Goal: Use online tool/utility: Utilize a website feature to perform a specific function

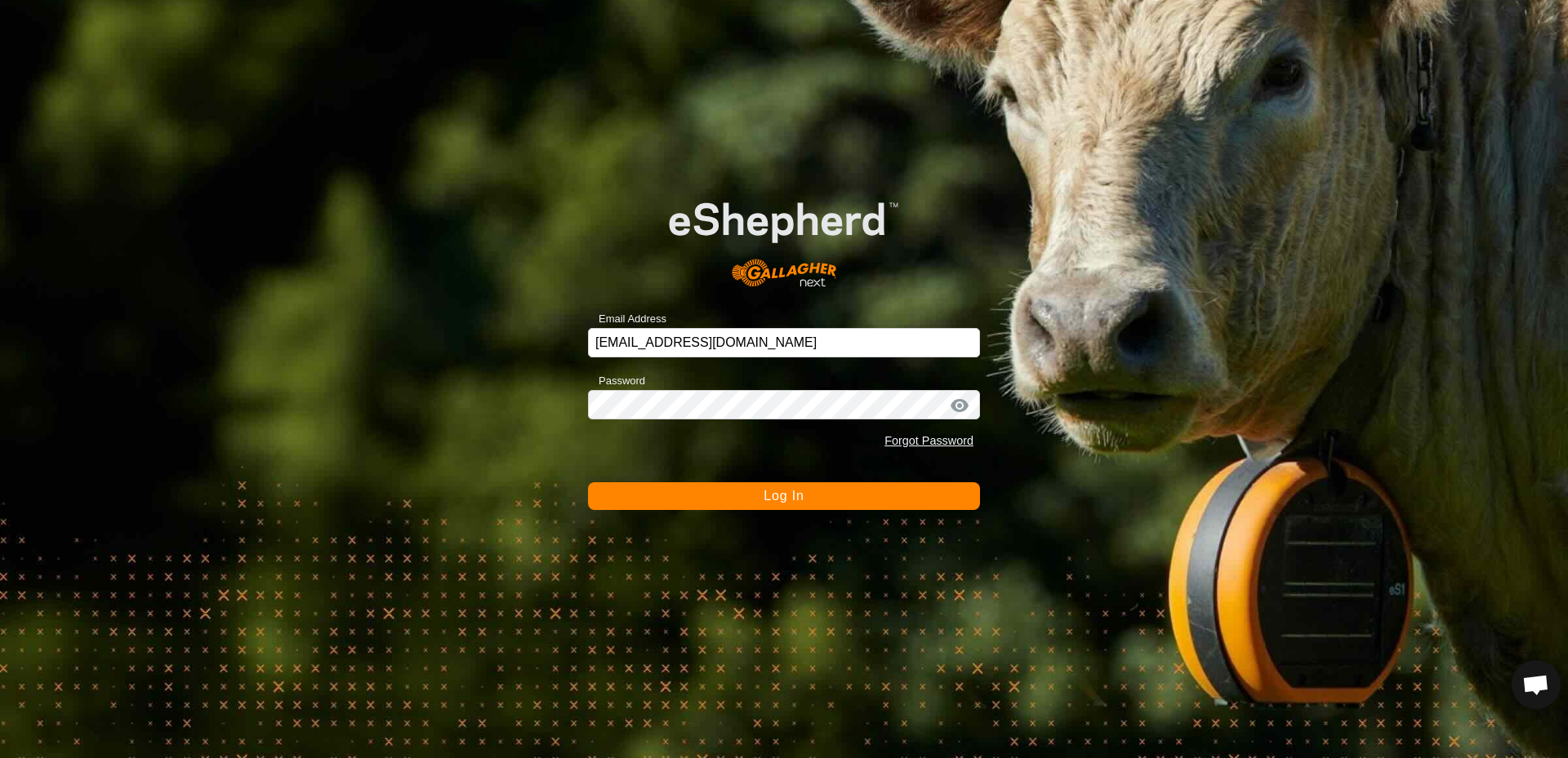
click at [839, 503] on button "Log In" at bounding box center [784, 496] width 392 height 28
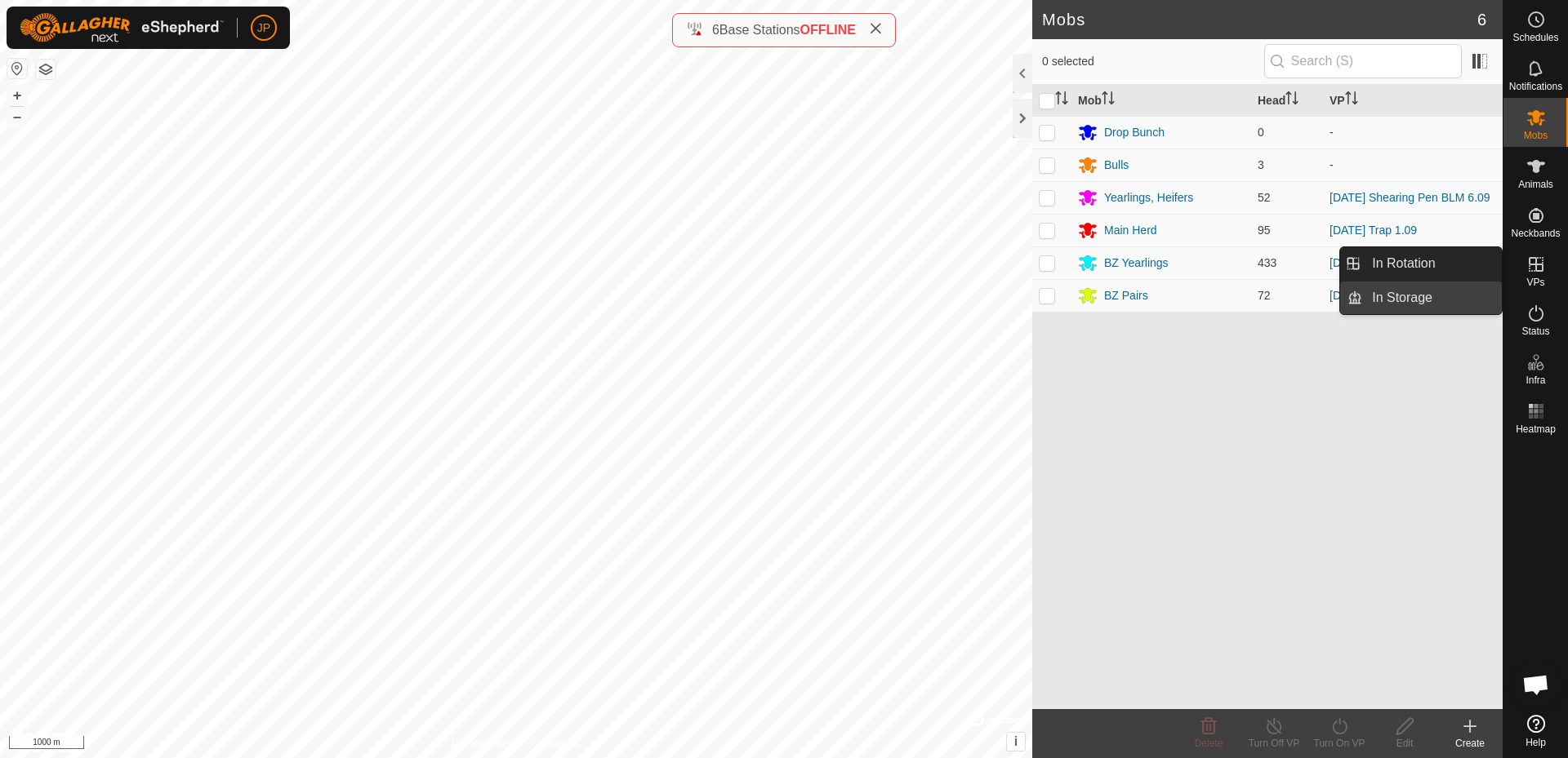
click at [1432, 298] on link "In Storage" at bounding box center [1431, 298] width 139 height 33
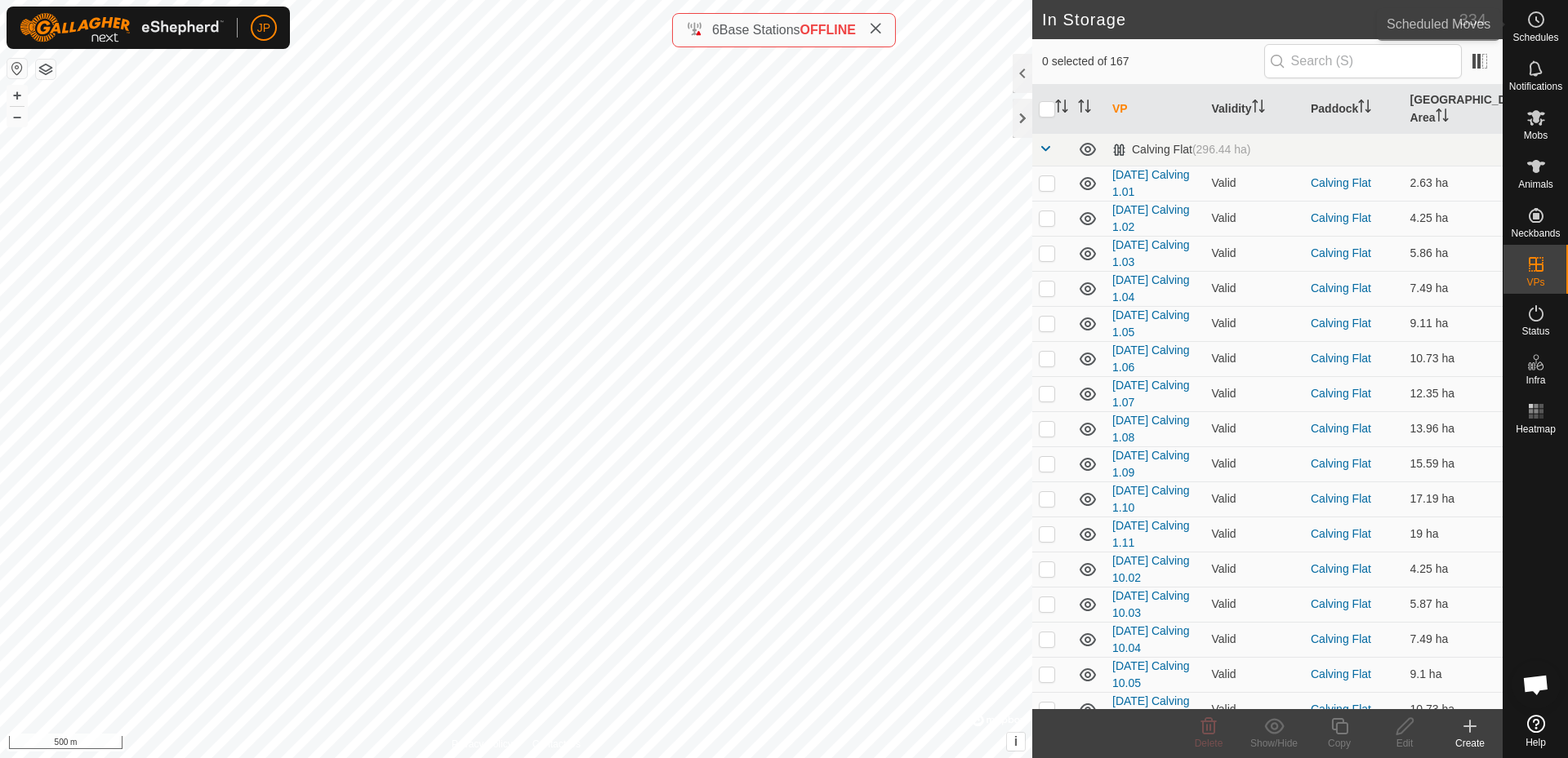
click at [1527, 27] on icon at bounding box center [1537, 20] width 20 height 20
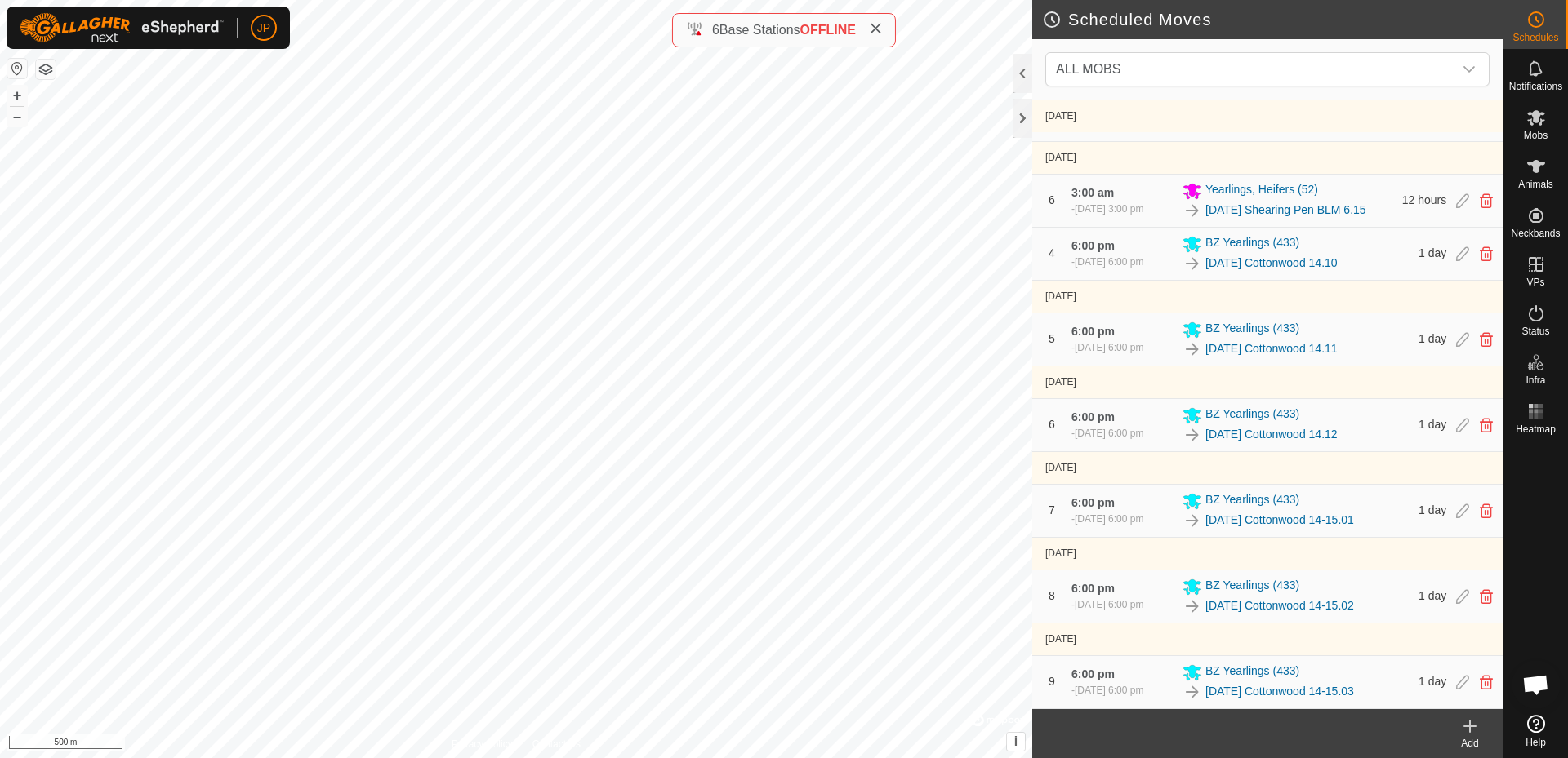
scroll to position [891, 0]
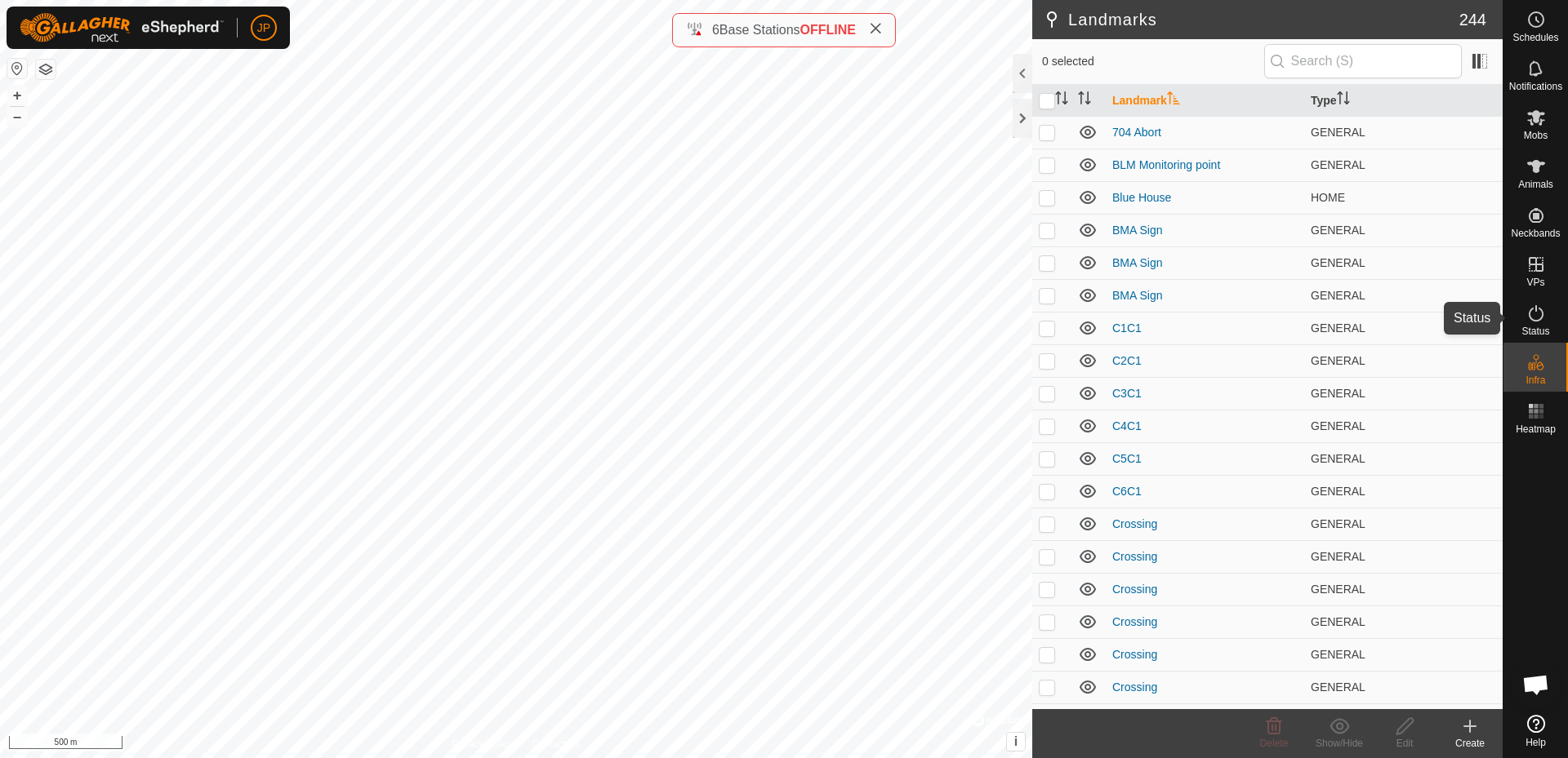
click at [1537, 319] on icon at bounding box center [1537, 314] width 20 height 20
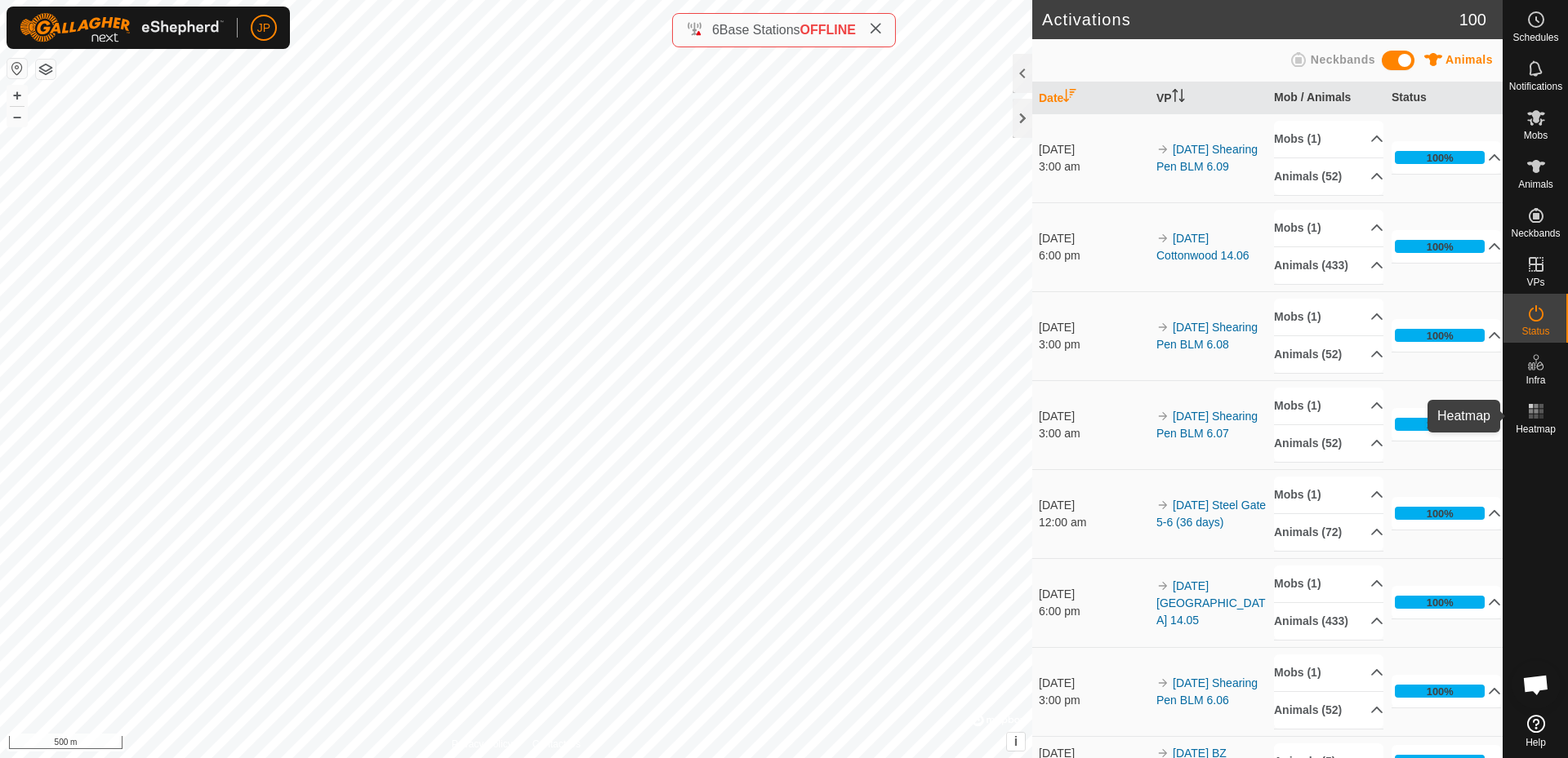
click at [1534, 420] on icon at bounding box center [1537, 411] width 20 height 20
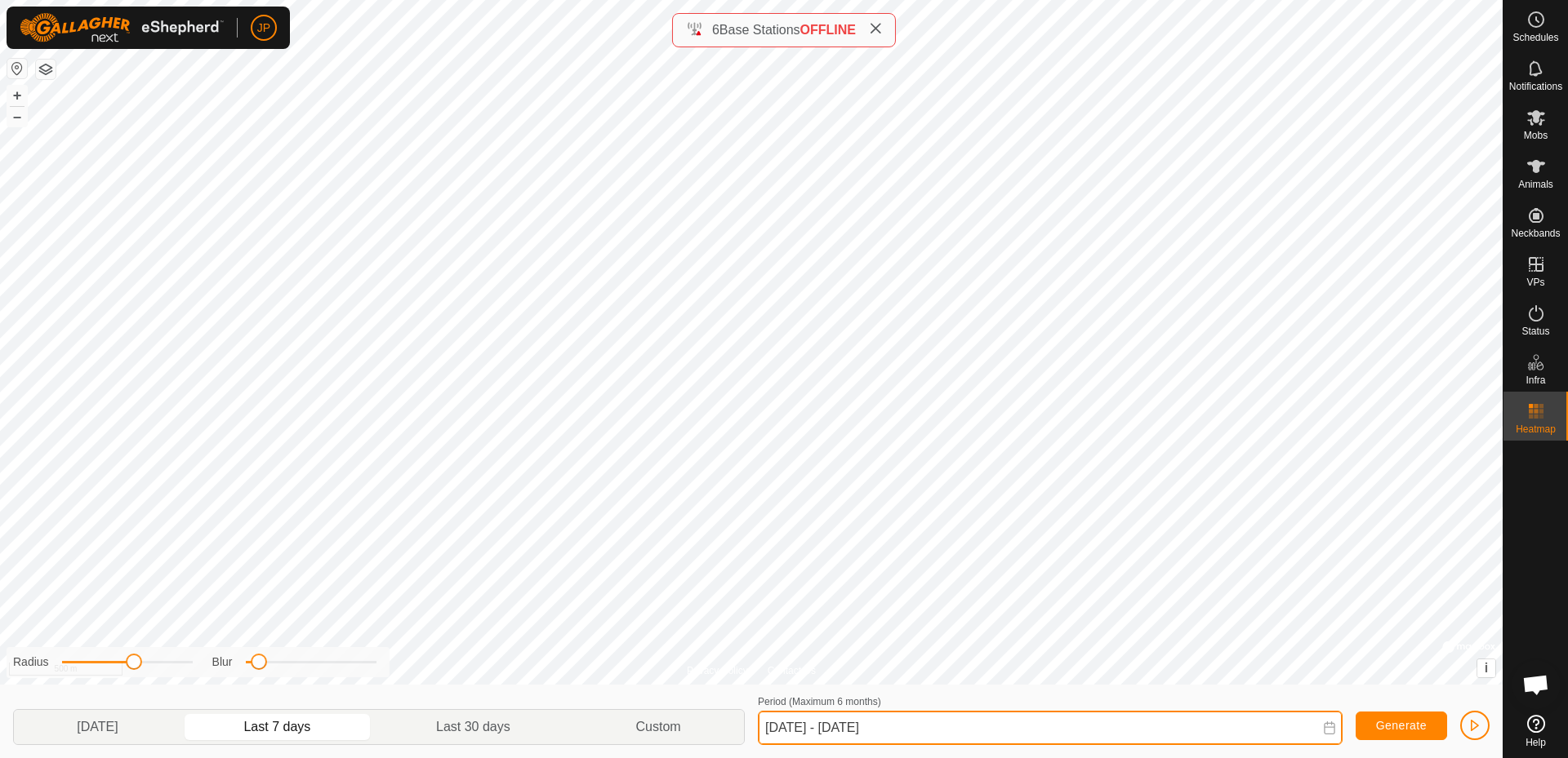
click at [1036, 729] on input "[DATE] - [DATE]" at bounding box center [1049, 728] width 584 height 35
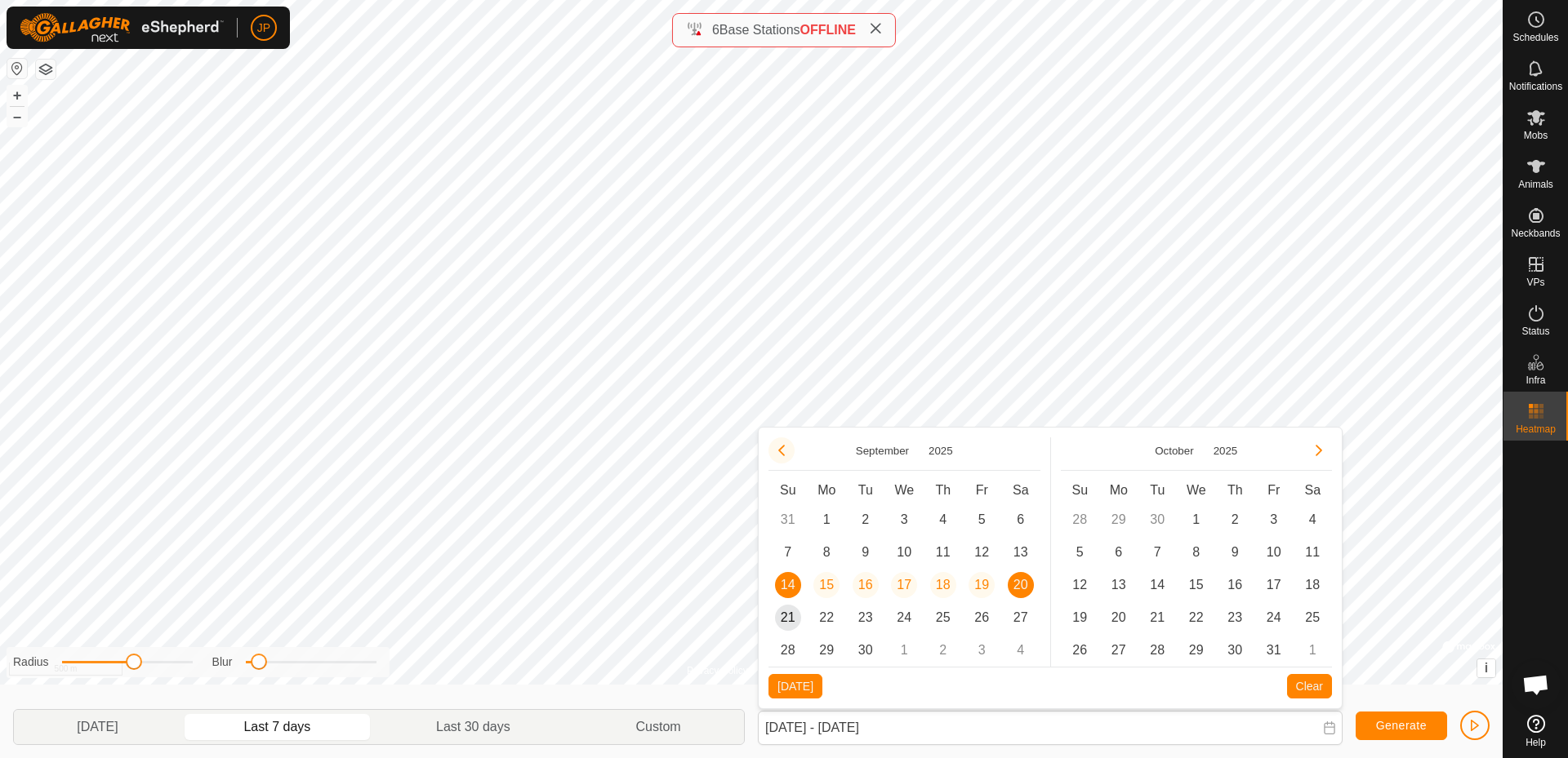
click at [781, 453] on button "Previous Month" at bounding box center [782, 451] width 26 height 26
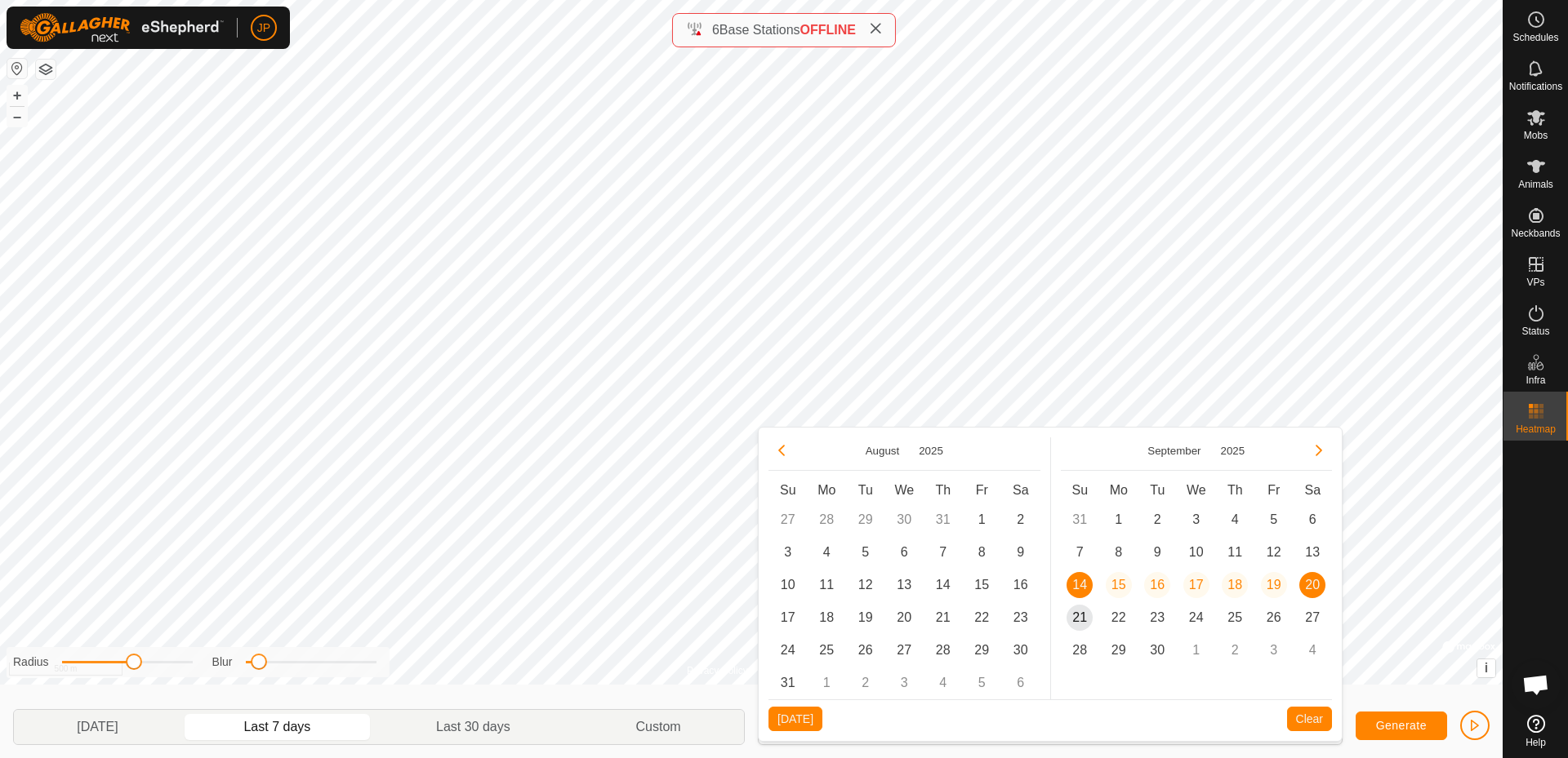
click at [781, 453] on button "Previous Month" at bounding box center [782, 451] width 26 height 26
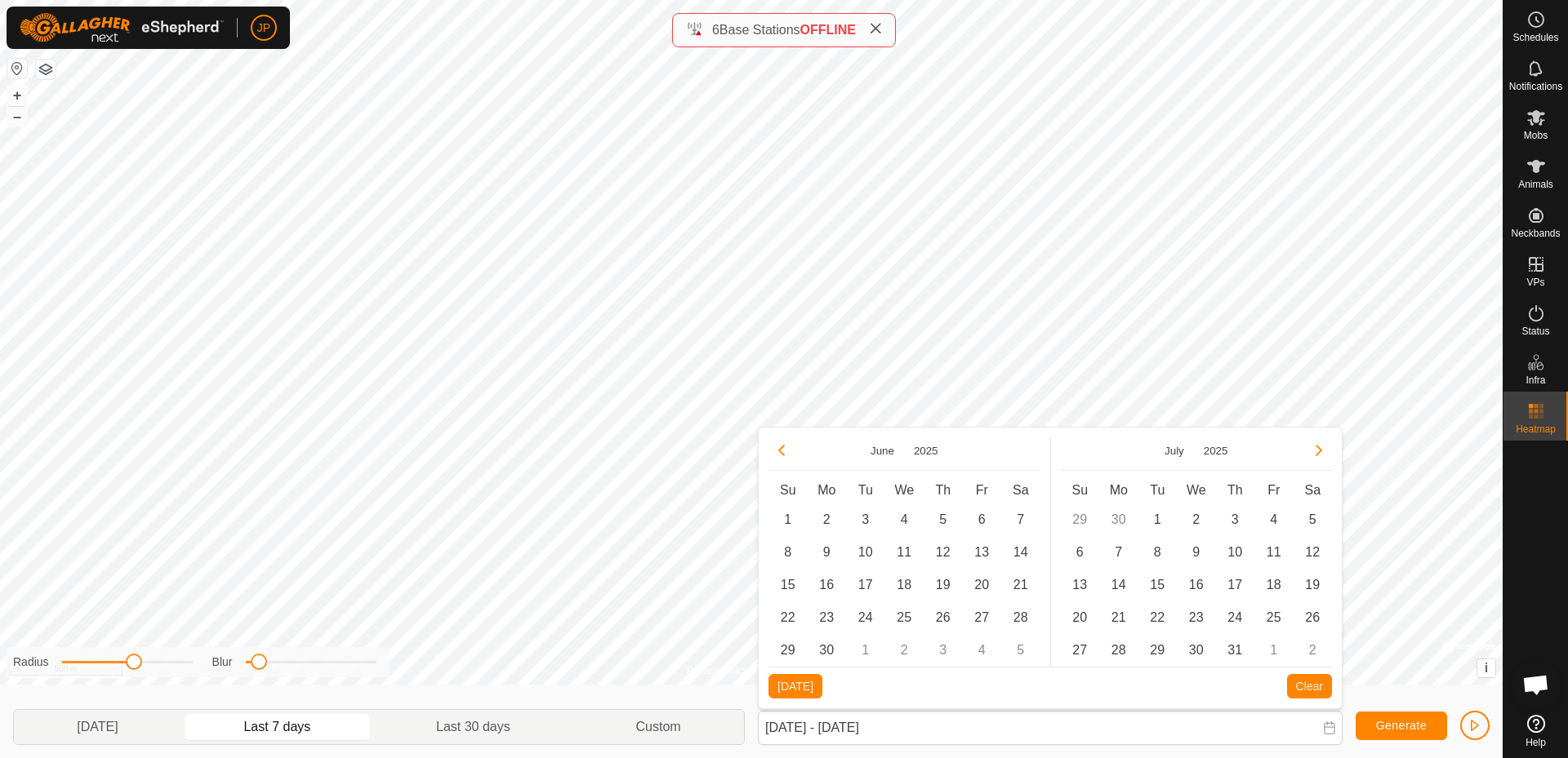
click at [781, 453] on button "Previous Month" at bounding box center [782, 451] width 26 height 26
click at [913, 522] on span "1" at bounding box center [904, 520] width 26 height 26
click at [983, 649] on span "31" at bounding box center [982, 651] width 26 height 26
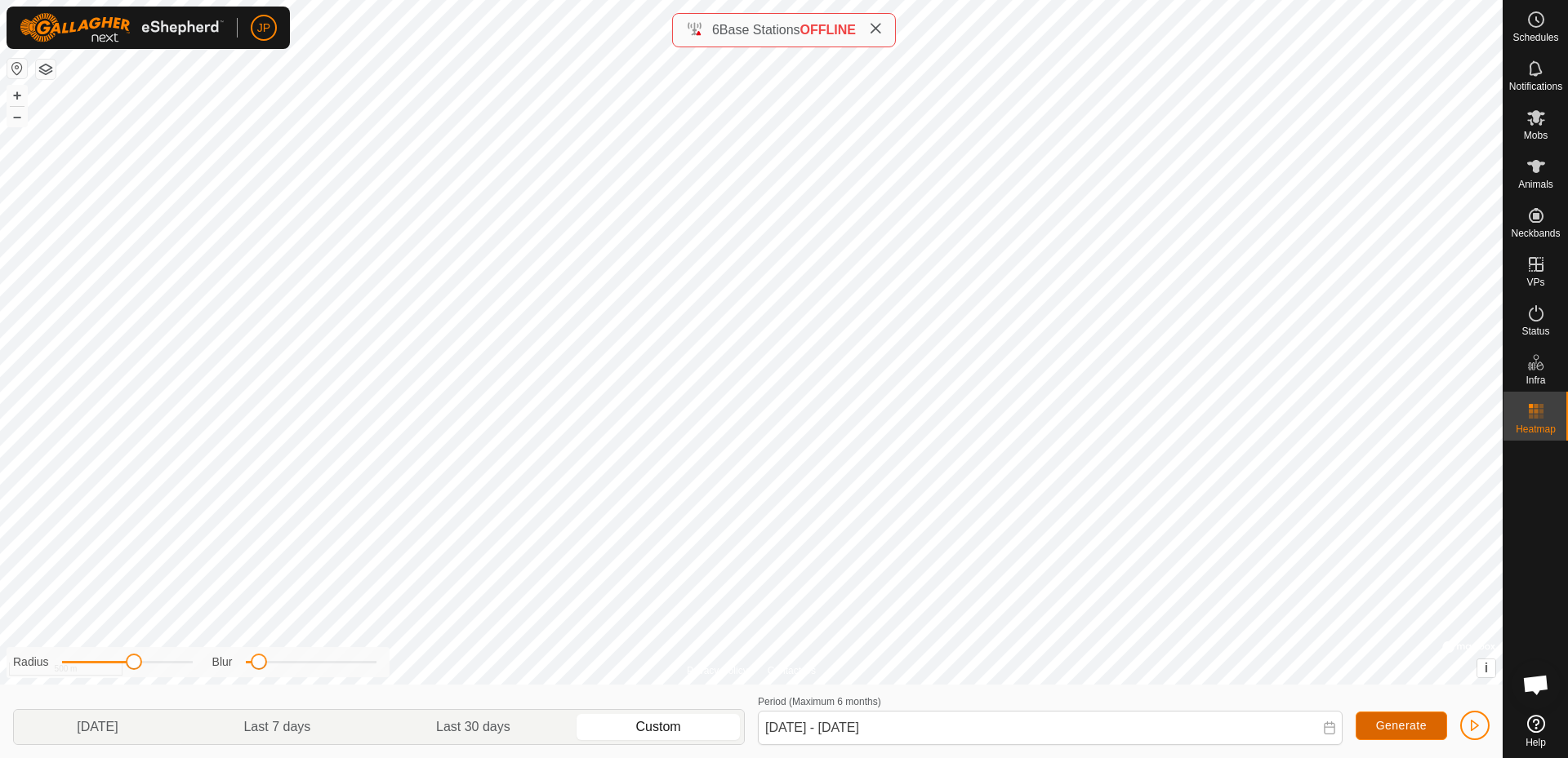
click at [1396, 730] on span "Generate" at bounding box center [1401, 726] width 50 height 13
click at [1332, 729] on icon at bounding box center [1330, 728] width 13 height 13
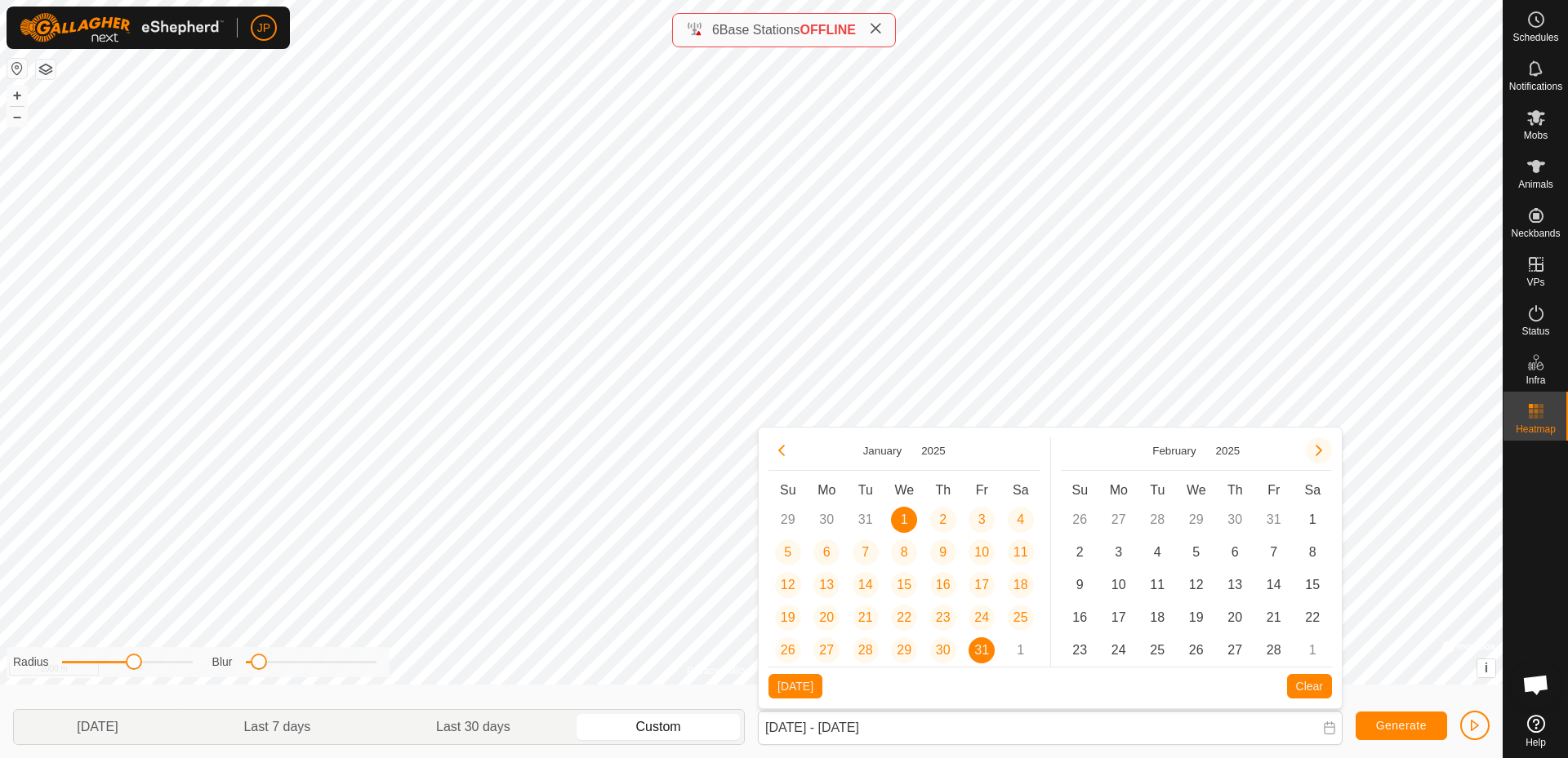
click at [1310, 451] on button "Next Month" at bounding box center [1319, 451] width 26 height 26
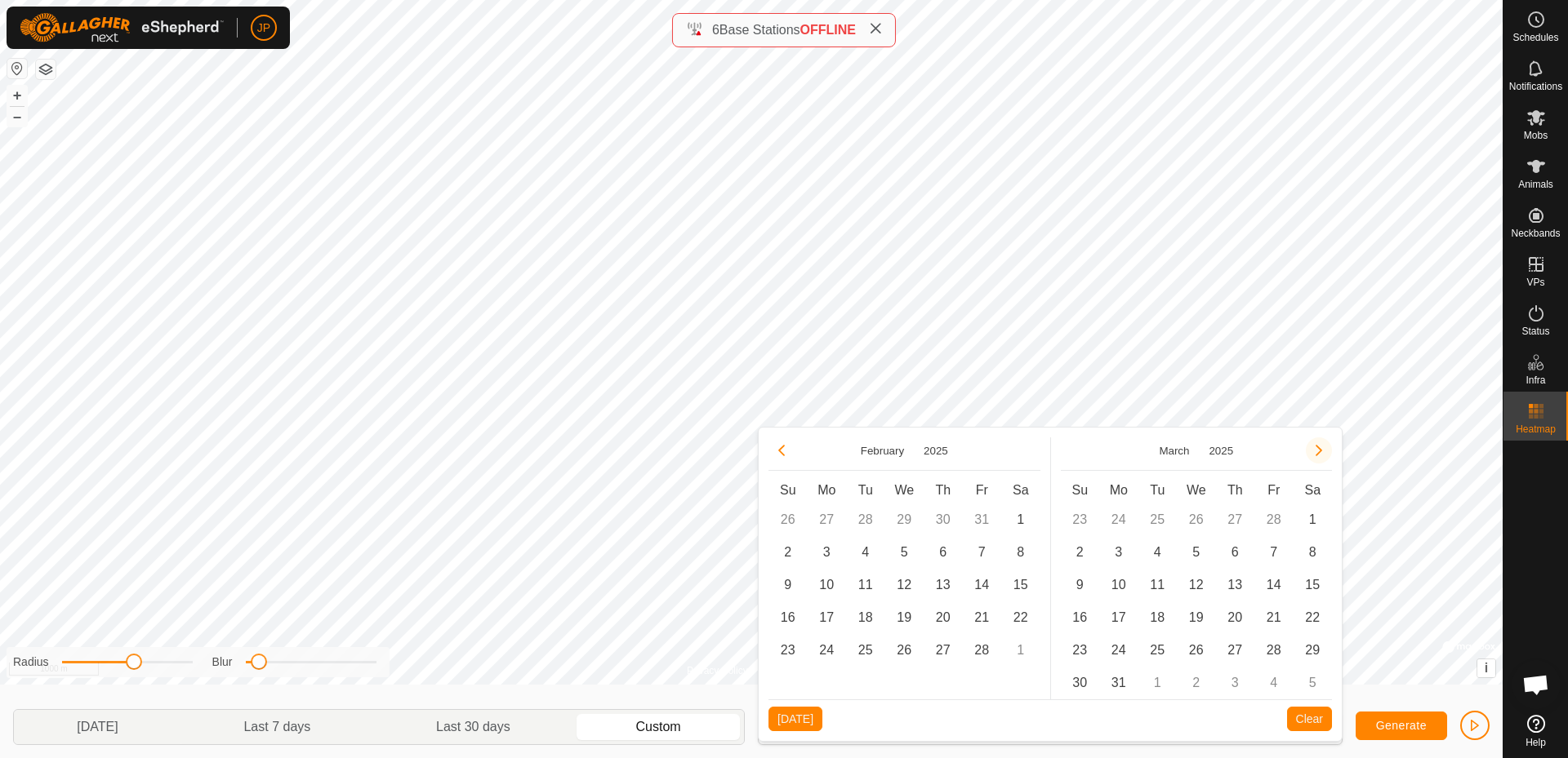
click at [1310, 450] on button "Next Month" at bounding box center [1319, 451] width 26 height 26
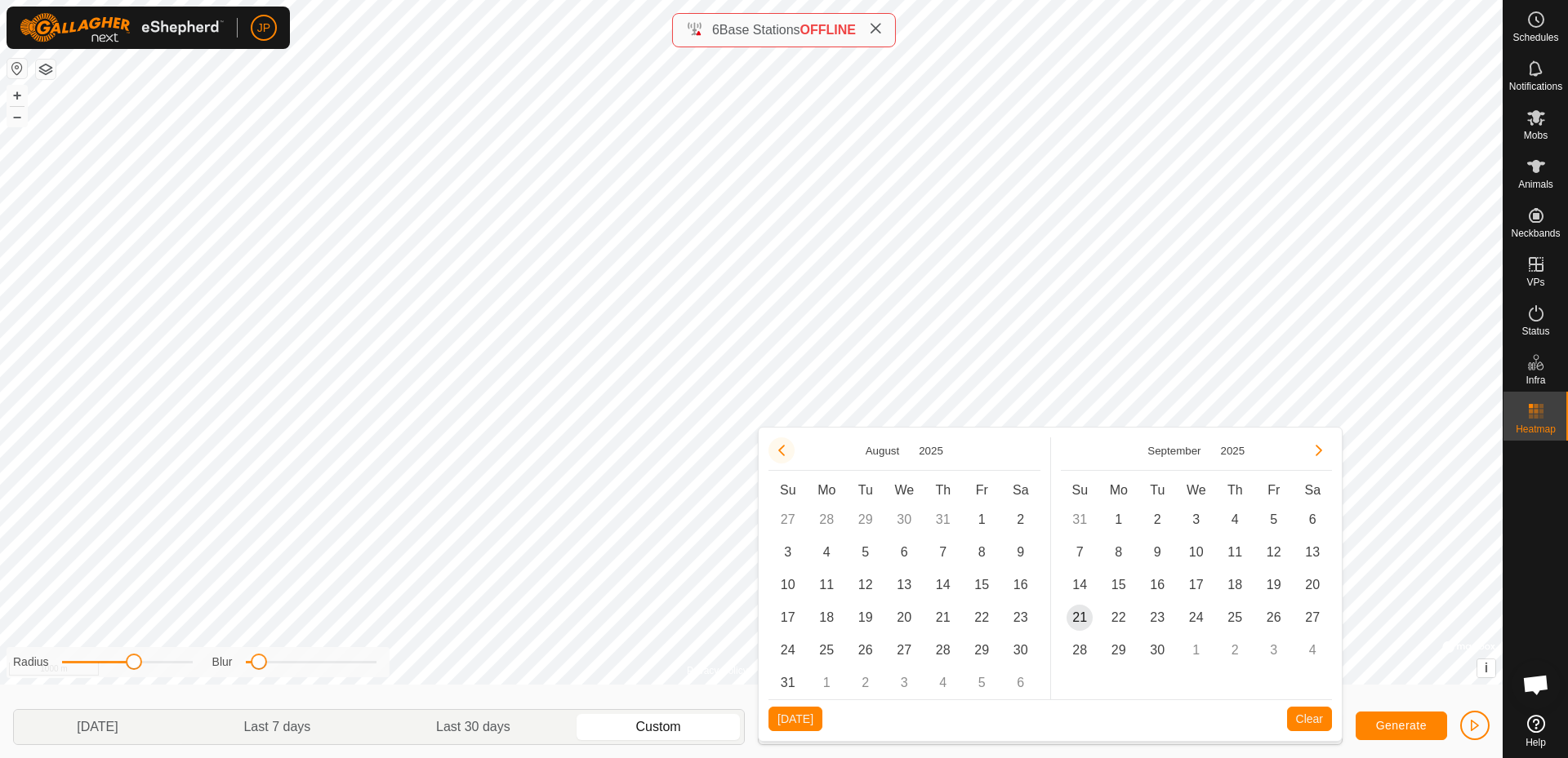
click at [779, 454] on button "Previous Month" at bounding box center [782, 451] width 26 height 26
click at [780, 454] on button "Previous Month" at bounding box center [782, 451] width 26 height 26
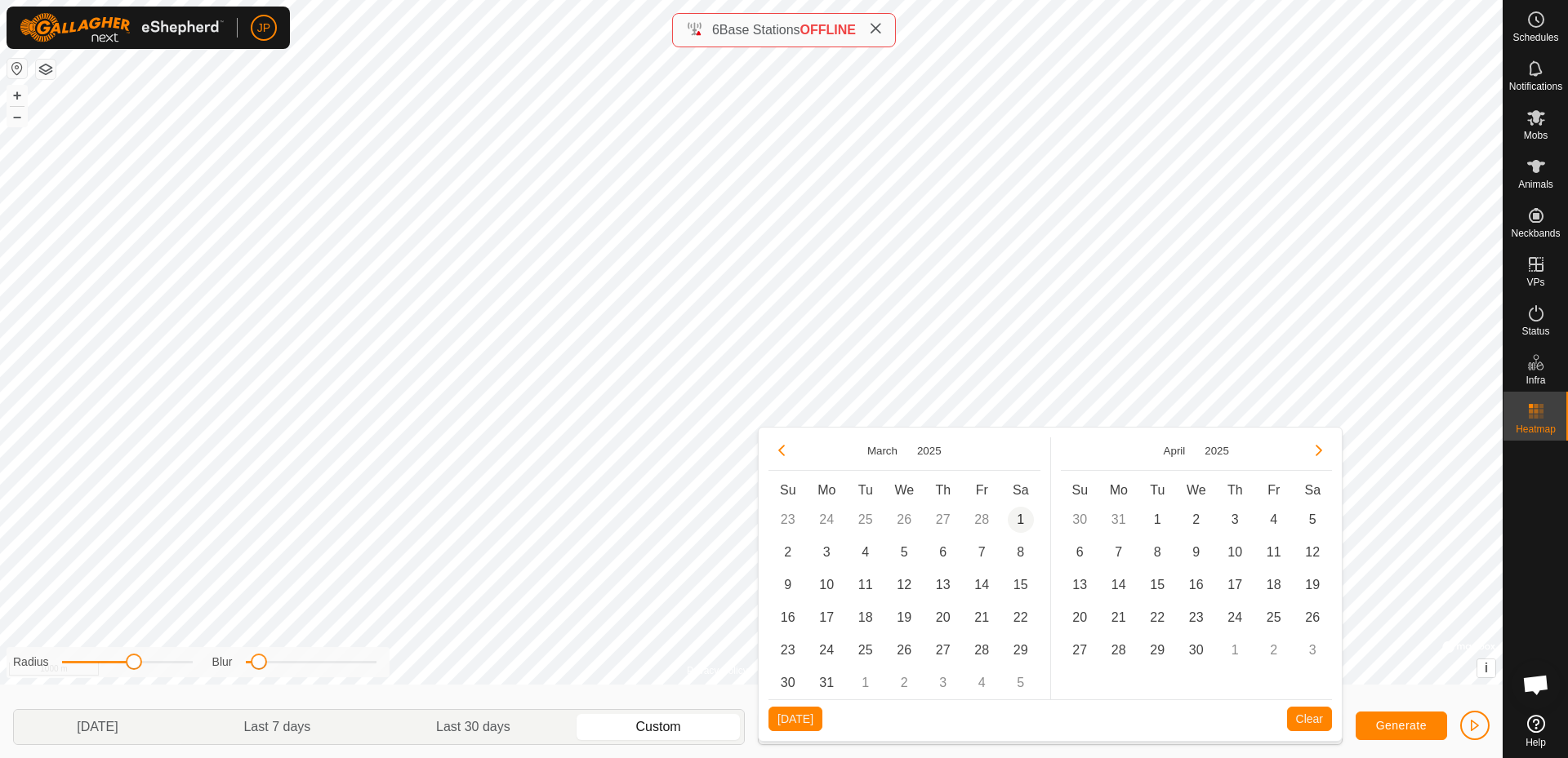
click at [1021, 519] on span "1" at bounding box center [1021, 520] width 26 height 26
click at [828, 687] on span "31" at bounding box center [827, 683] width 26 height 26
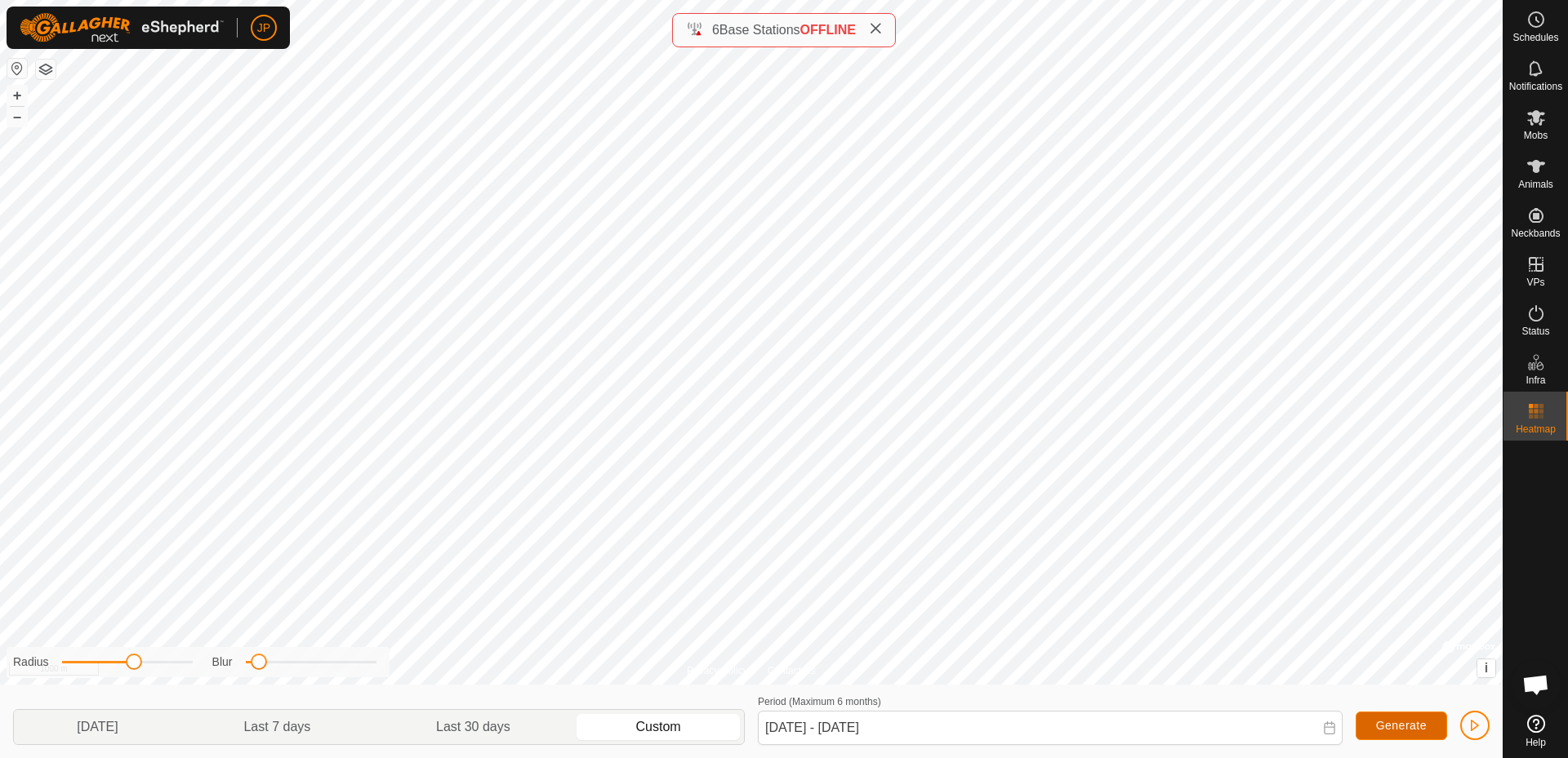
click at [1405, 733] on button "Generate" at bounding box center [1401, 726] width 92 height 29
click at [1381, 723] on span "Generate" at bounding box center [1401, 726] width 50 height 13
click at [1333, 734] on icon at bounding box center [1329, 728] width 11 height 13
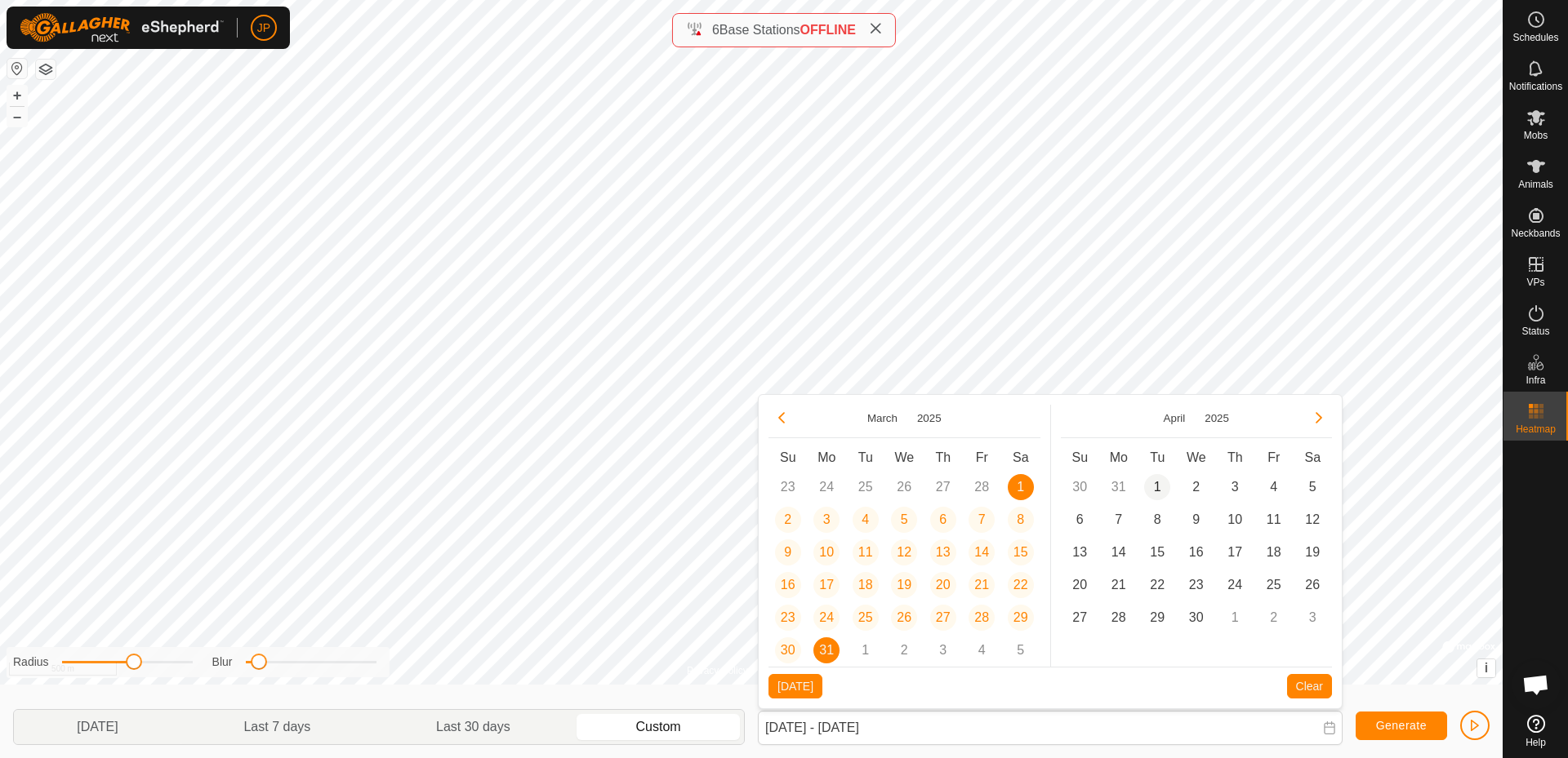
click at [1149, 480] on span "1" at bounding box center [1157, 488] width 26 height 26
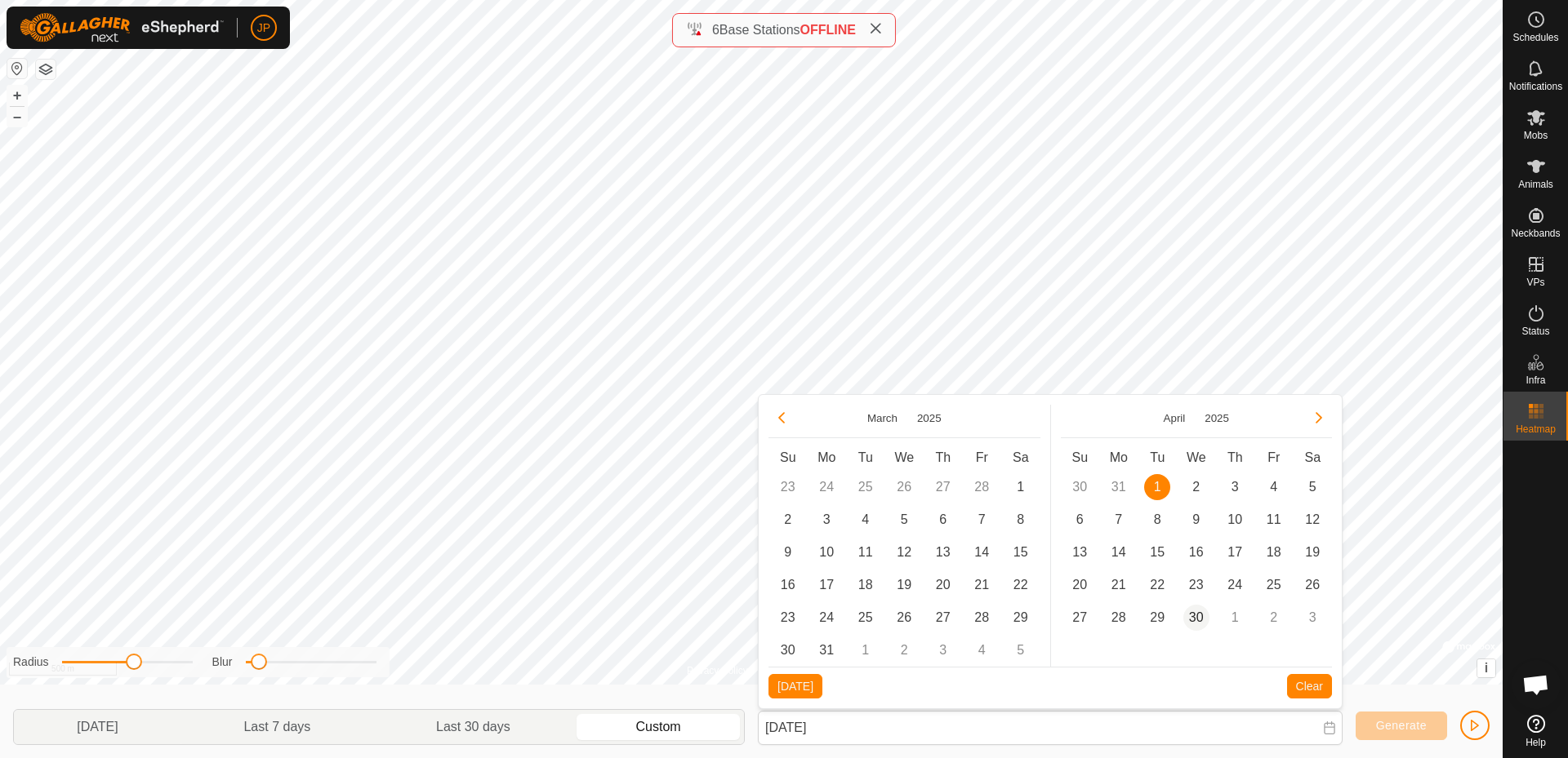
drag, startPoint x: 1189, startPoint y: 624, endPoint x: 1212, endPoint y: 629, distance: 23.5
click at [1188, 624] on span "30" at bounding box center [1196, 618] width 26 height 26
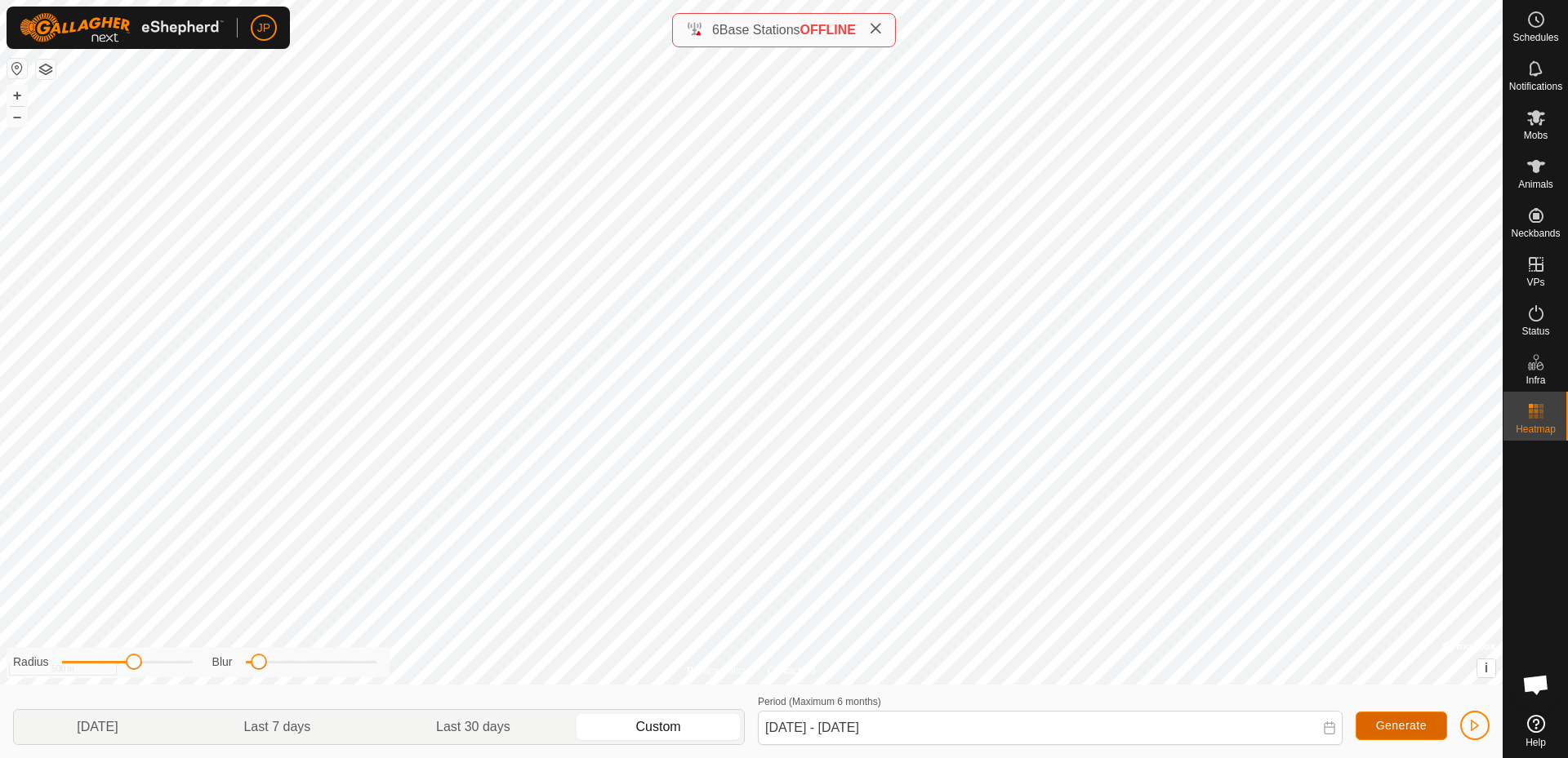
click at [1401, 723] on span "Generate" at bounding box center [1401, 726] width 50 height 13
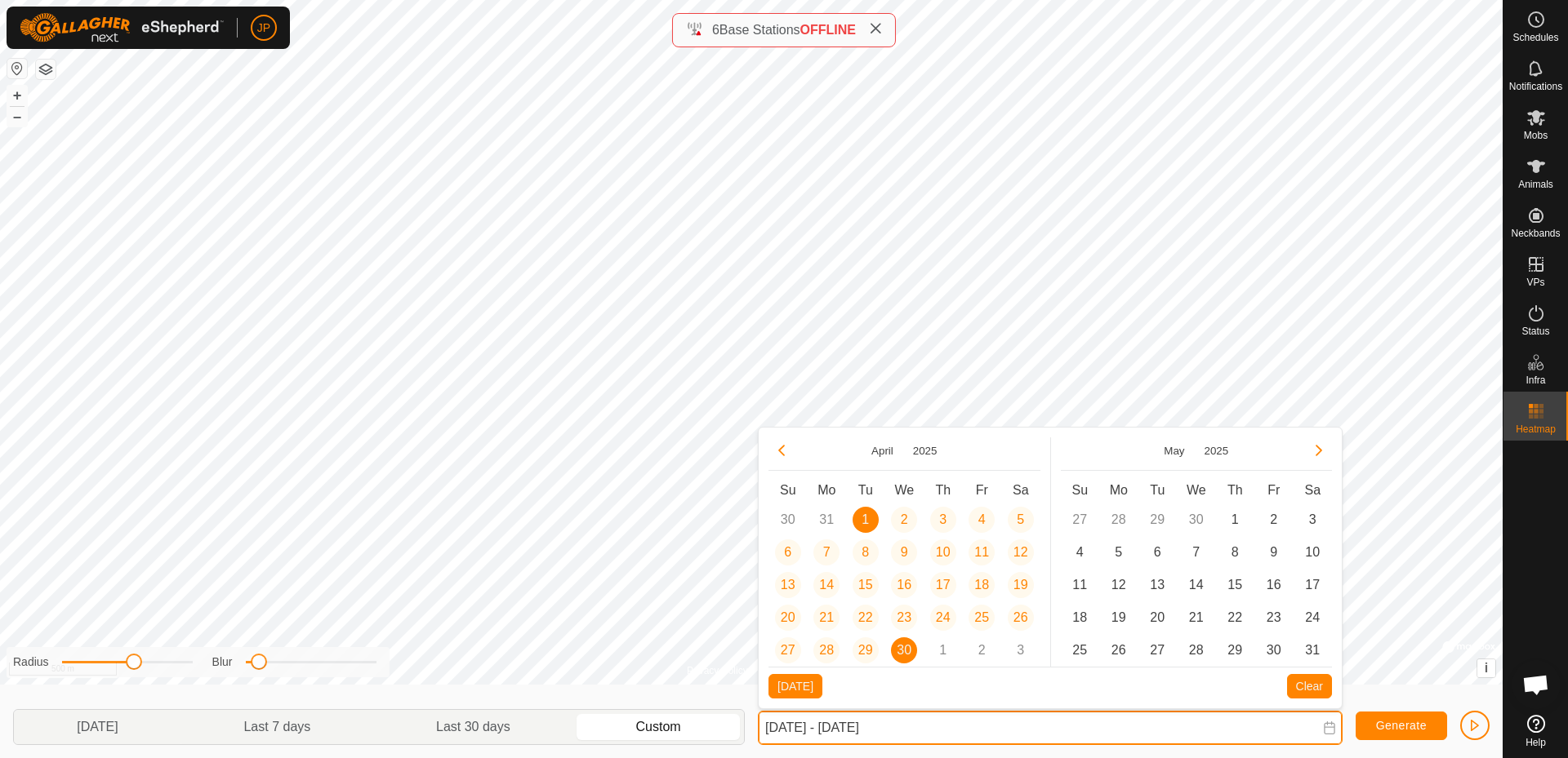
click at [1322, 732] on input "[DATE] - [DATE]" at bounding box center [1049, 728] width 584 height 35
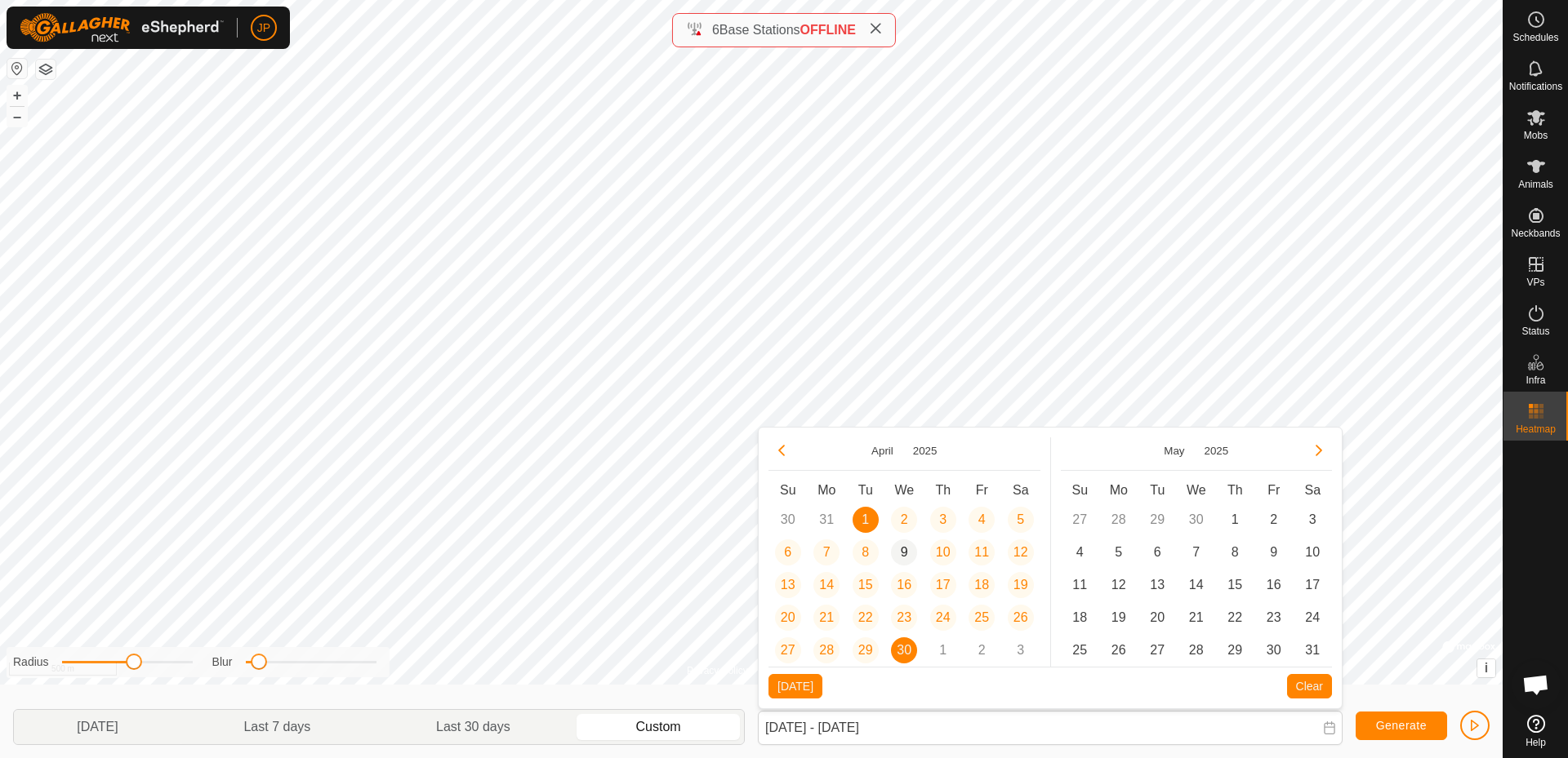
click at [905, 551] on span "9" at bounding box center [904, 553] width 26 height 26
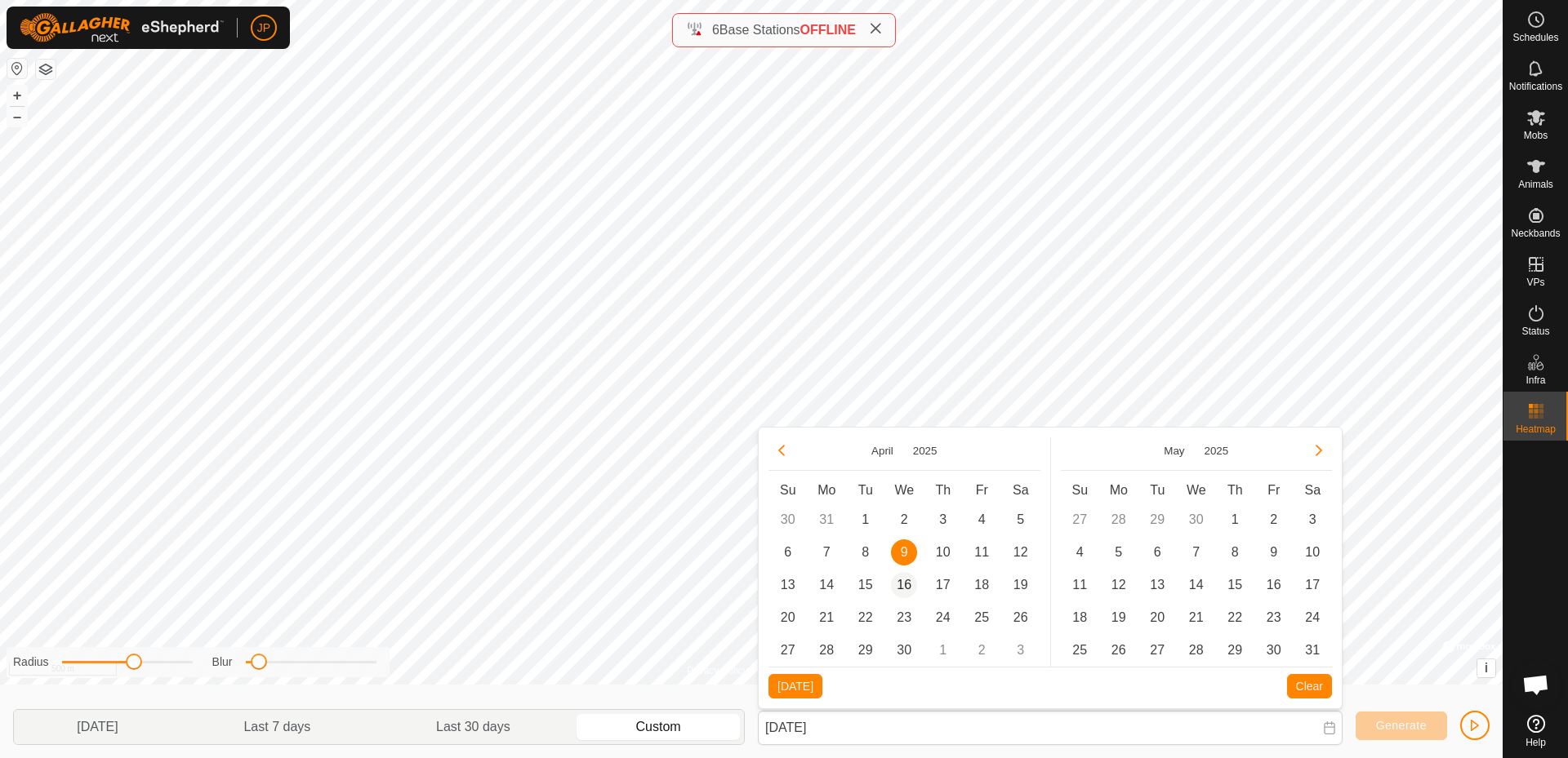
click at [904, 584] on span "16" at bounding box center [904, 585] width 26 height 26
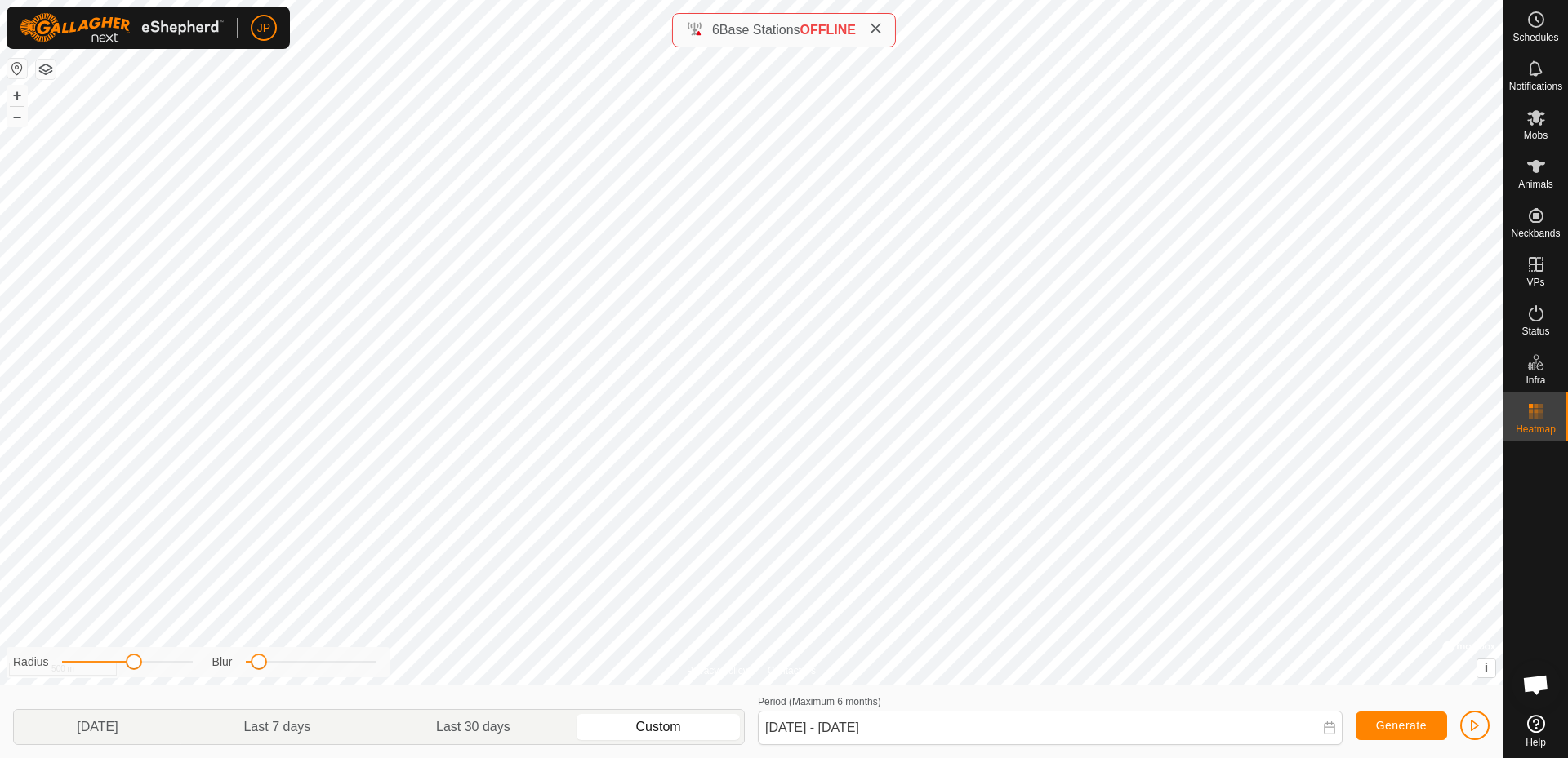
click at [1328, 736] on span at bounding box center [1330, 729] width 13 height 16
click at [1333, 726] on icon at bounding box center [1330, 728] width 13 height 13
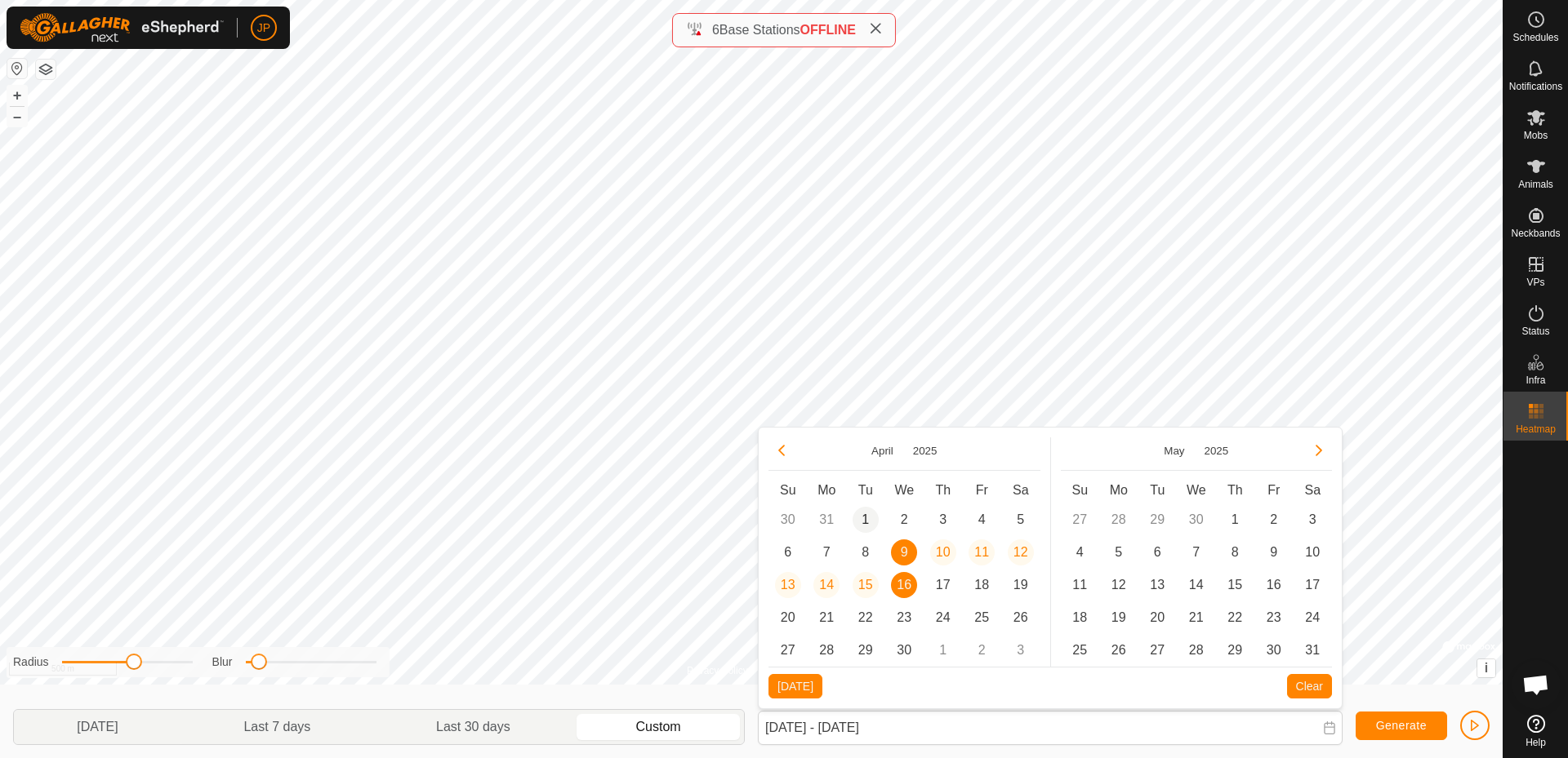
click at [862, 522] on span "1" at bounding box center [866, 520] width 26 height 26
click at [910, 586] on span "16" at bounding box center [904, 585] width 26 height 26
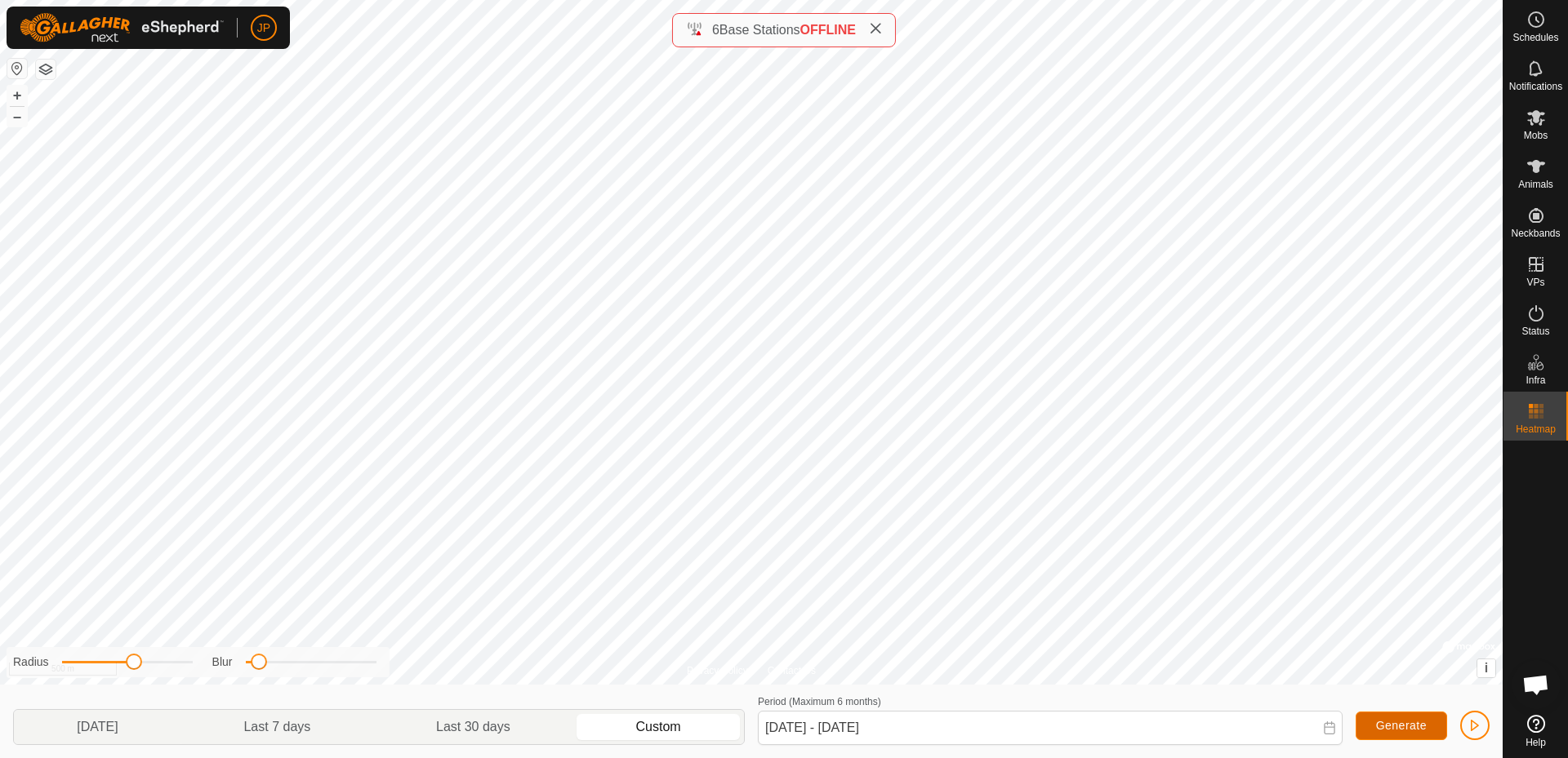
click at [1388, 728] on span "Generate" at bounding box center [1401, 726] width 50 height 13
click at [1392, 728] on span "Generate" at bounding box center [1401, 726] width 50 height 13
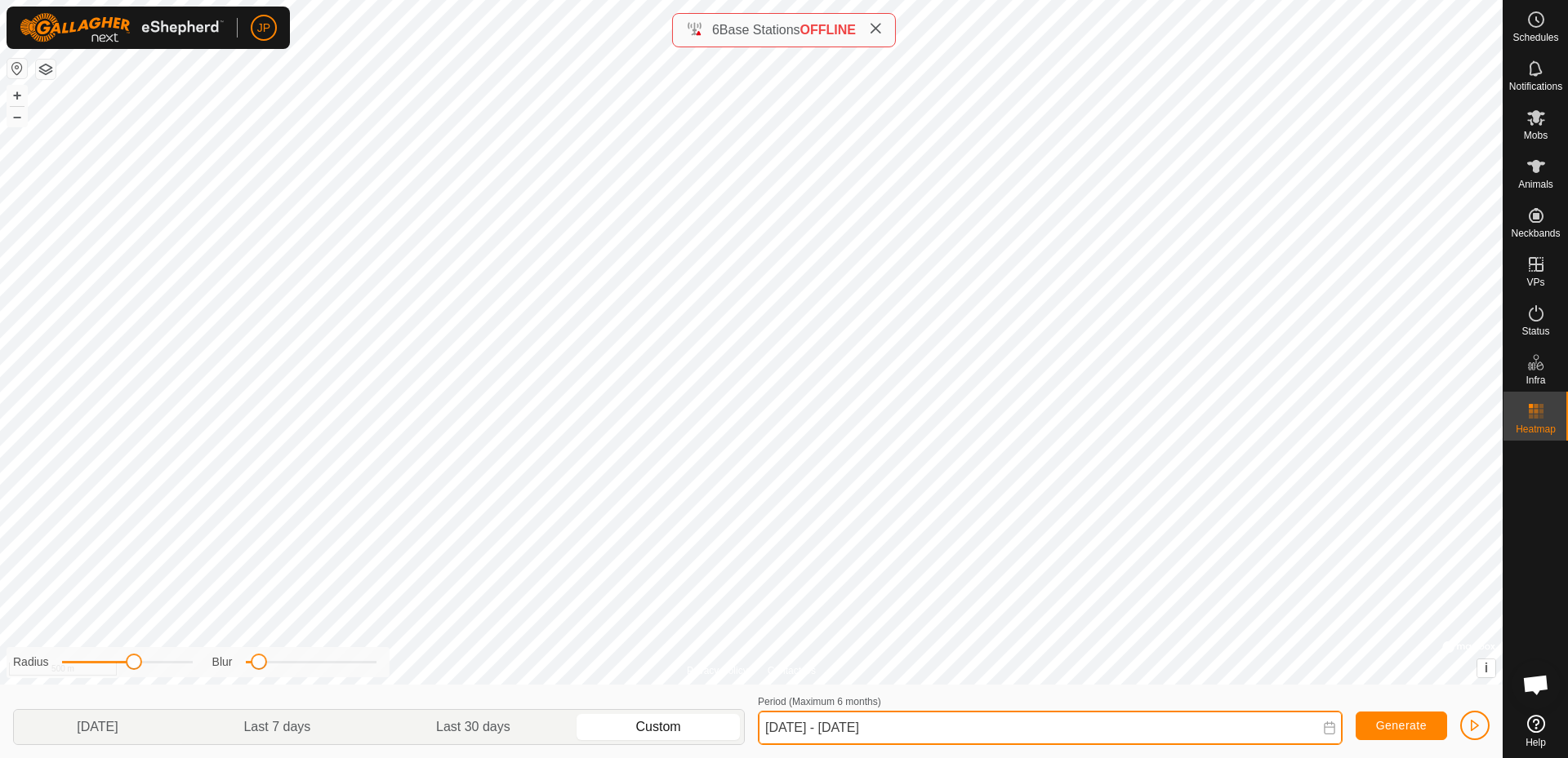
click at [1323, 721] on input "[DATE] - [DATE]" at bounding box center [1049, 728] width 584 height 35
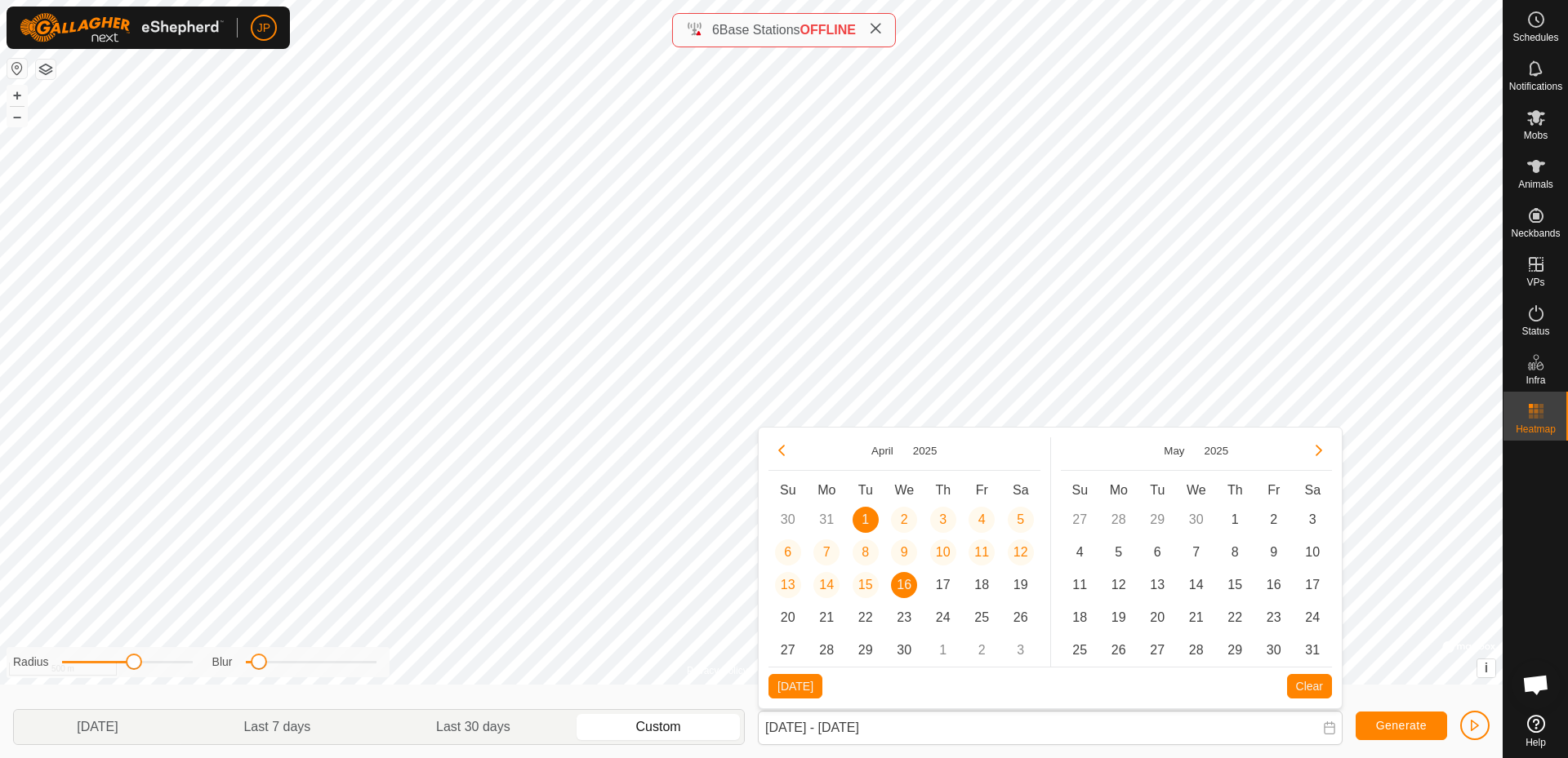
click at [873, 520] on span "1" at bounding box center [866, 520] width 26 height 26
click at [862, 558] on span "8" at bounding box center [866, 553] width 26 height 26
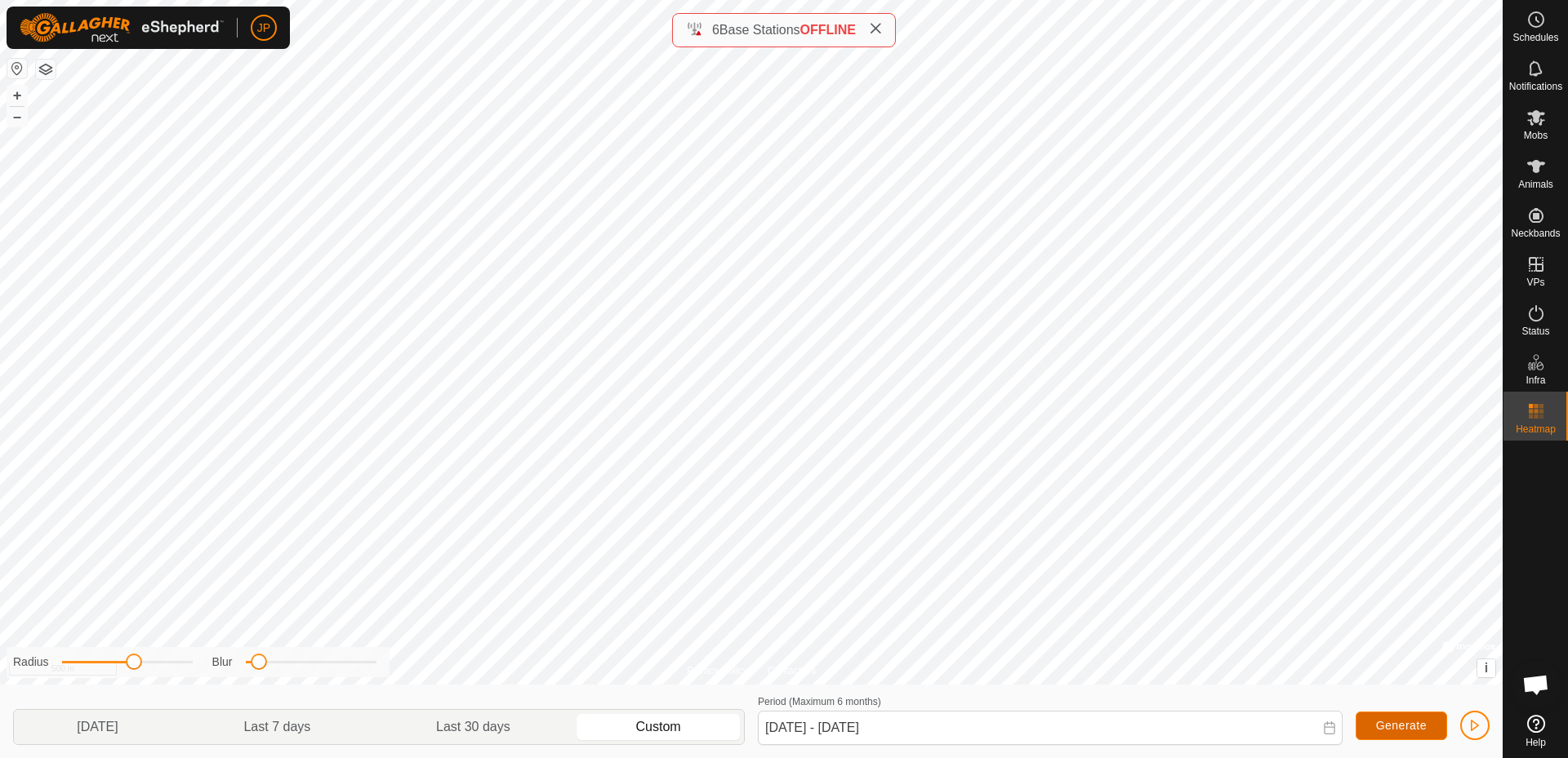
click at [1386, 725] on span "Generate" at bounding box center [1401, 726] width 50 height 13
click at [1327, 734] on icon at bounding box center [1329, 728] width 11 height 13
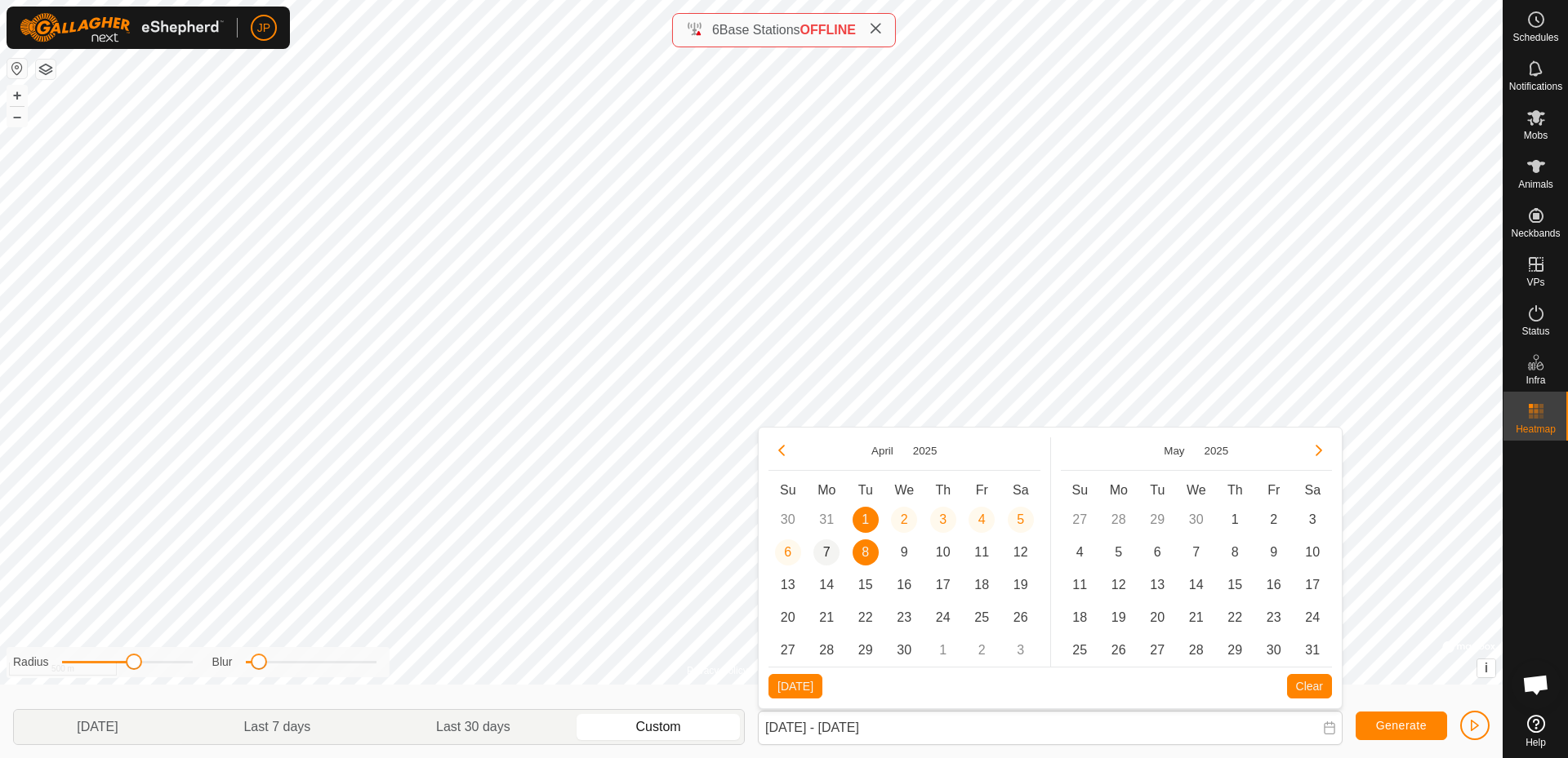
click at [833, 553] on span "7" at bounding box center [827, 553] width 26 height 26
type input "[DATE]"
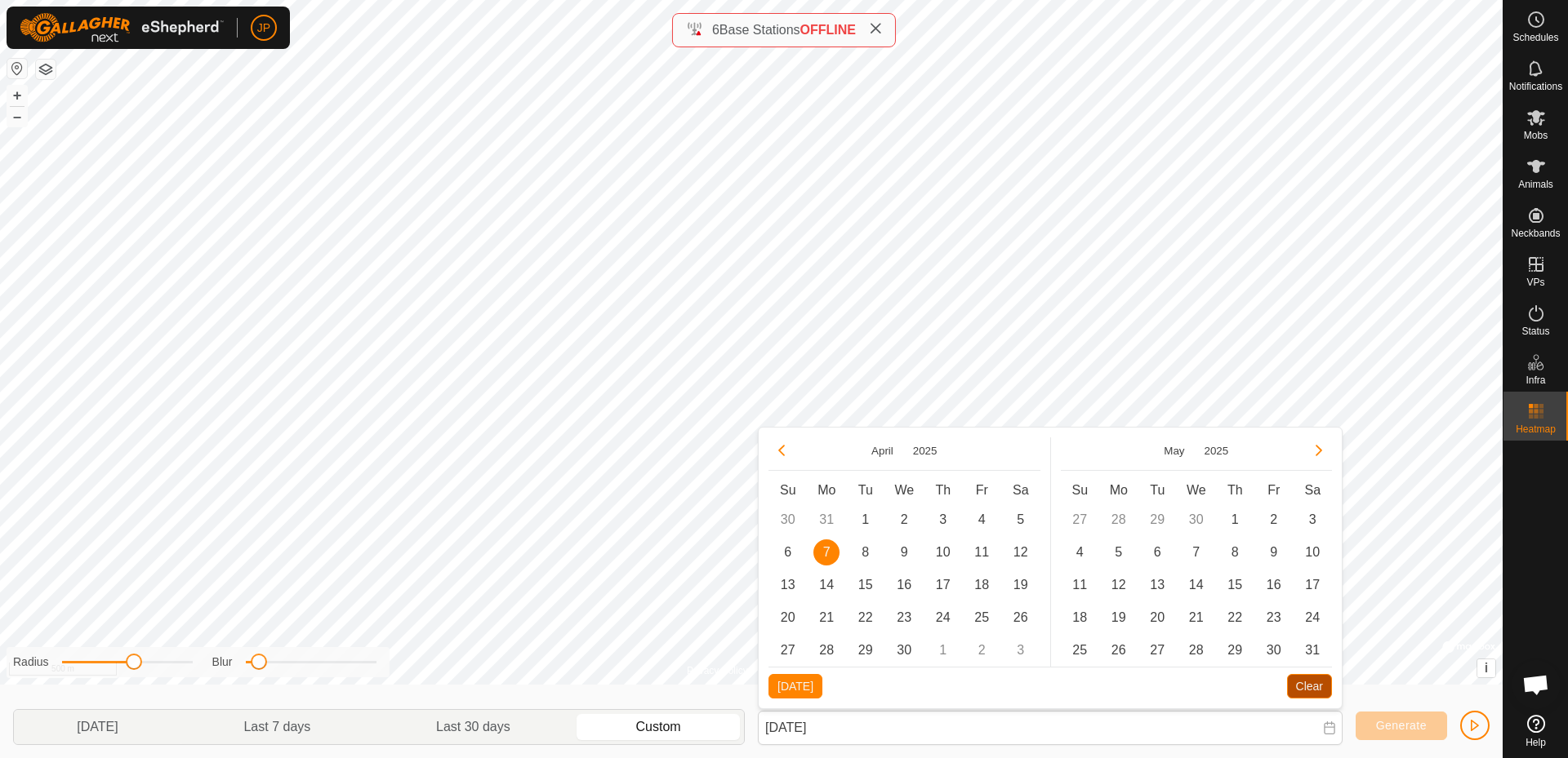
click at [1307, 690] on button "Clear" at bounding box center [1309, 686] width 45 height 25
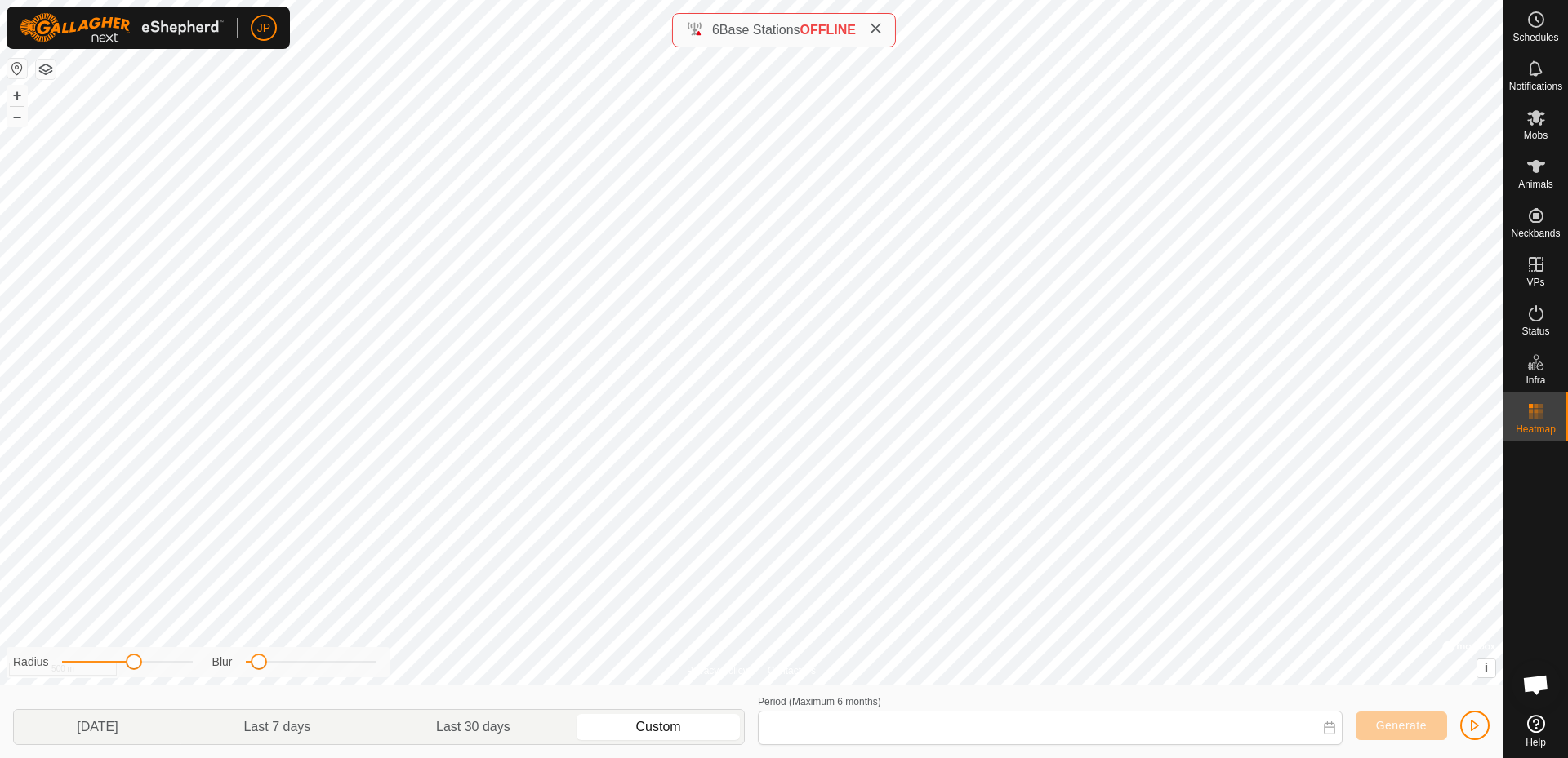
click at [1326, 731] on icon at bounding box center [1330, 728] width 13 height 13
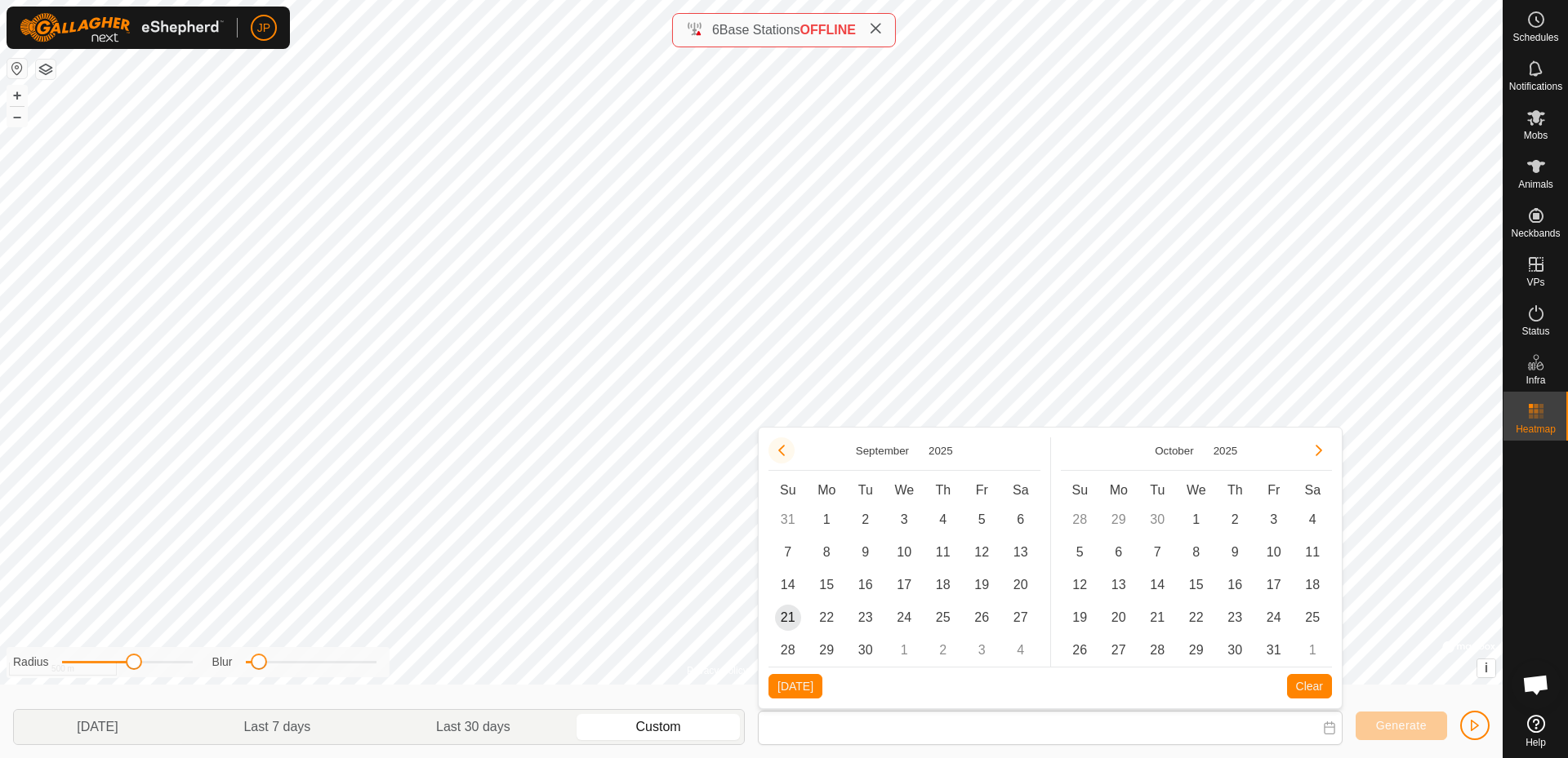
click at [776, 452] on button "Previous Month" at bounding box center [782, 451] width 26 height 26
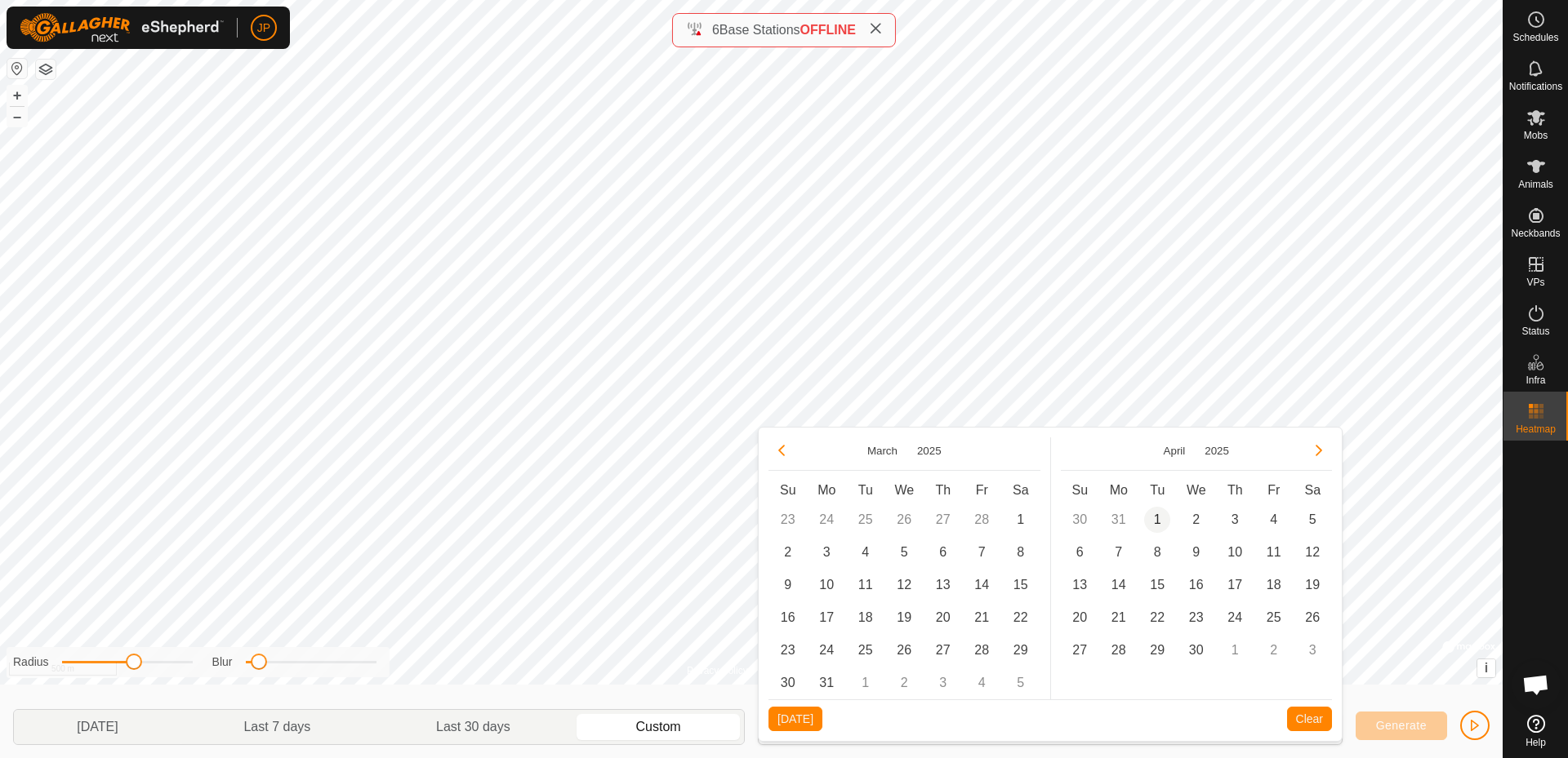
click at [1163, 525] on span "1" at bounding box center [1157, 520] width 26 height 26
click at [1307, 518] on span "5" at bounding box center [1312, 520] width 26 height 26
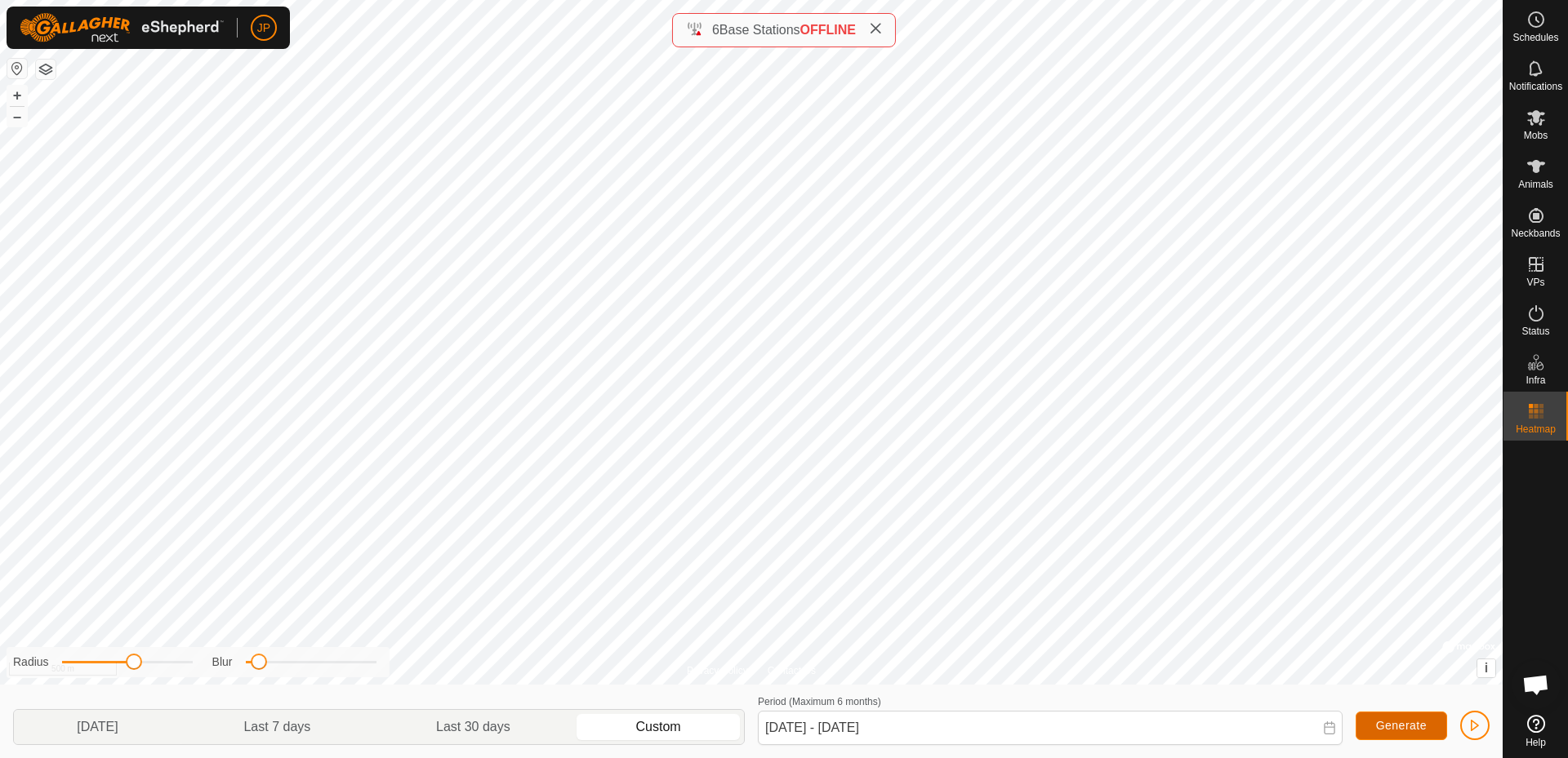
click at [1399, 723] on span "Generate" at bounding box center [1401, 726] width 50 height 13
click at [1327, 727] on icon at bounding box center [1330, 728] width 13 height 13
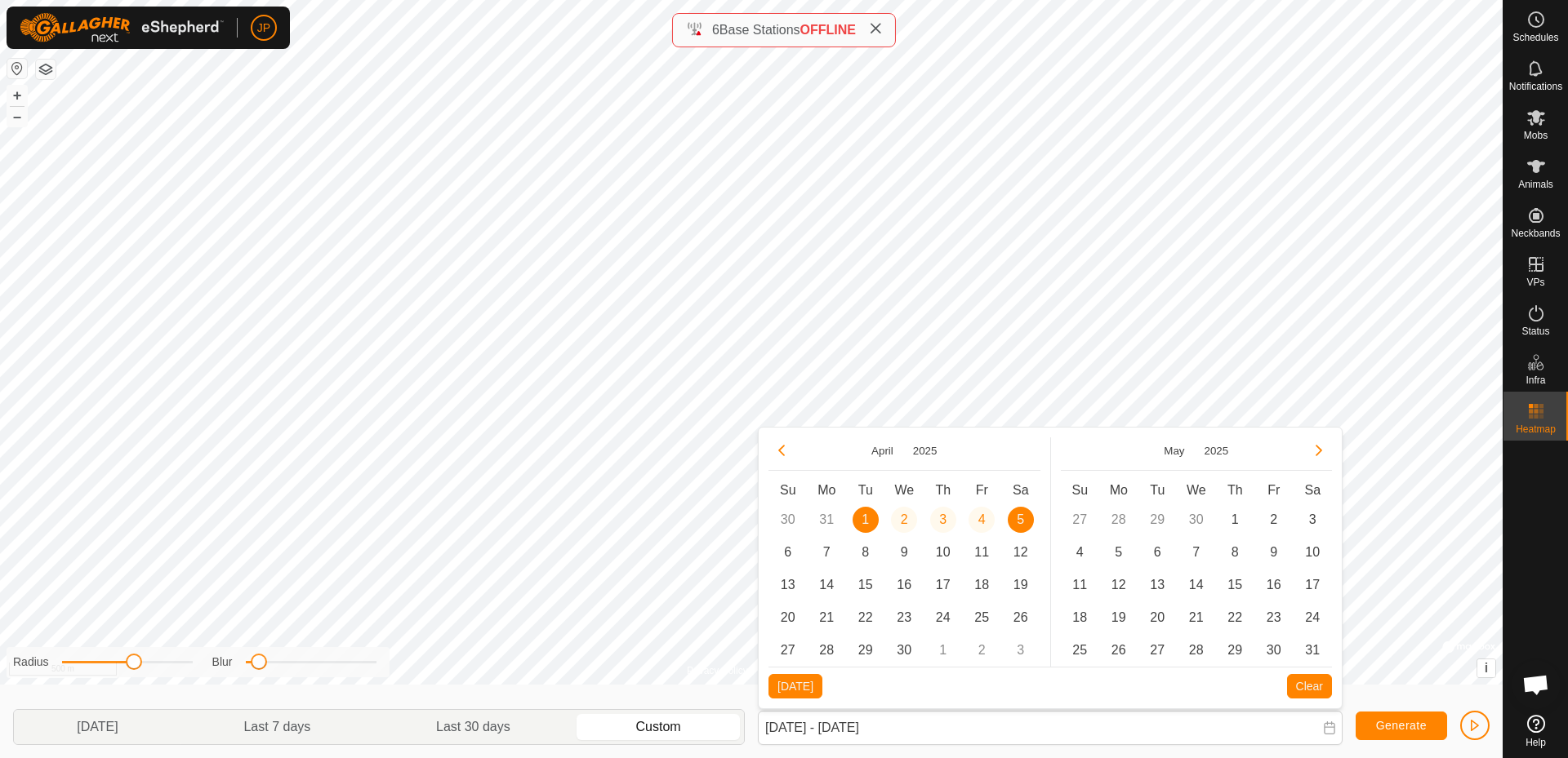
click at [1026, 520] on span "5" at bounding box center [1021, 520] width 26 height 26
click at [827, 549] on span "7" at bounding box center [827, 553] width 26 height 26
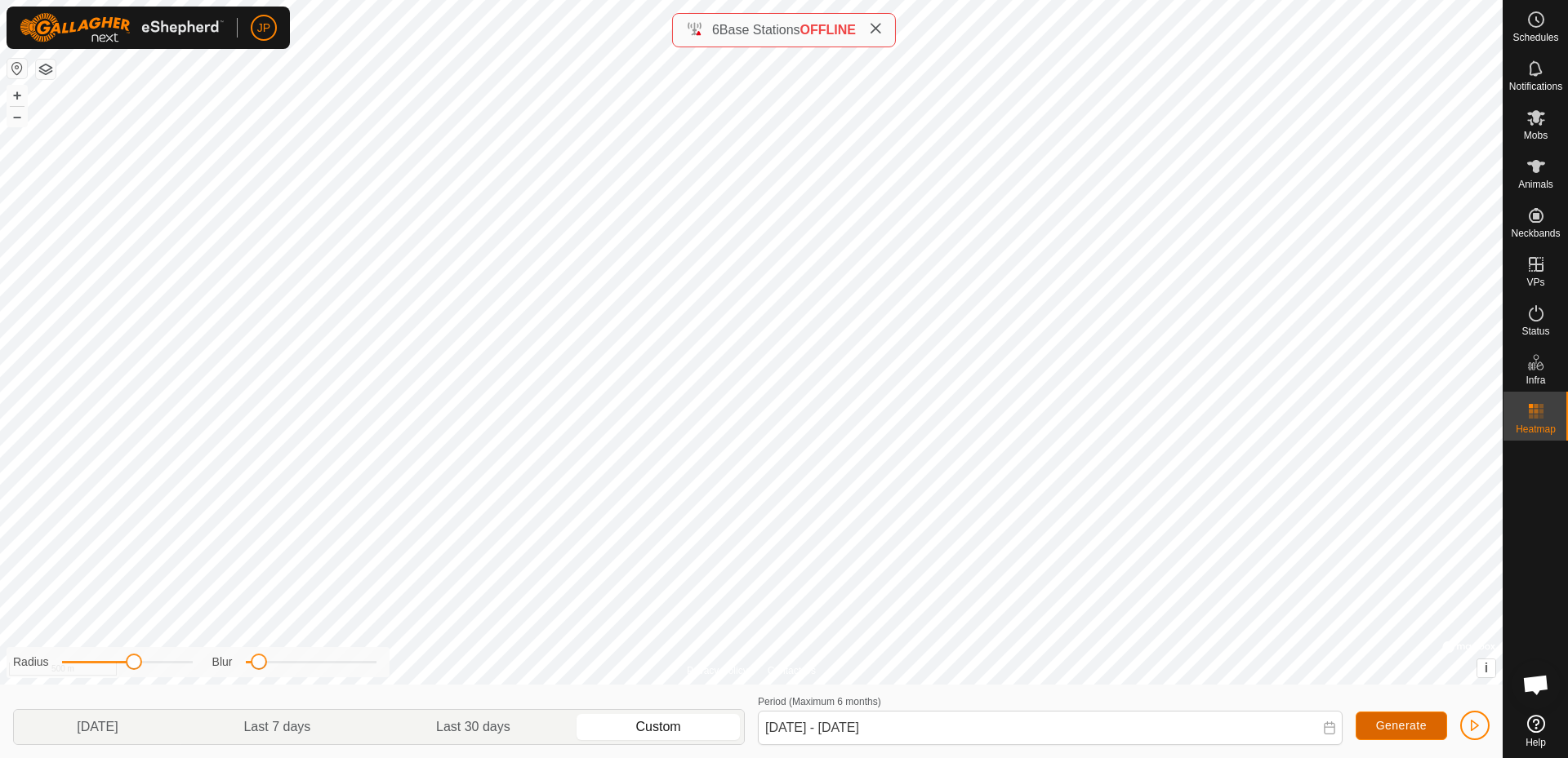
click at [1409, 718] on button "Generate" at bounding box center [1401, 726] width 92 height 29
click at [1333, 729] on icon at bounding box center [1330, 728] width 13 height 13
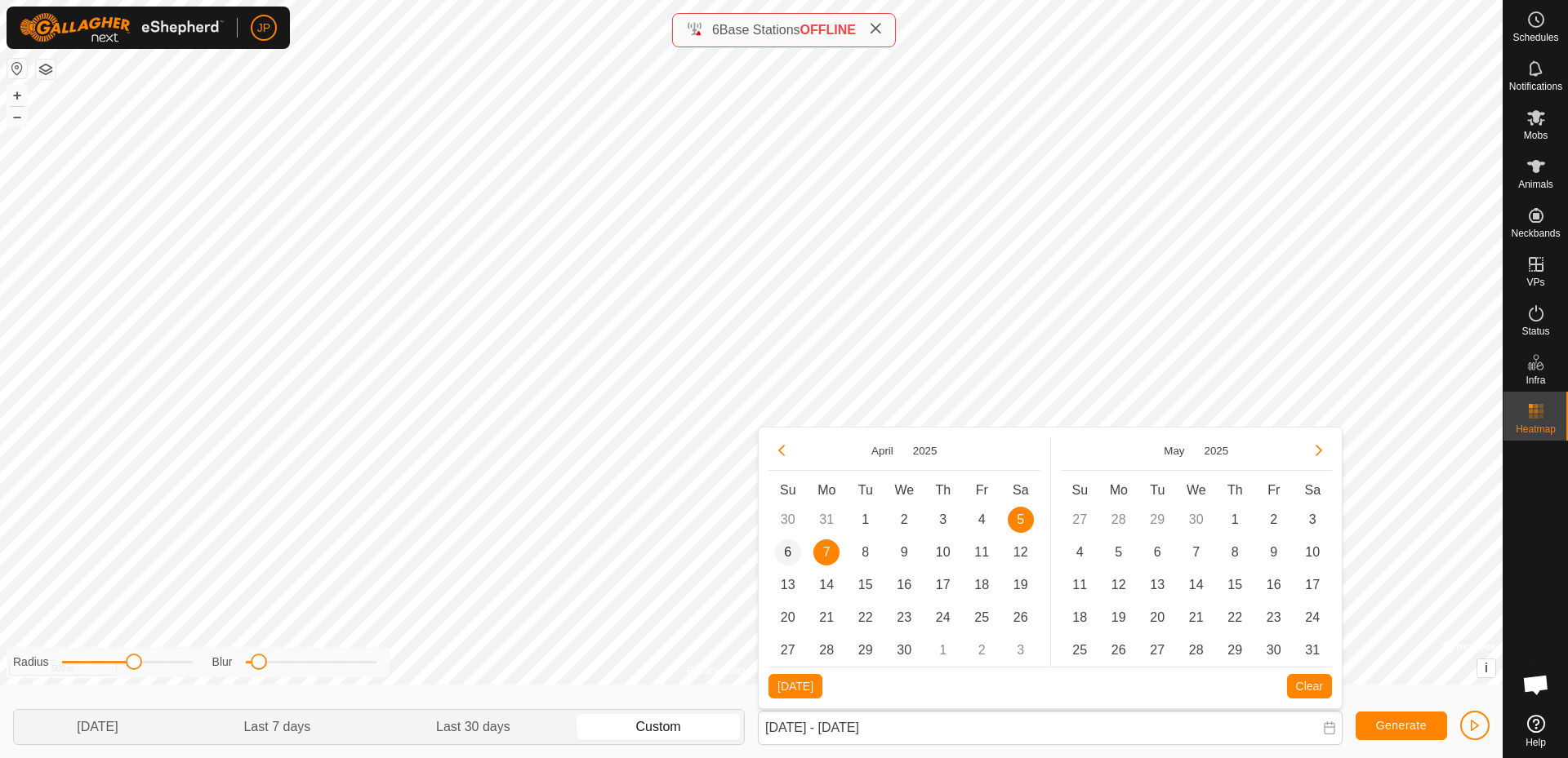
click at [792, 550] on span "6" at bounding box center [788, 553] width 26 height 26
click at [1029, 520] on span "5" at bounding box center [1021, 520] width 26 height 26
click at [799, 543] on td "6" at bounding box center [788, 553] width 40 height 33
click at [795, 559] on span "6" at bounding box center [788, 553] width 26 height 26
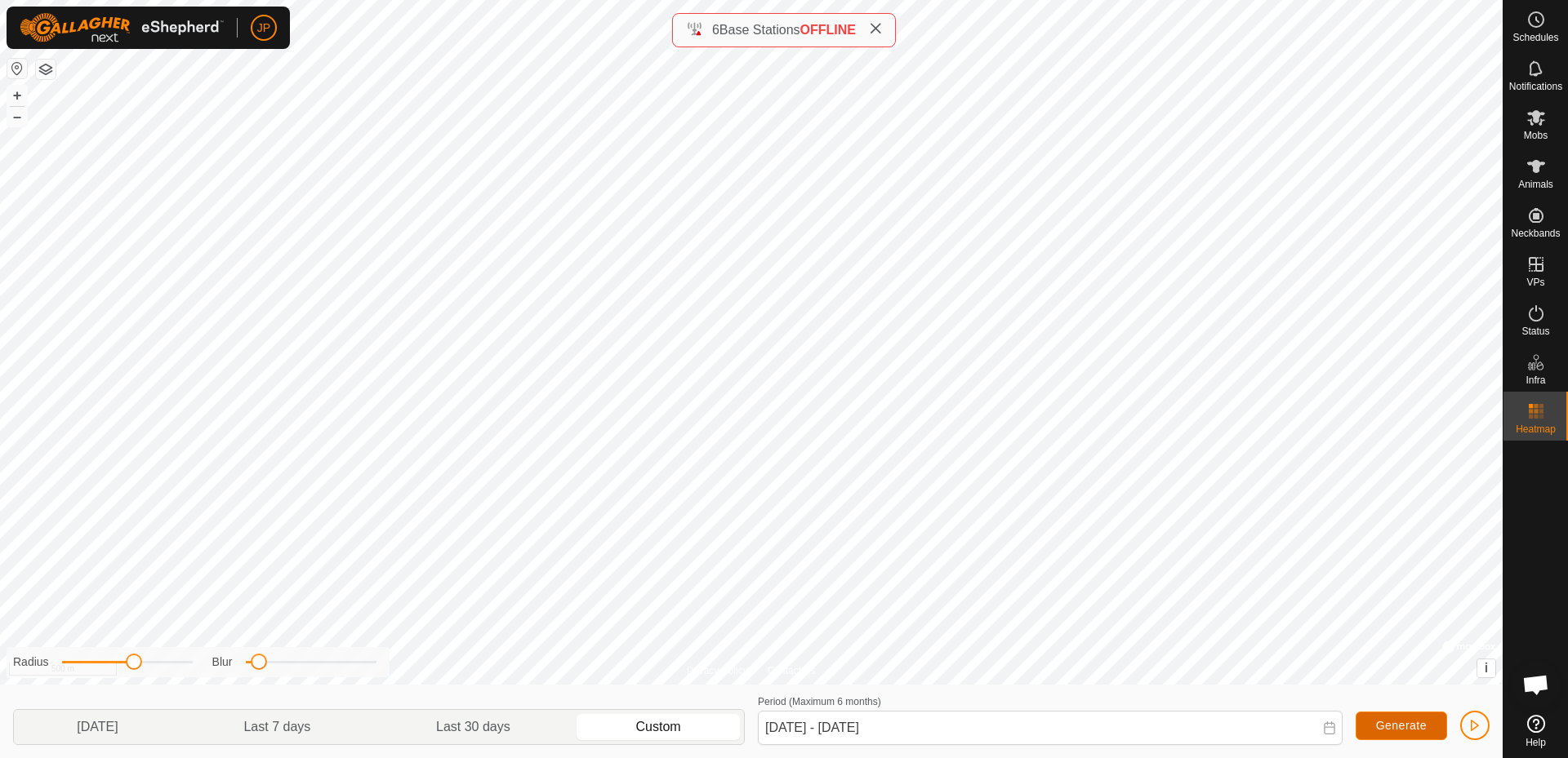
click at [1369, 718] on button "Generate" at bounding box center [1401, 726] width 92 height 29
click at [1328, 726] on icon at bounding box center [1330, 728] width 13 height 13
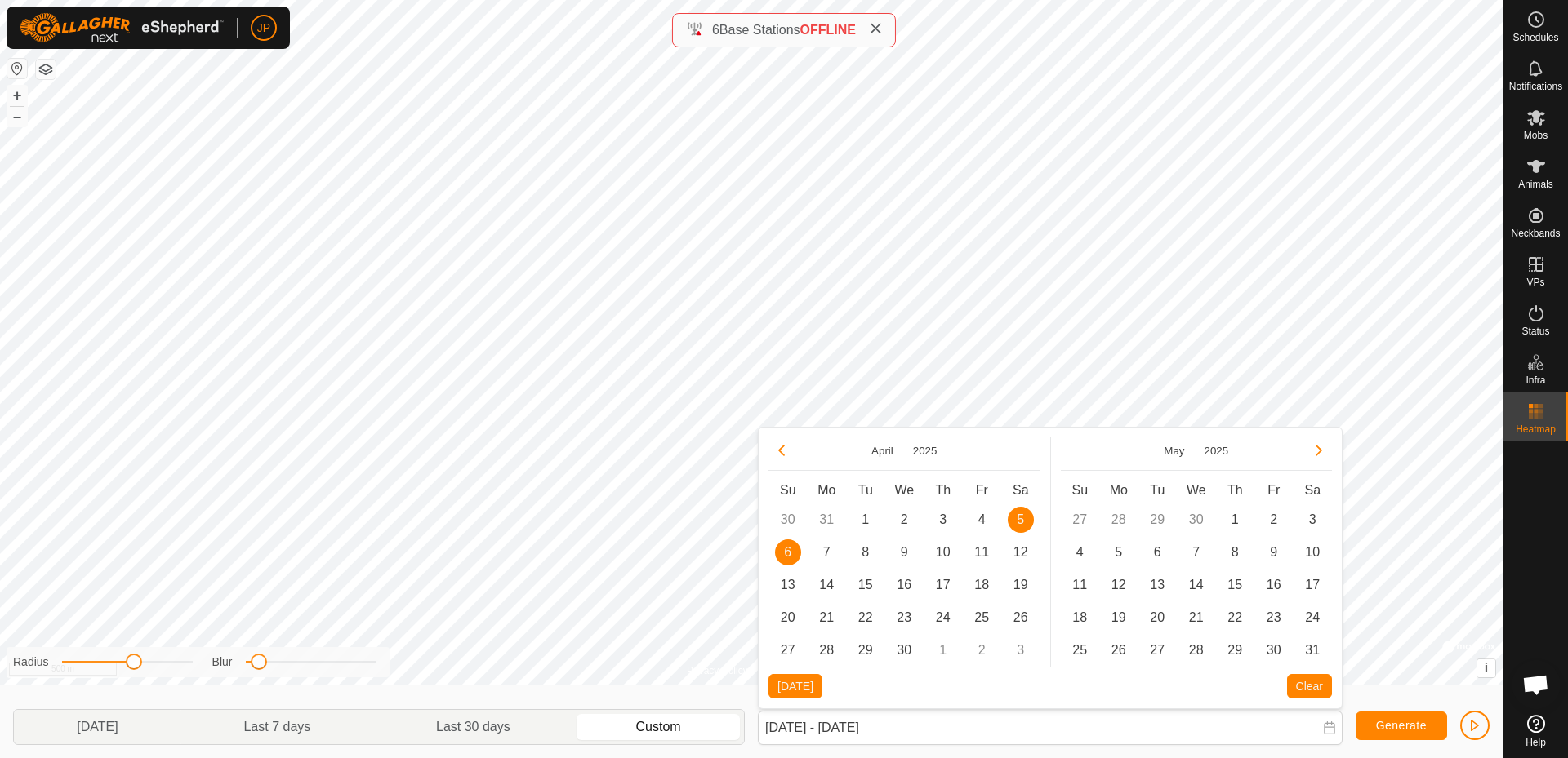
click at [1022, 518] on span "5" at bounding box center [1021, 520] width 26 height 26
click at [1021, 523] on span "5" at bounding box center [1021, 520] width 26 height 26
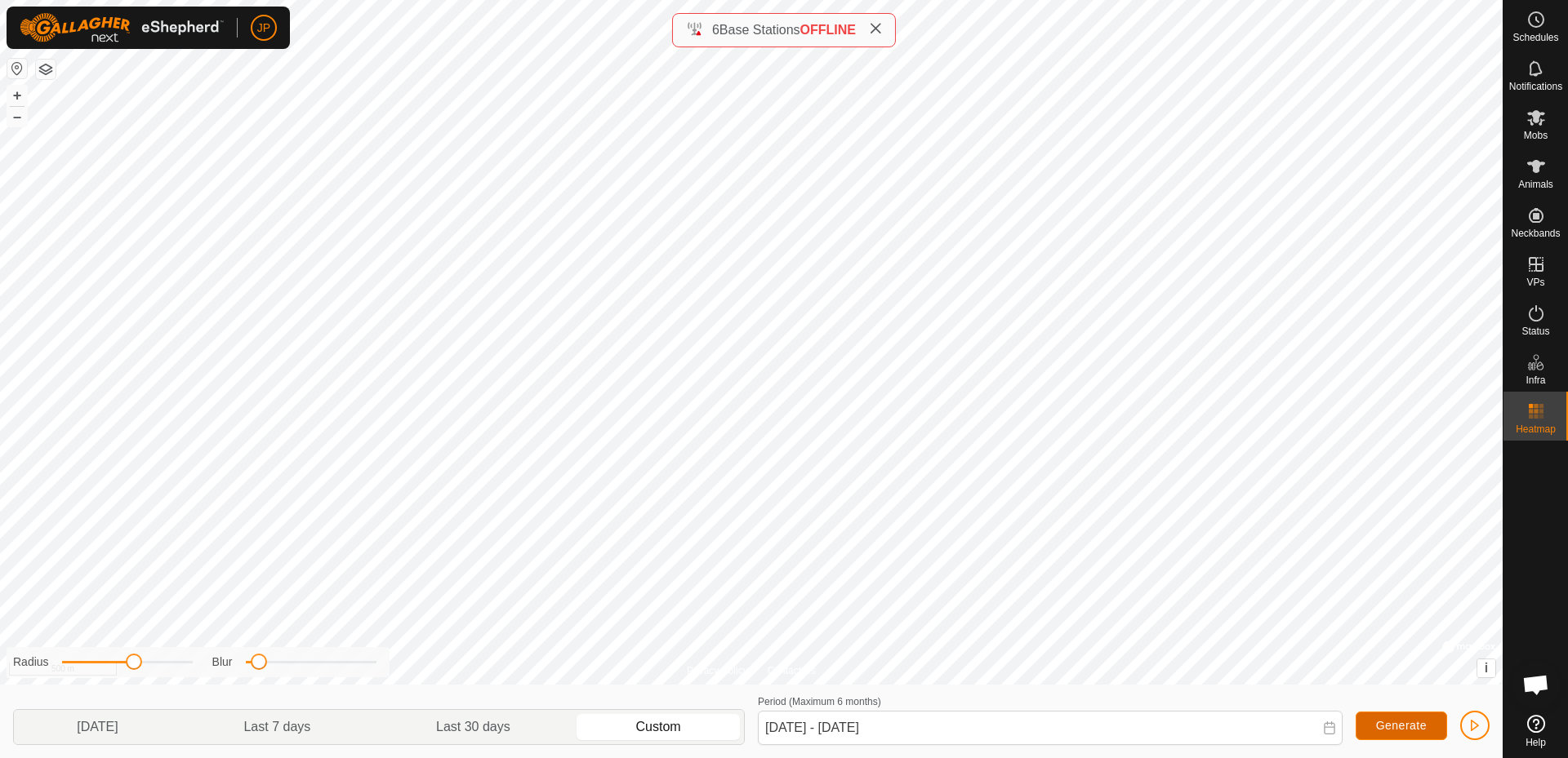
click at [1376, 725] on span "Generate" at bounding box center [1401, 726] width 50 height 13
click at [1326, 728] on icon at bounding box center [1329, 728] width 11 height 13
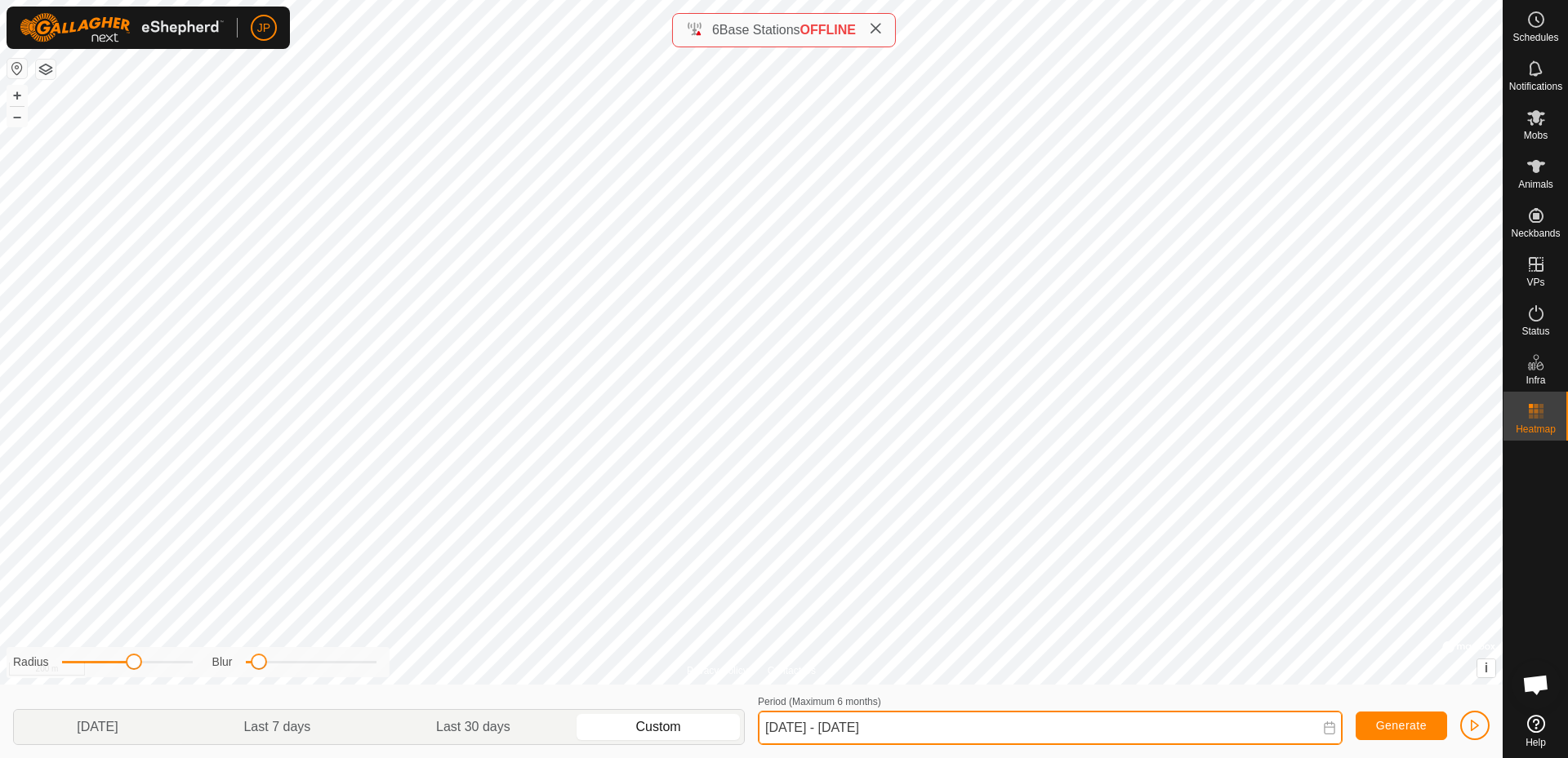
click at [1319, 734] on input "[DATE] - [DATE]" at bounding box center [1049, 728] width 584 height 35
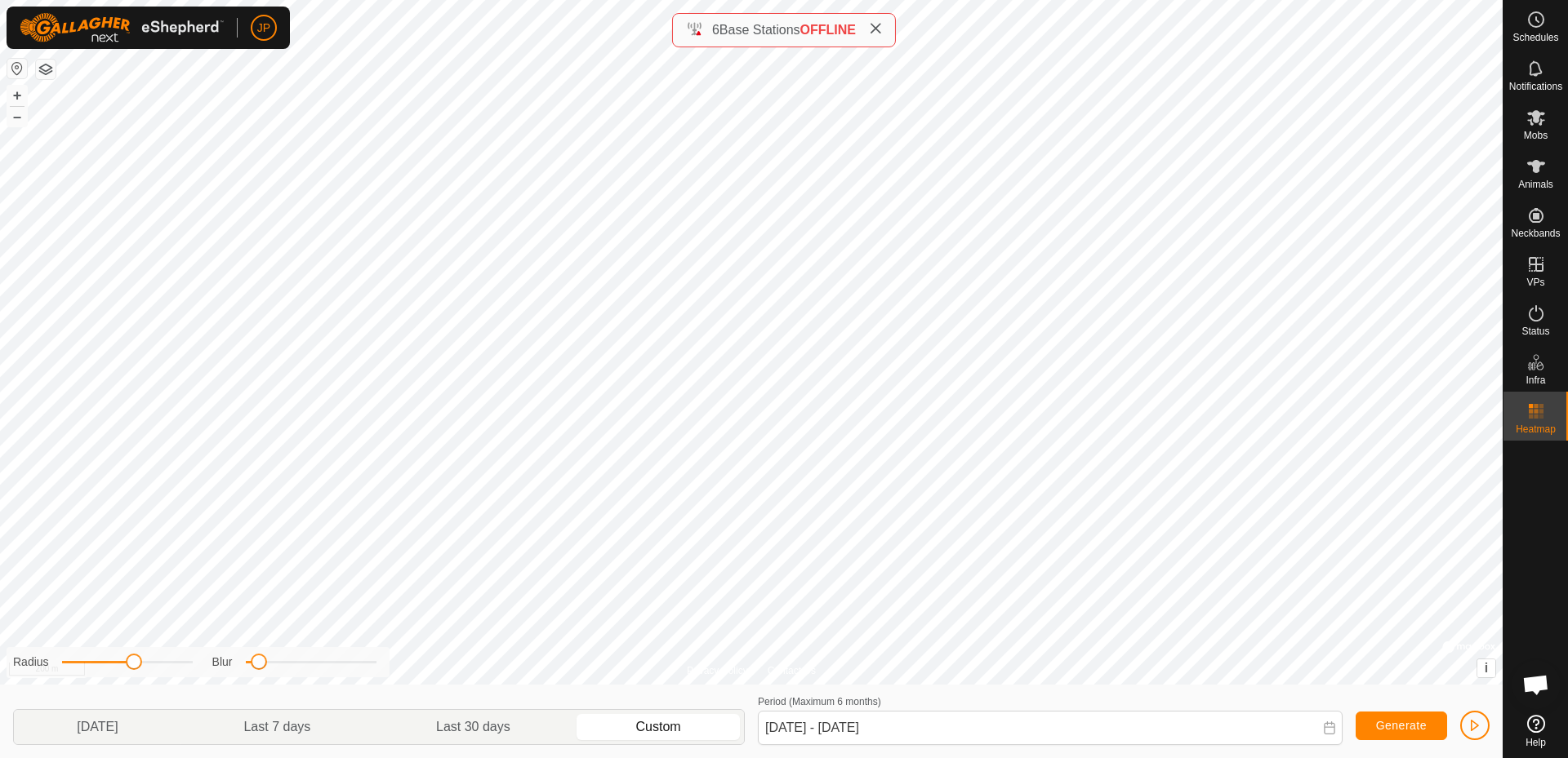
click at [1327, 732] on icon at bounding box center [1330, 728] width 13 height 13
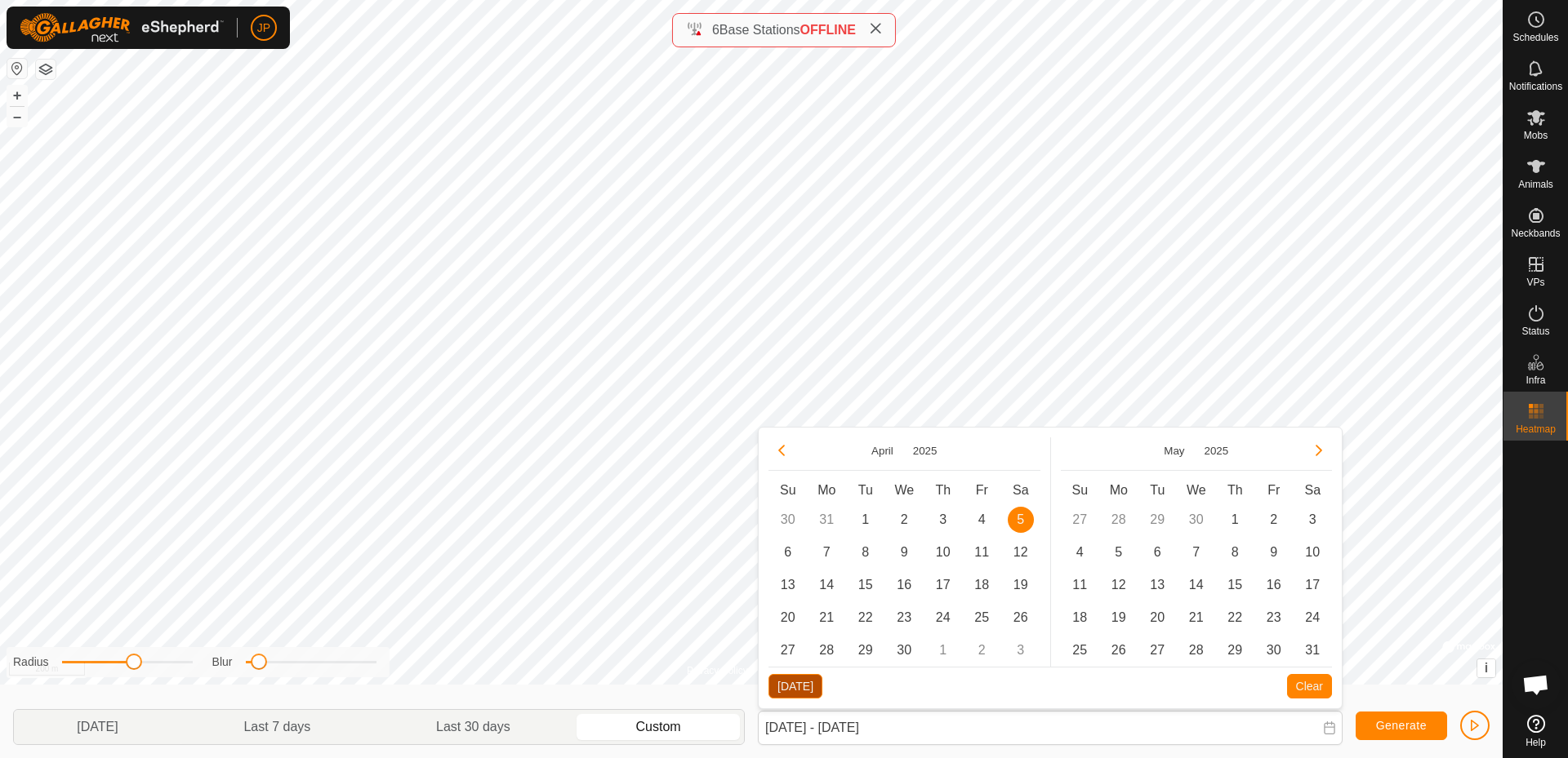
click at [790, 688] on button "[DATE]" at bounding box center [795, 686] width 54 height 25
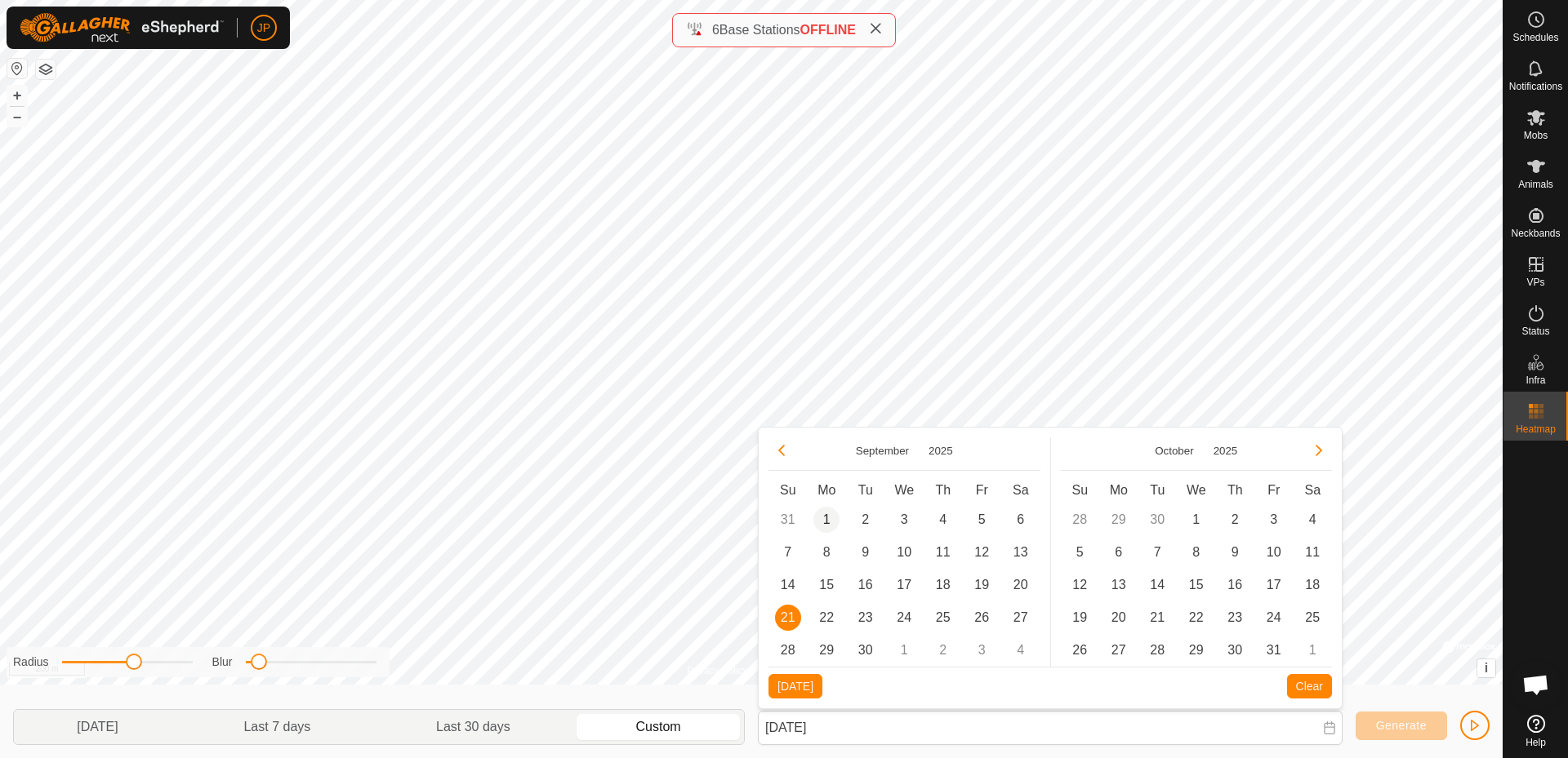
click at [835, 517] on span "1" at bounding box center [827, 520] width 26 height 26
click at [781, 625] on span "21" at bounding box center [788, 618] width 26 height 26
type input "[DATE] - [DATE]"
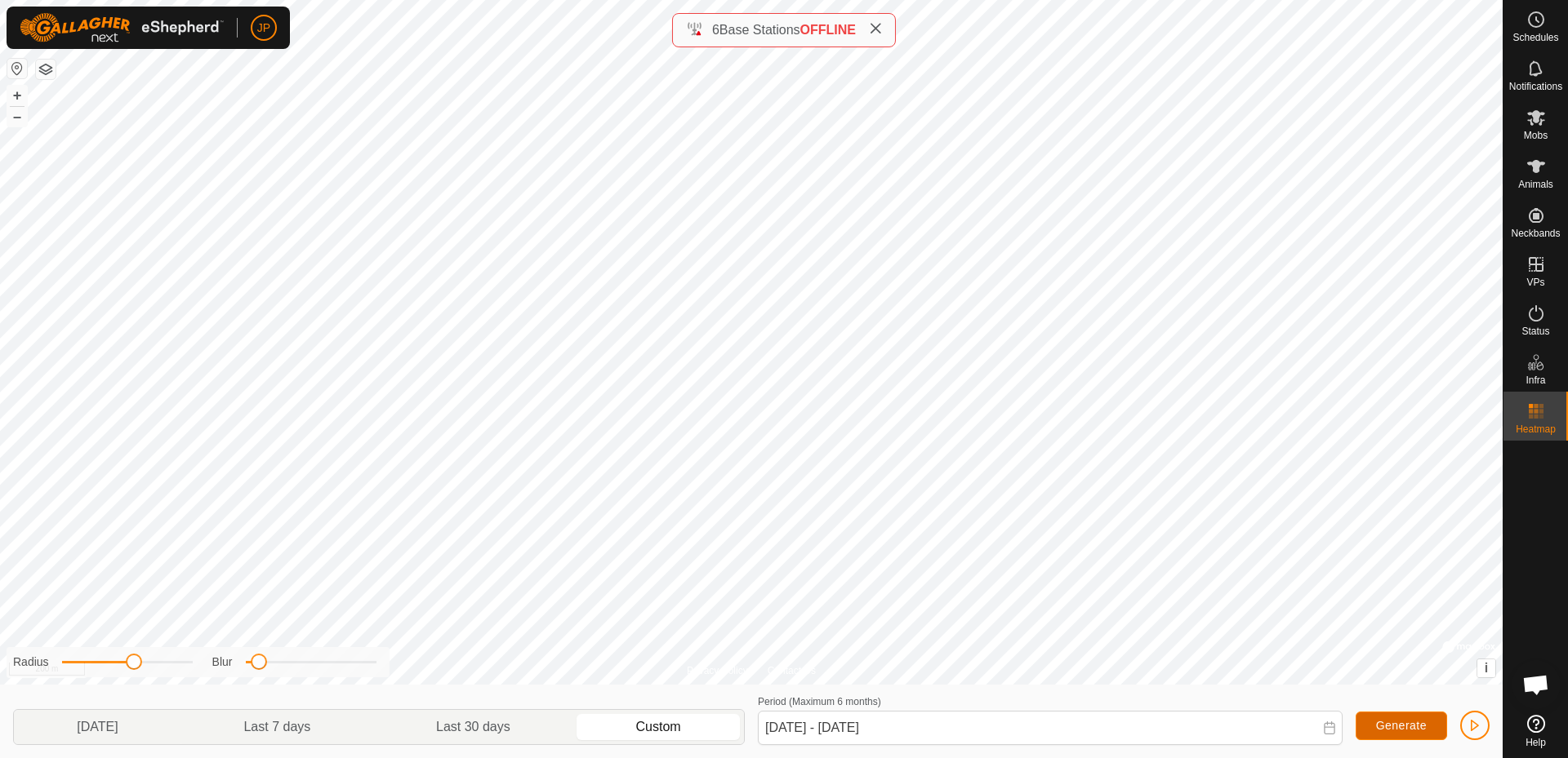
click at [1409, 728] on span "Generate" at bounding box center [1401, 726] width 50 height 13
click at [1482, 724] on button "button" at bounding box center [1475, 726] width 30 height 30
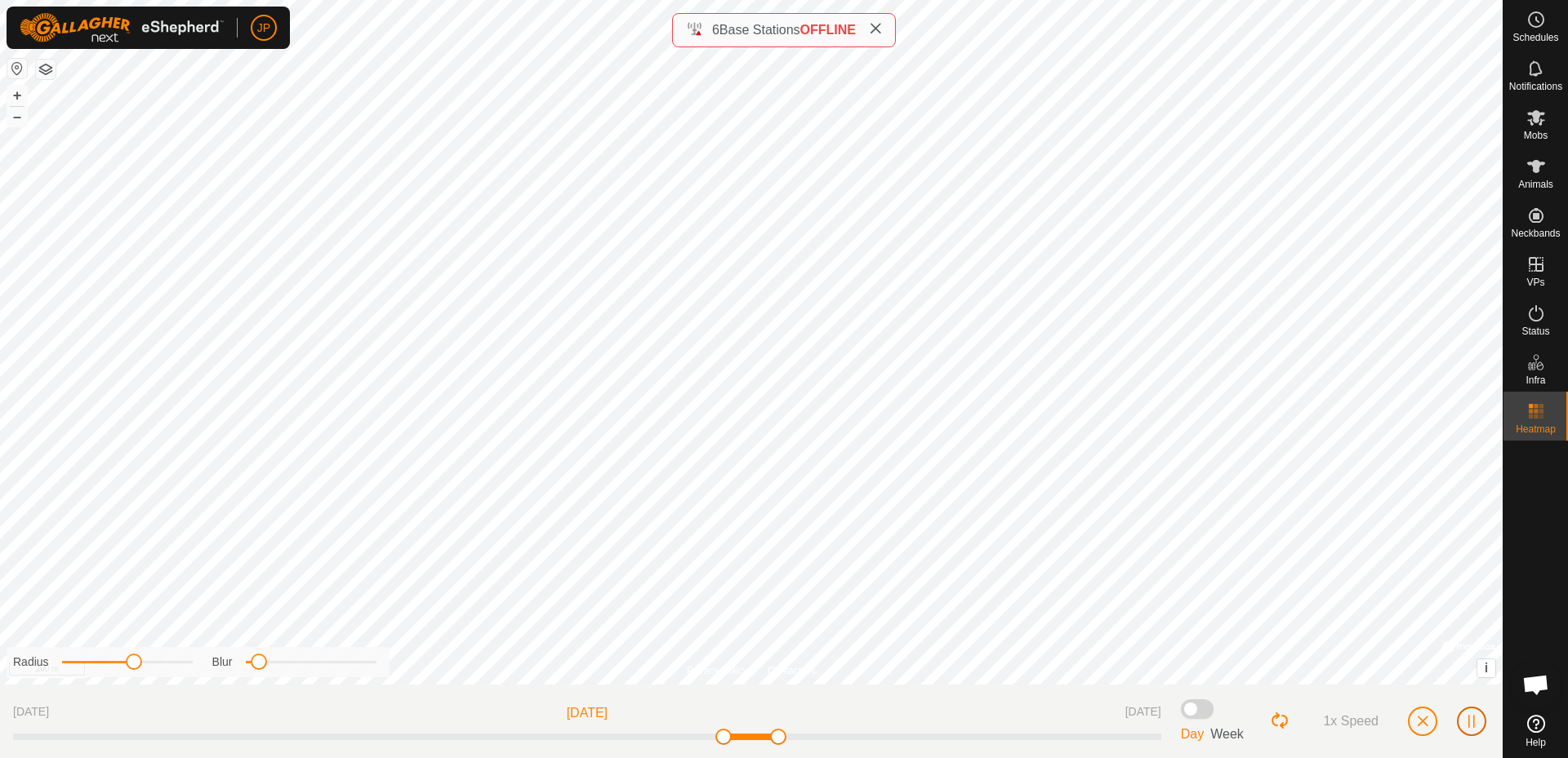
click at [1475, 724] on span "button" at bounding box center [1472, 722] width 13 height 13
drag, startPoint x: 721, startPoint y: 737, endPoint x: 705, endPoint y: 738, distance: 16.0
click at [705, 738] on span at bounding box center [702, 737] width 16 height 16
drag, startPoint x: 704, startPoint y: 738, endPoint x: 678, endPoint y: 739, distance: 26.0
click at [678, 739] on div at bounding box center [587, 737] width 1148 height 7
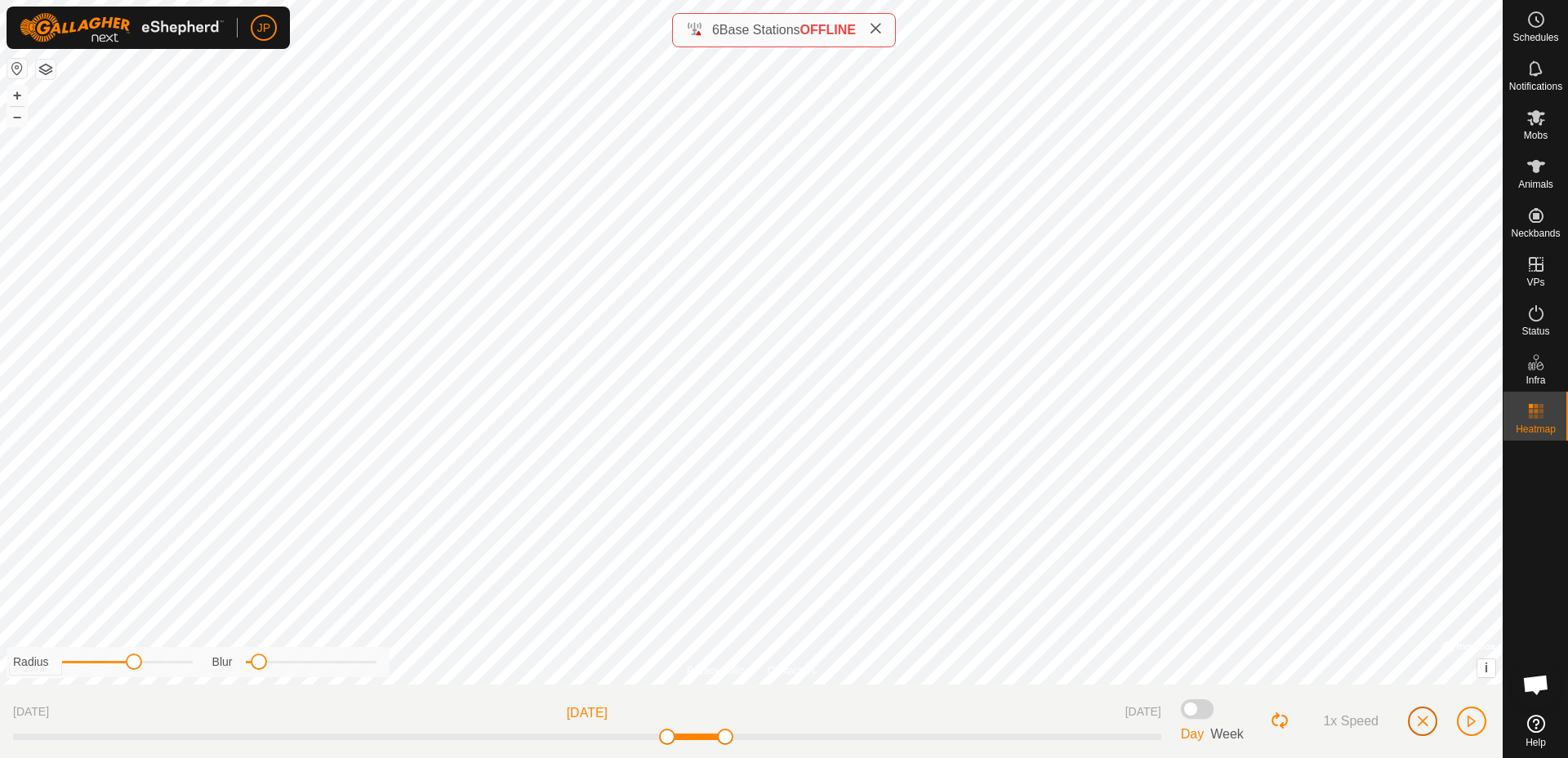
click at [1420, 719] on span "button" at bounding box center [1423, 722] width 13 height 13
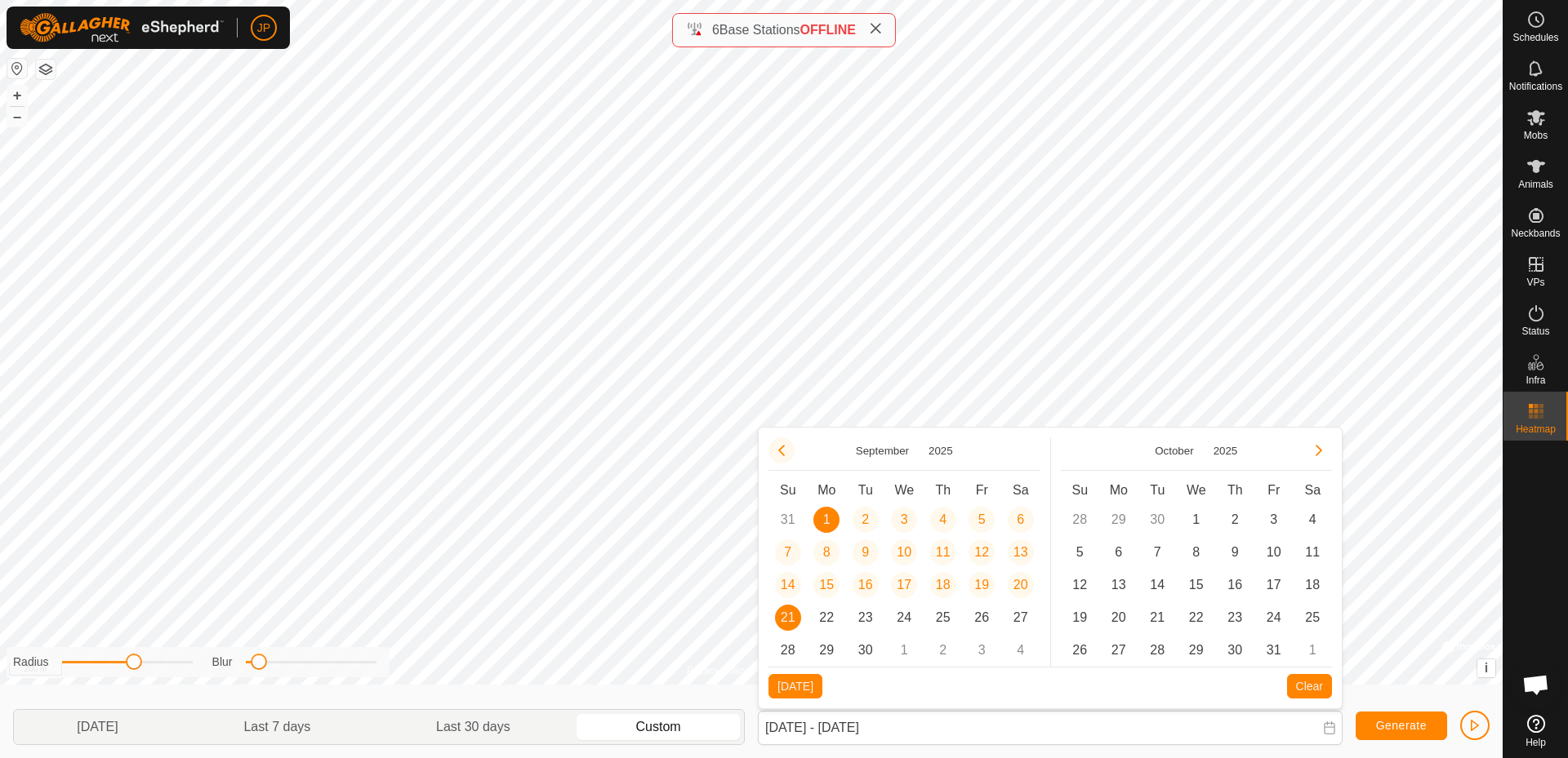
click at [779, 451] on button "Previous Month" at bounding box center [782, 451] width 26 height 26
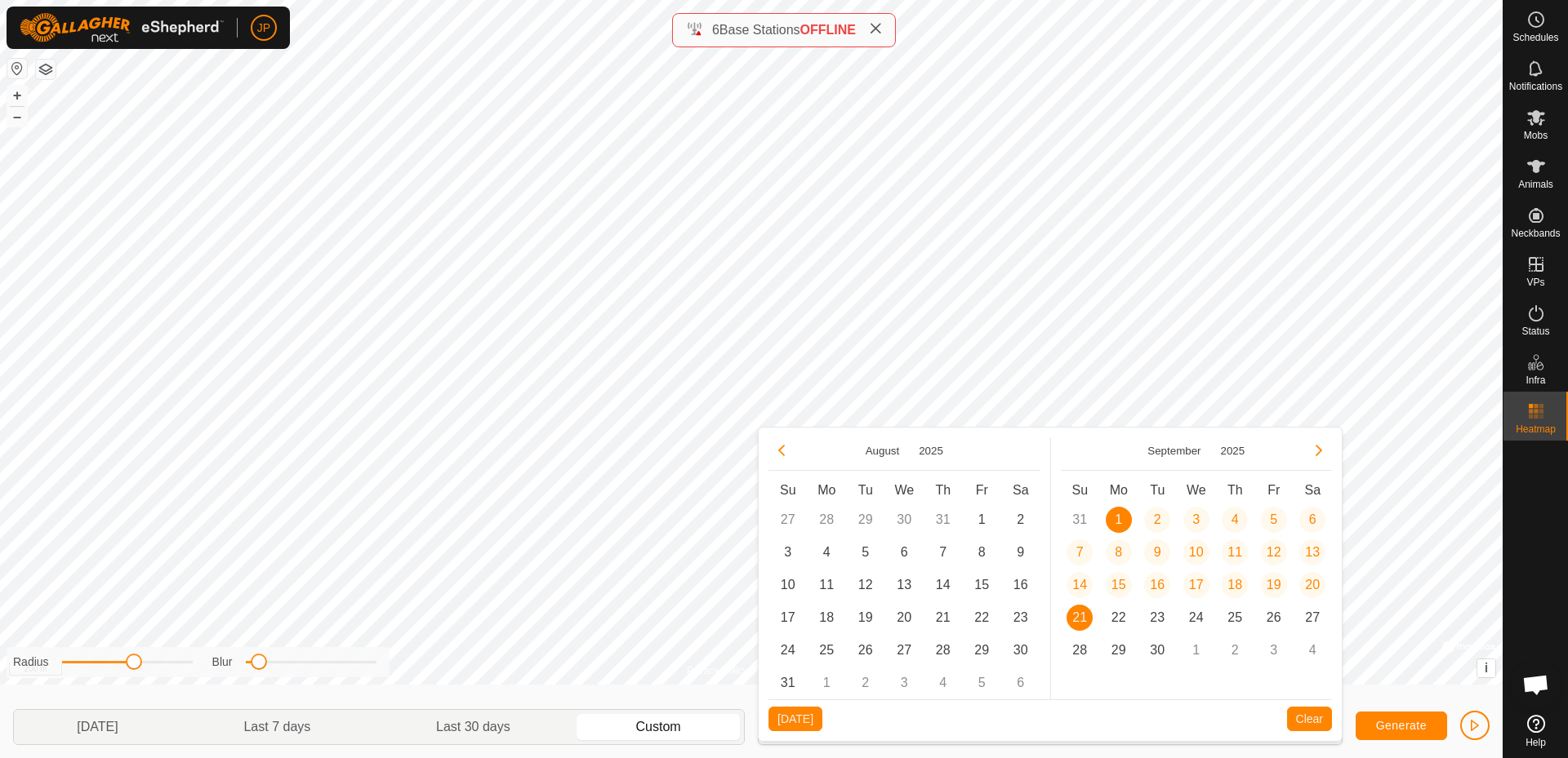
click at [779, 451] on button "Previous Month" at bounding box center [782, 451] width 26 height 26
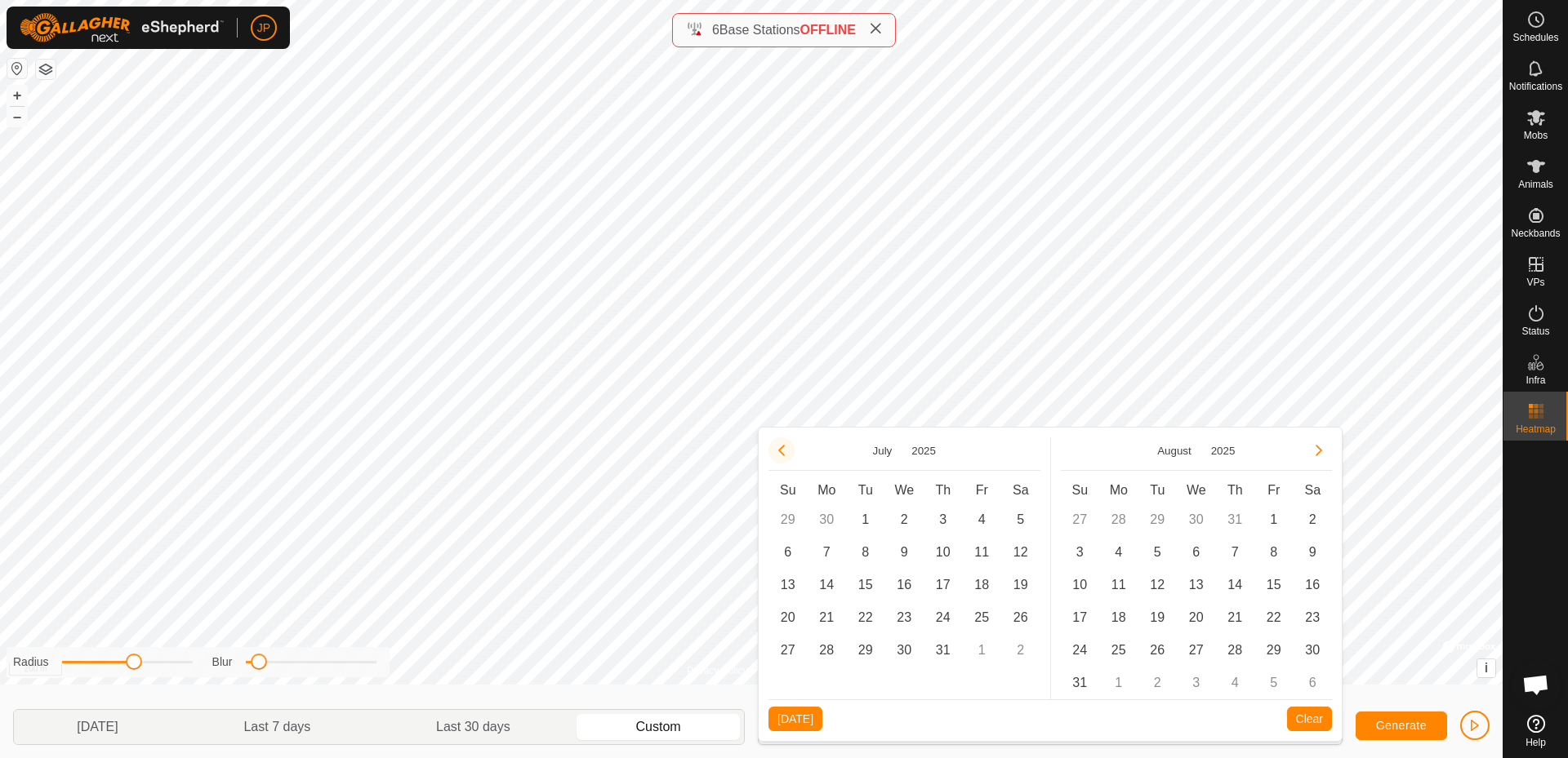
click at [773, 452] on button "Previous Month" at bounding box center [782, 451] width 26 height 26
click at [1159, 519] on span "1" at bounding box center [1157, 520] width 26 height 26
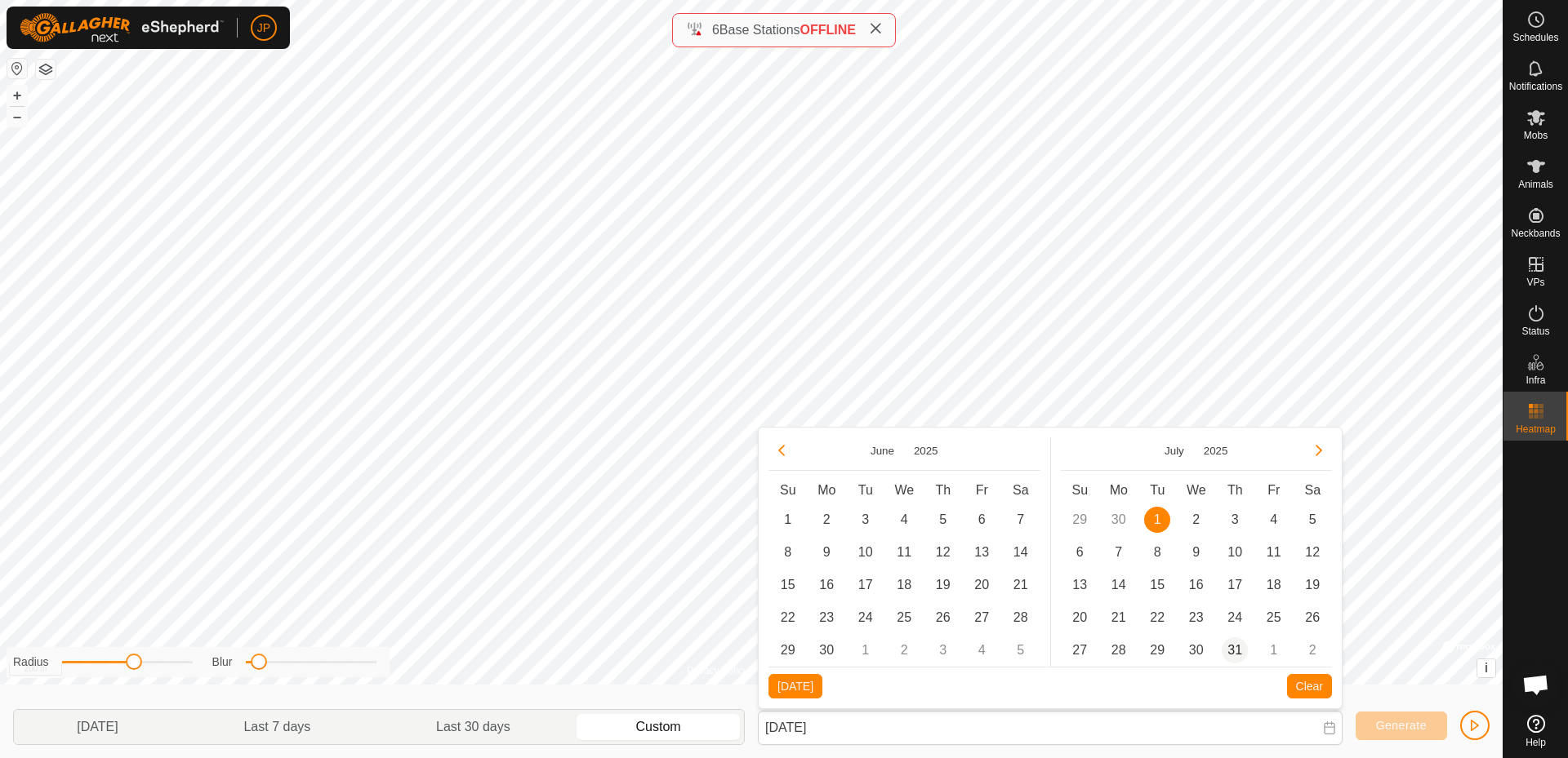
click at [1232, 656] on span "31" at bounding box center [1235, 651] width 26 height 26
type input "[DATE] - [DATE]"
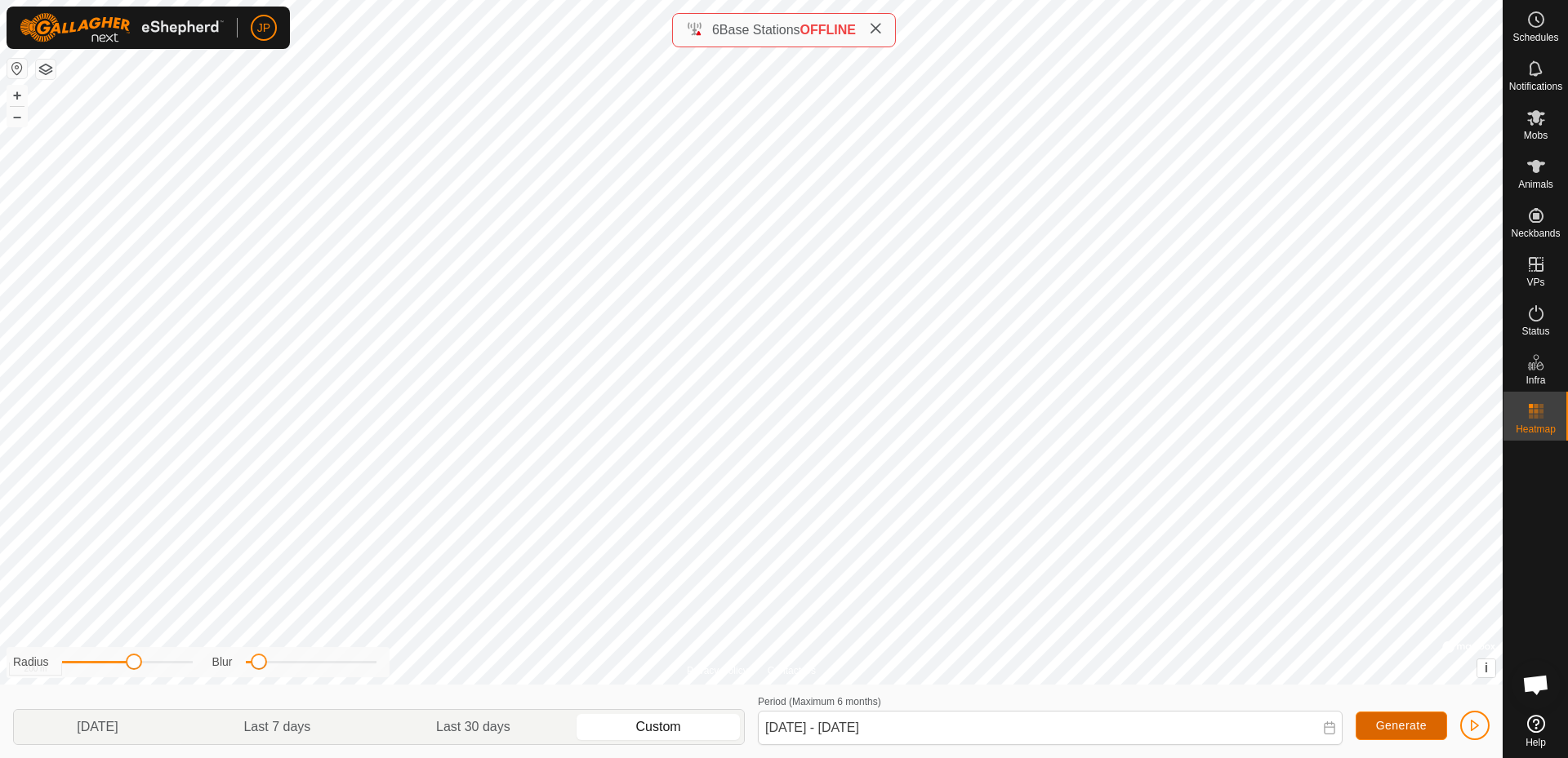
click at [1412, 723] on span "Generate" at bounding box center [1401, 726] width 50 height 13
click at [1486, 732] on button "button" at bounding box center [1475, 726] width 30 height 30
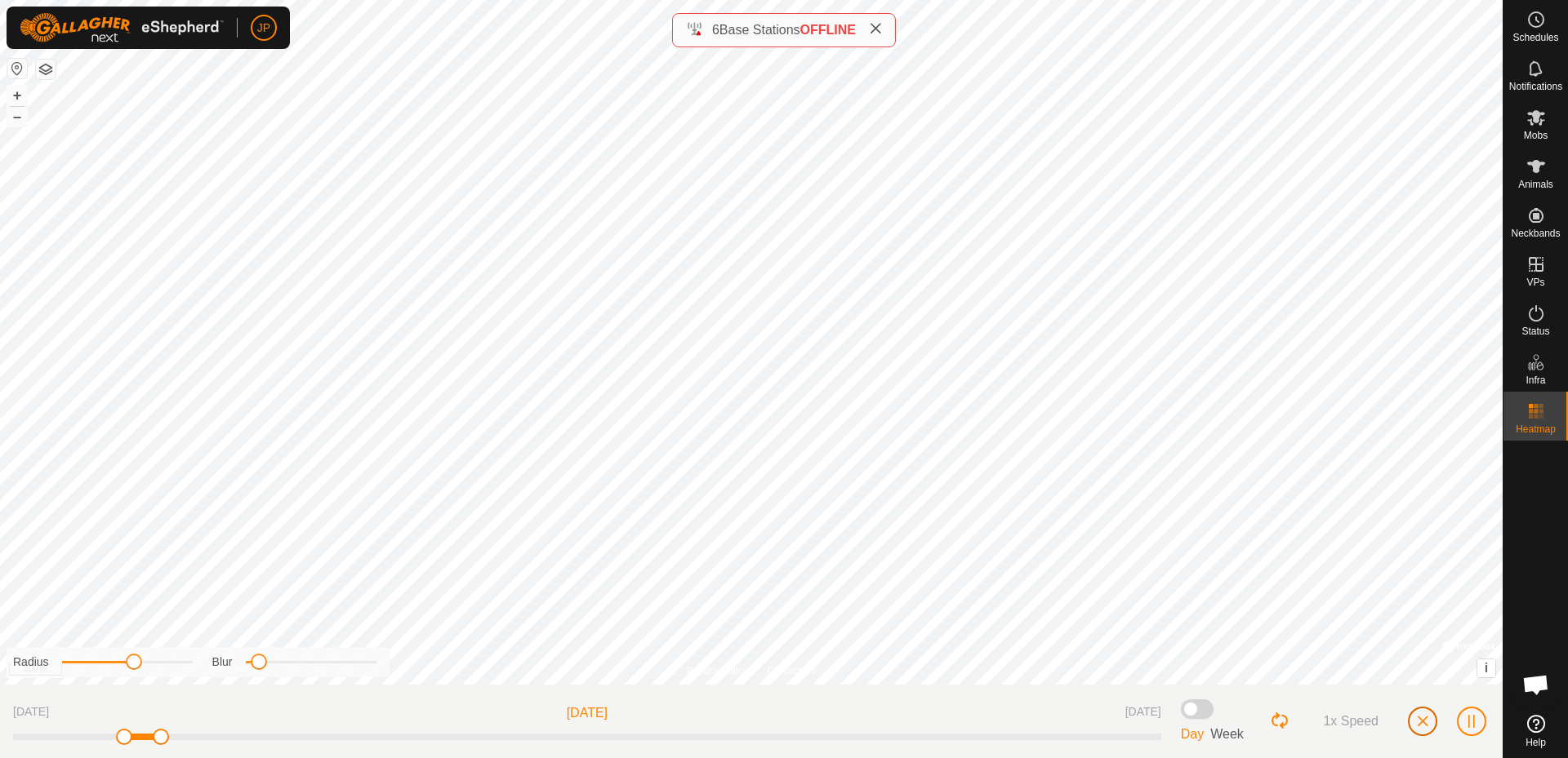
click at [1423, 718] on span "button" at bounding box center [1423, 722] width 13 height 13
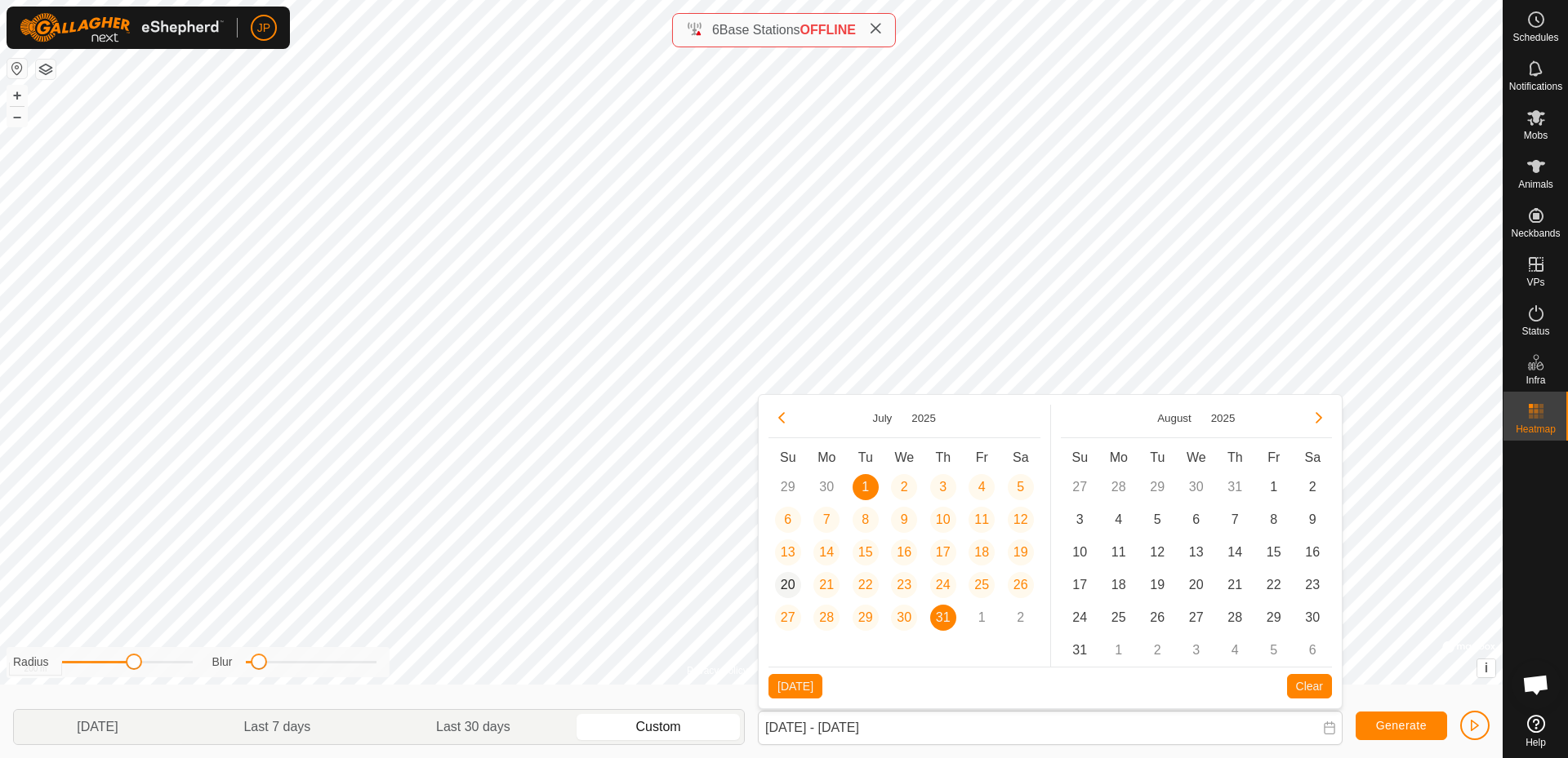
click at [800, 587] on span "20" at bounding box center [788, 585] width 26 height 26
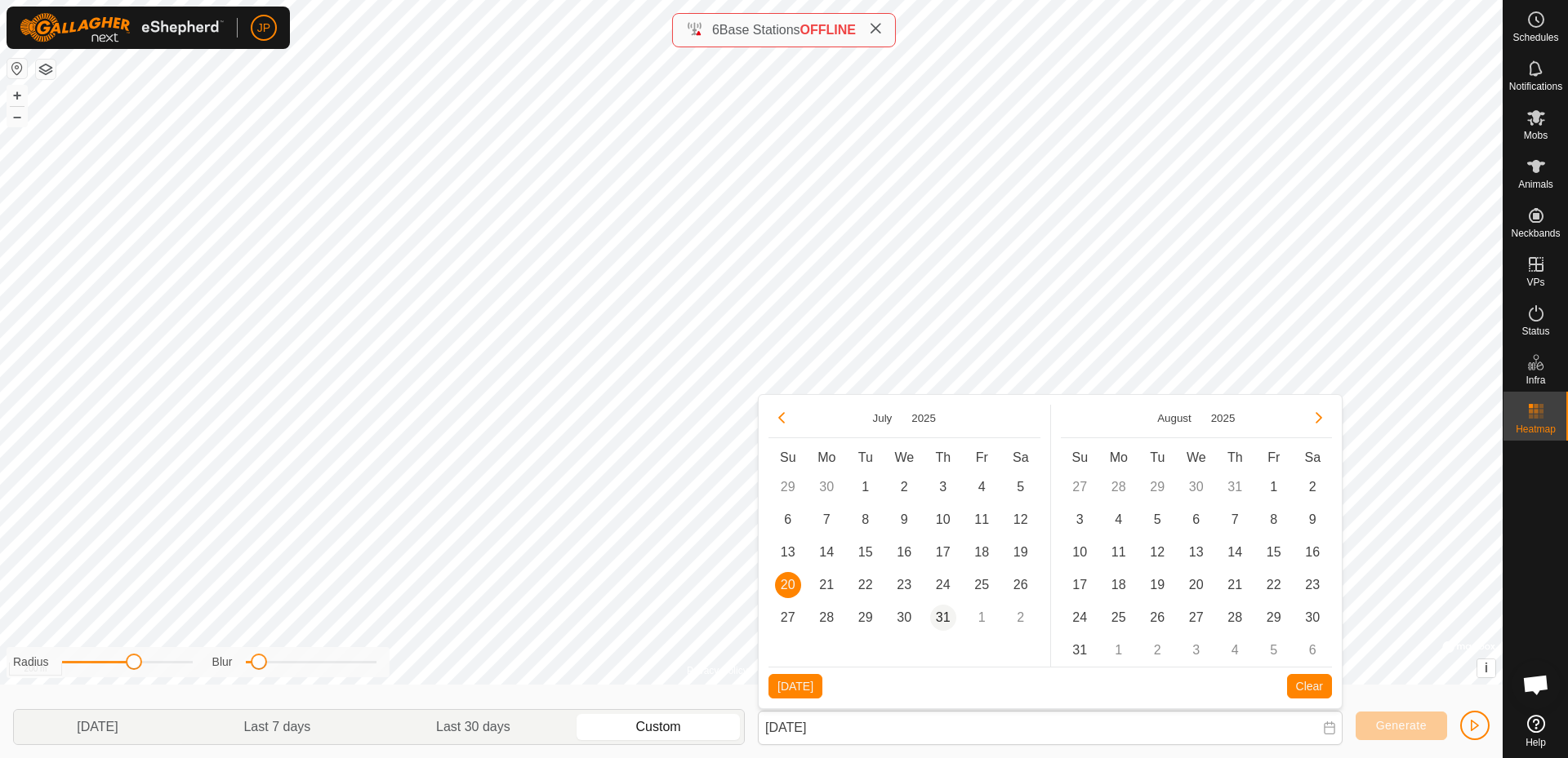
click at [942, 621] on span "31" at bounding box center [943, 618] width 26 height 26
type input "[DATE] - [DATE]"
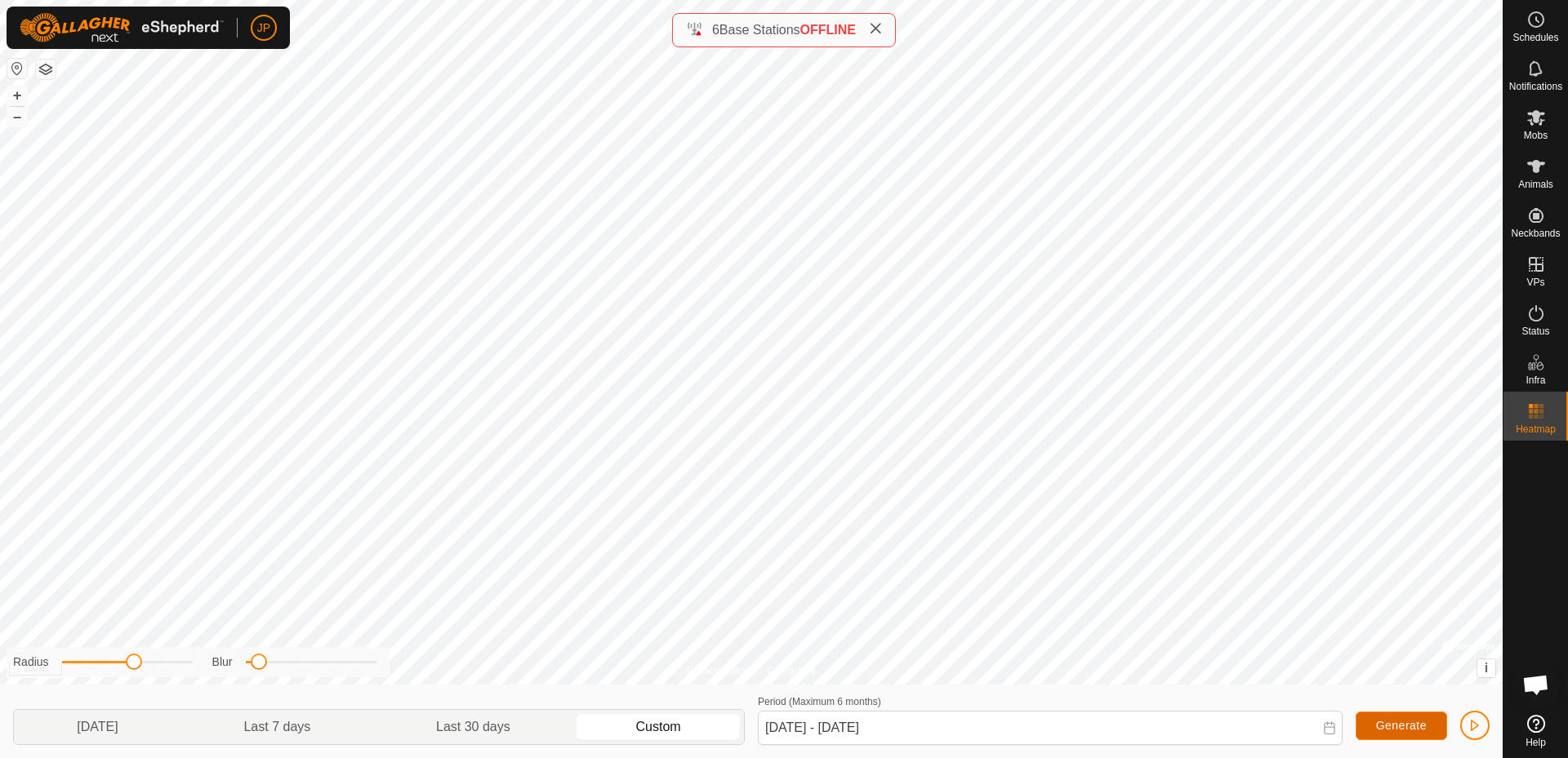
click at [1432, 731] on button "Generate" at bounding box center [1401, 726] width 92 height 29
click at [1475, 724] on span "button" at bounding box center [1475, 726] width 13 height 13
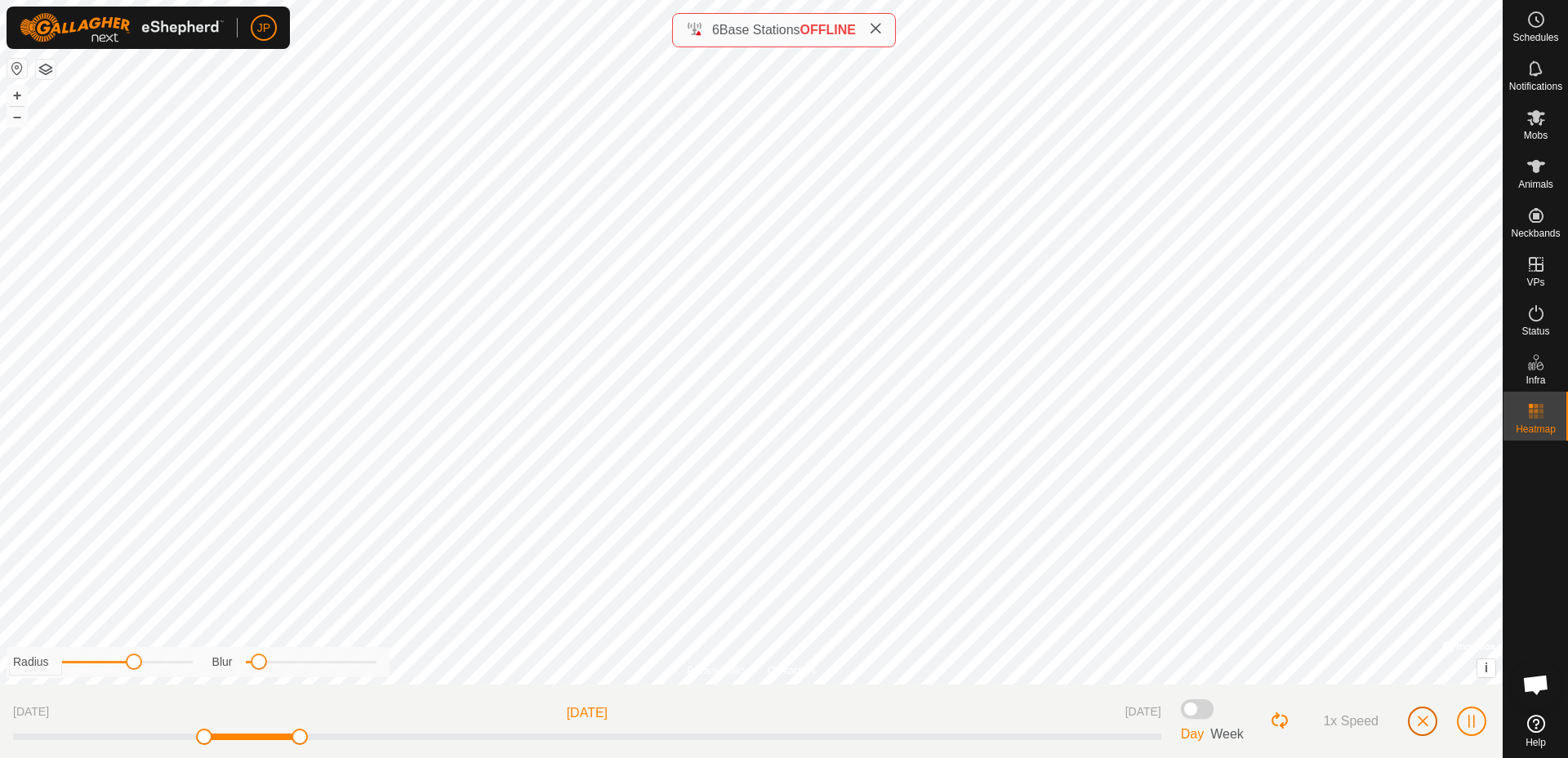
click at [1411, 719] on button "button" at bounding box center [1423, 722] width 30 height 30
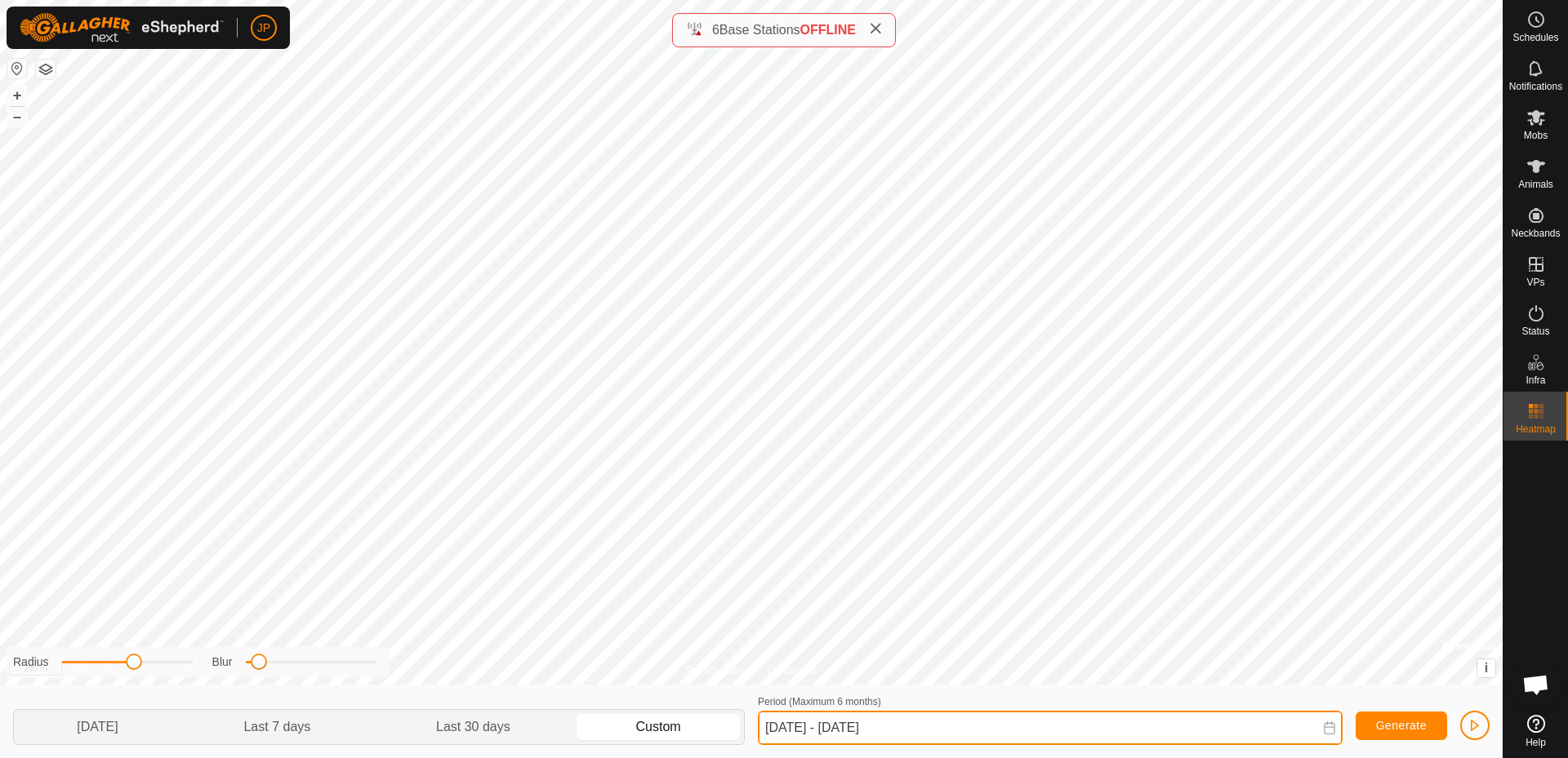
click at [1340, 727] on input "[DATE] - [DATE]" at bounding box center [1049, 728] width 584 height 35
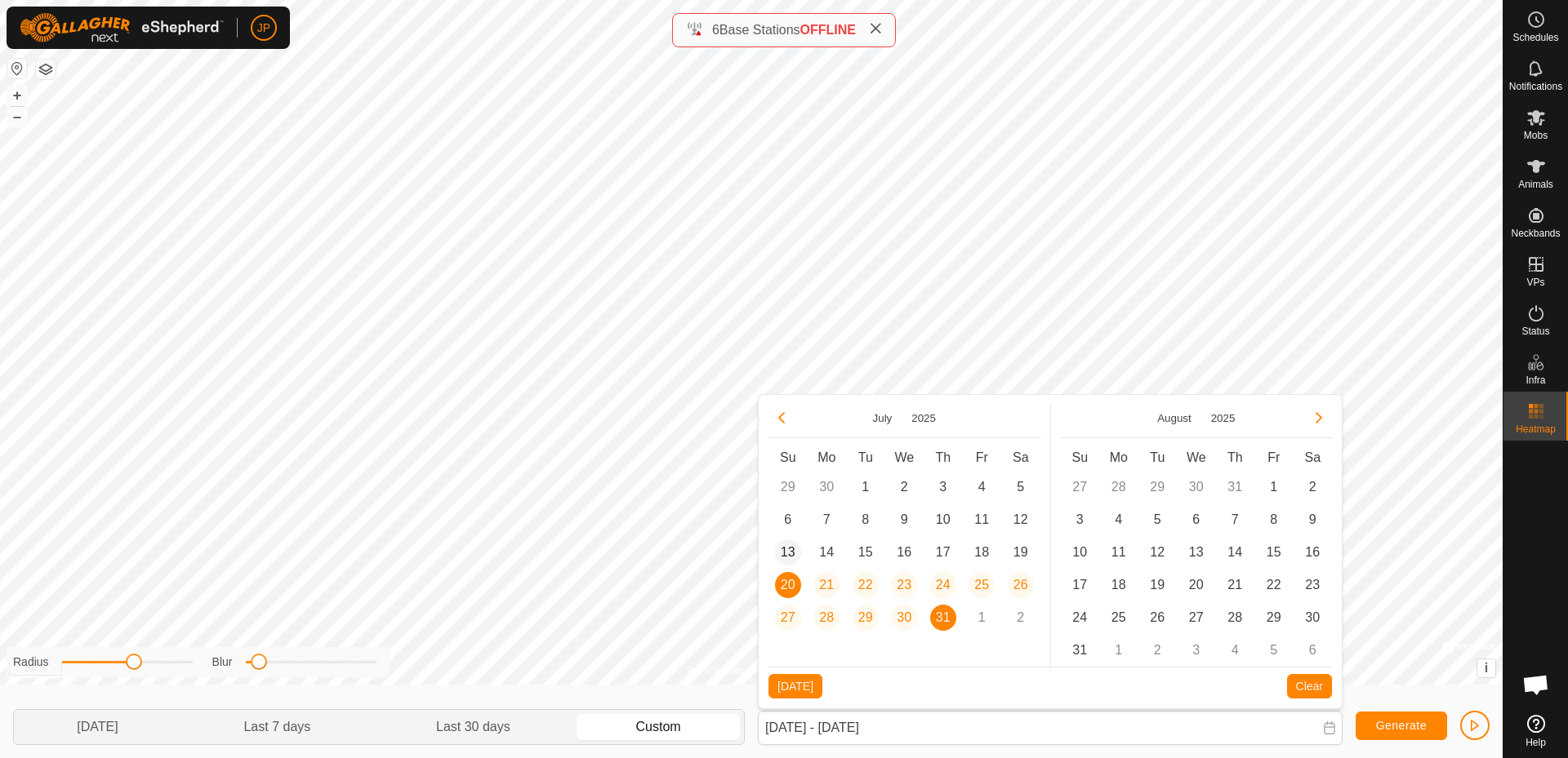
click at [786, 549] on span "13" at bounding box center [788, 553] width 26 height 26
click at [783, 581] on span "20" at bounding box center [788, 585] width 26 height 26
type input "[DATE] - [DATE]"
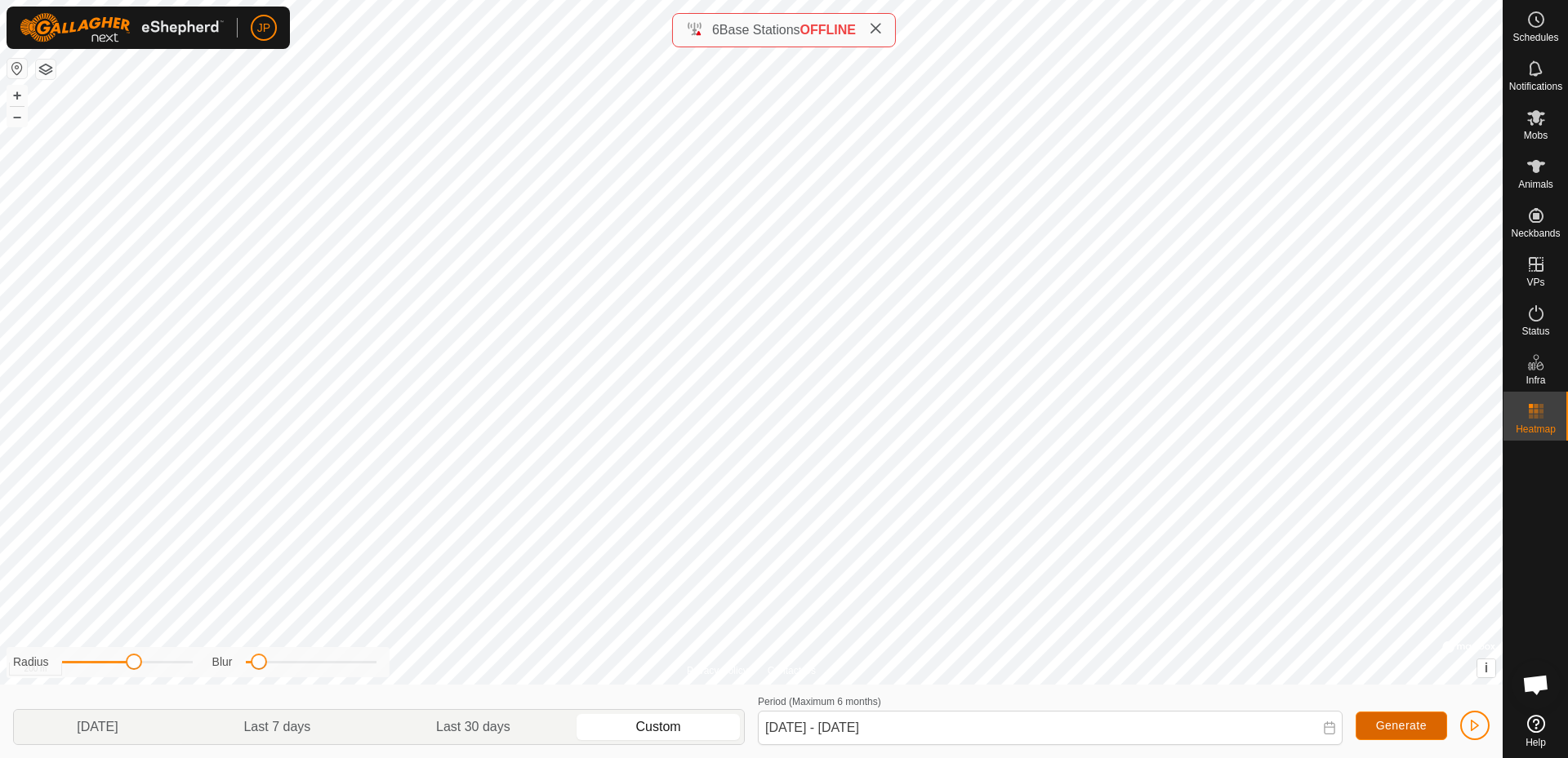
click at [1399, 720] on span "Generate" at bounding box center [1401, 726] width 50 height 13
click at [1404, 712] on button "Generate" at bounding box center [1401, 726] width 92 height 29
click at [1390, 721] on span "Generate" at bounding box center [1401, 726] width 50 height 13
click at [1468, 720] on button "button" at bounding box center [1475, 726] width 30 height 30
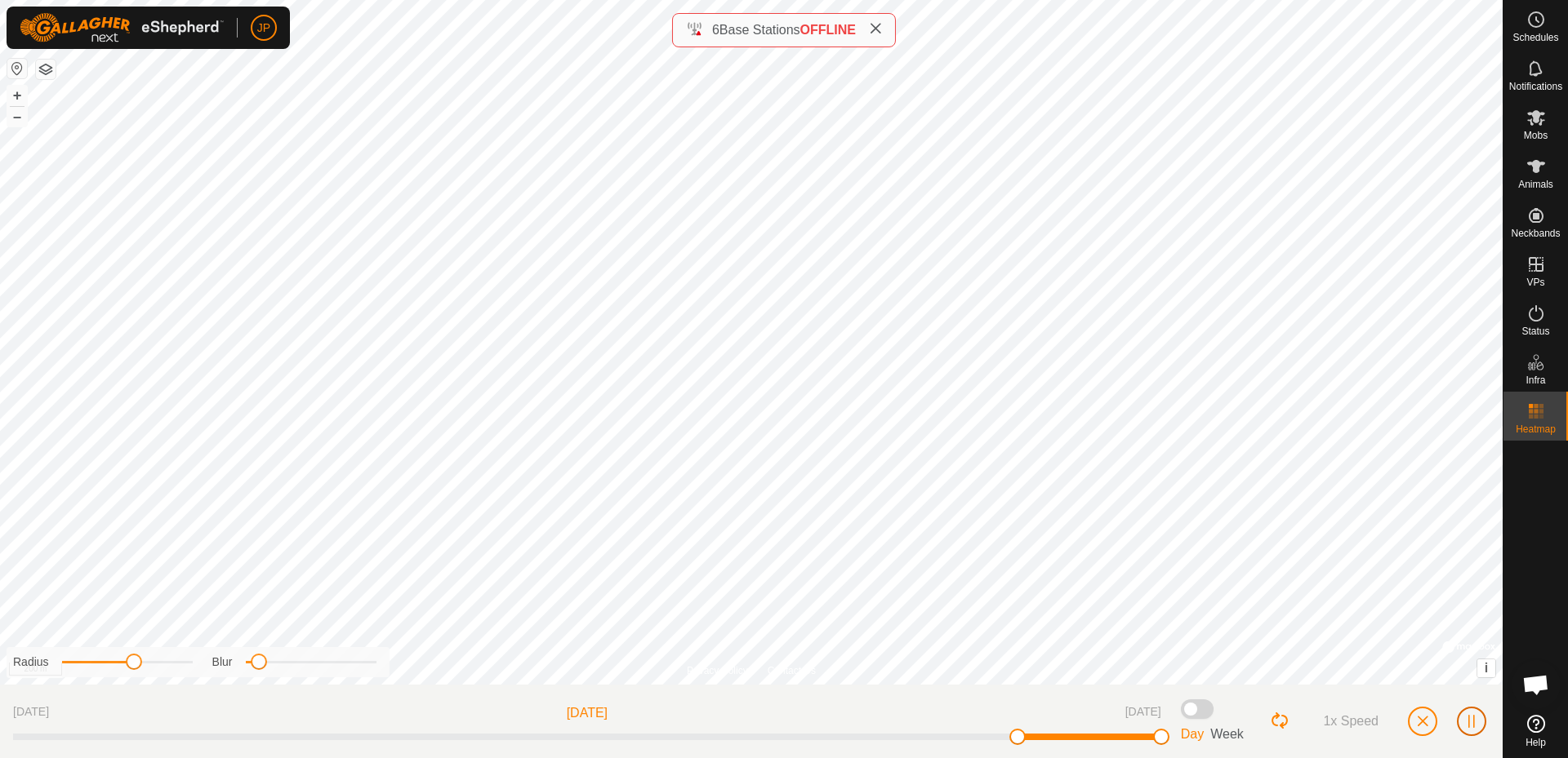
click at [1474, 718] on span "button" at bounding box center [1472, 722] width 13 height 13
drag, startPoint x: 1012, startPoint y: 741, endPoint x: 807, endPoint y: 742, distance: 205.0
click at [807, 742] on div "[DATE] [DATE] [DATE]" at bounding box center [587, 721] width 1148 height 47
click at [1423, 723] on span "button" at bounding box center [1423, 722] width 13 height 13
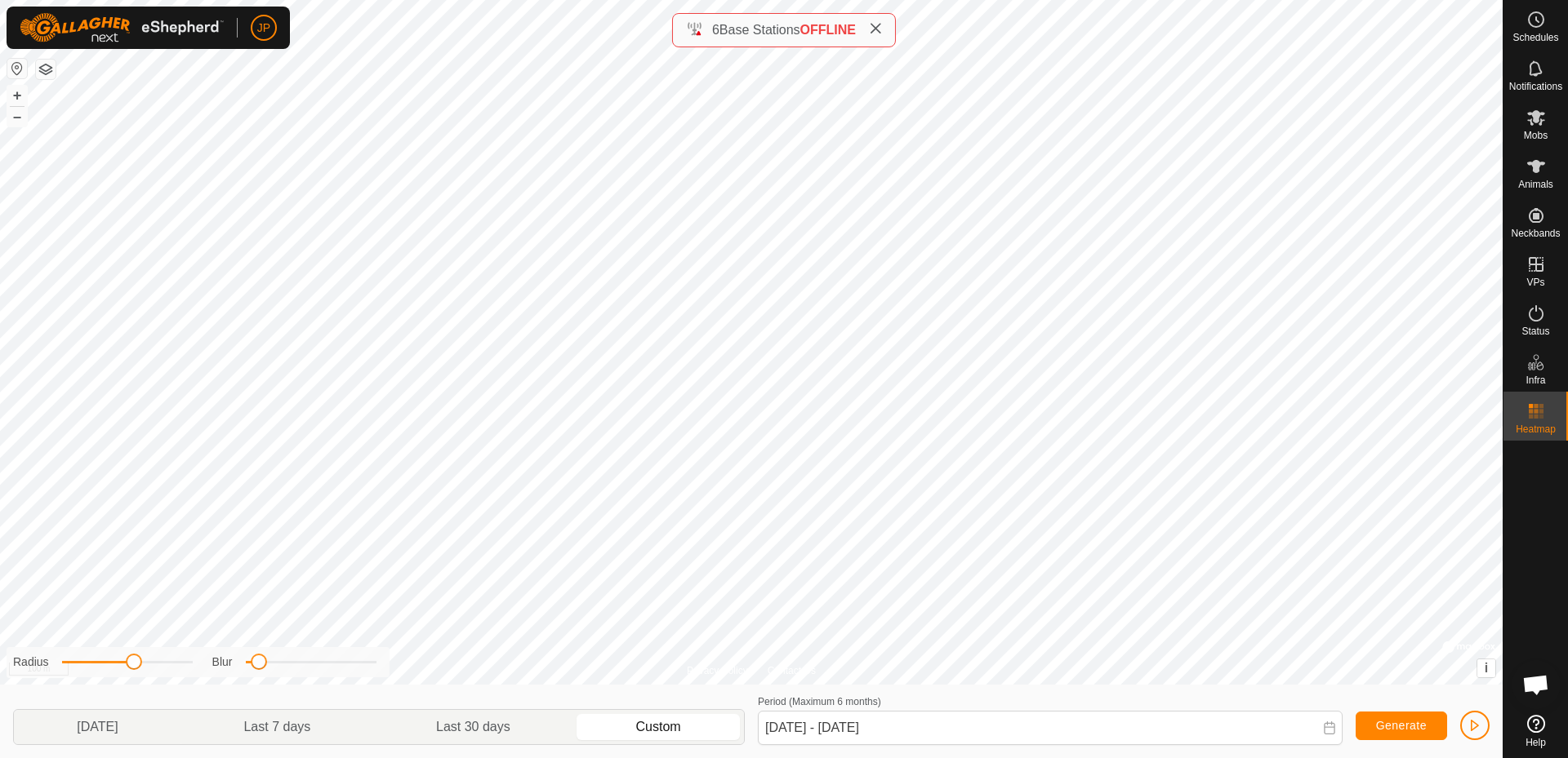
click at [1326, 730] on icon at bounding box center [1330, 728] width 13 height 13
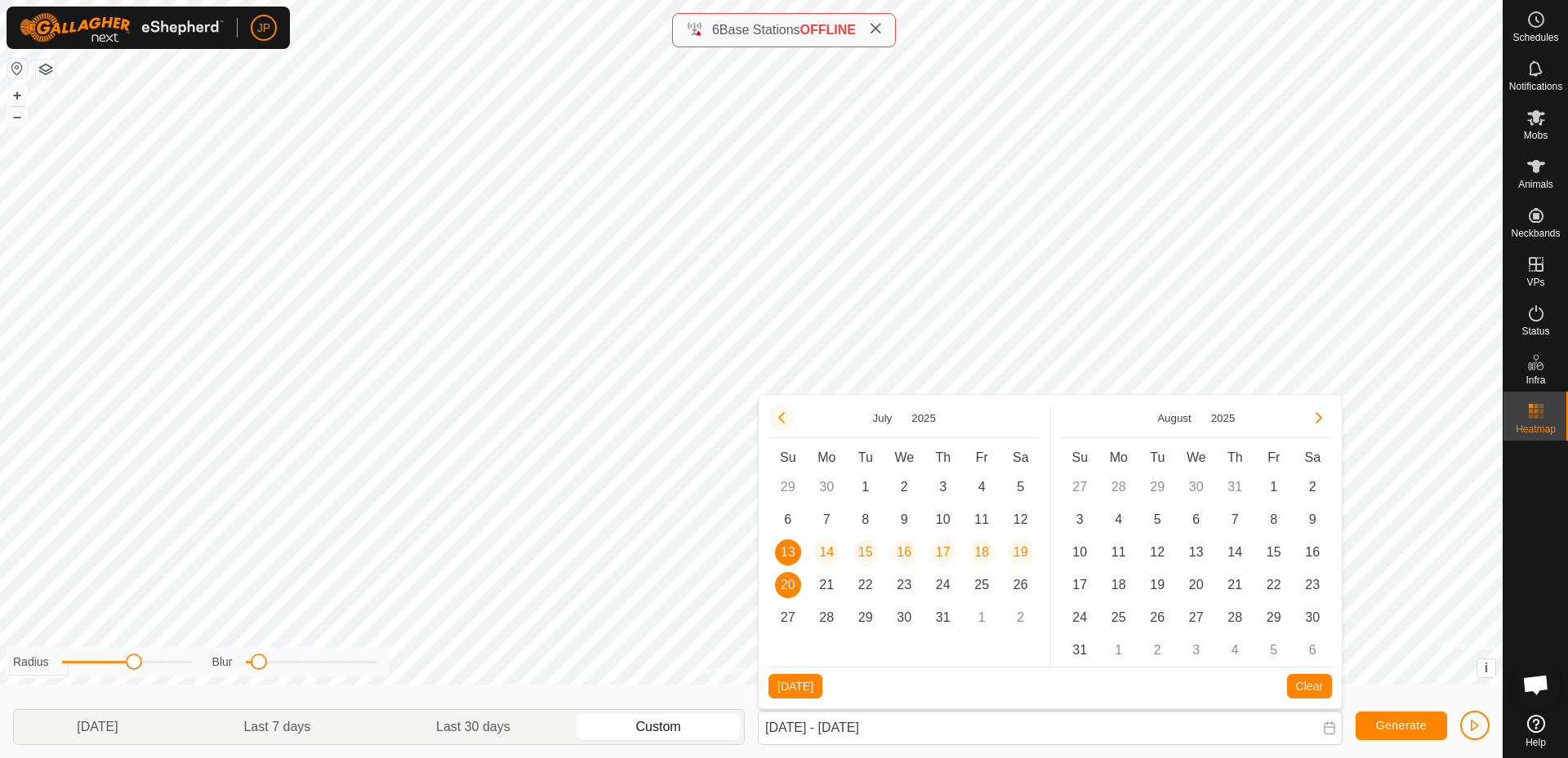
click at [782, 413] on button "Previous Month" at bounding box center [782, 418] width 26 height 26
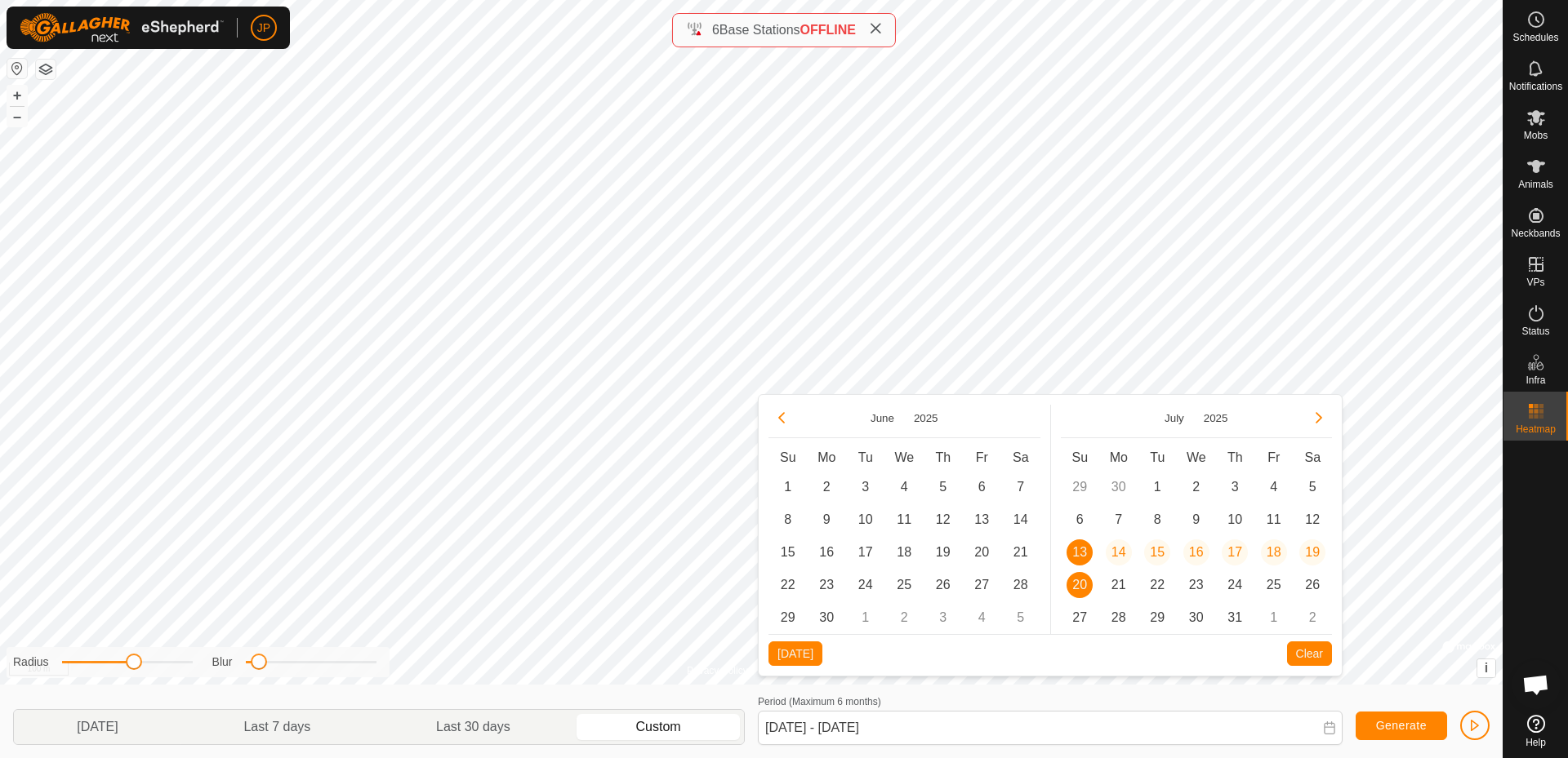
click at [782, 413] on button "Previous Month" at bounding box center [782, 418] width 26 height 26
click at [1080, 487] on span "1" at bounding box center [1080, 488] width 26 height 26
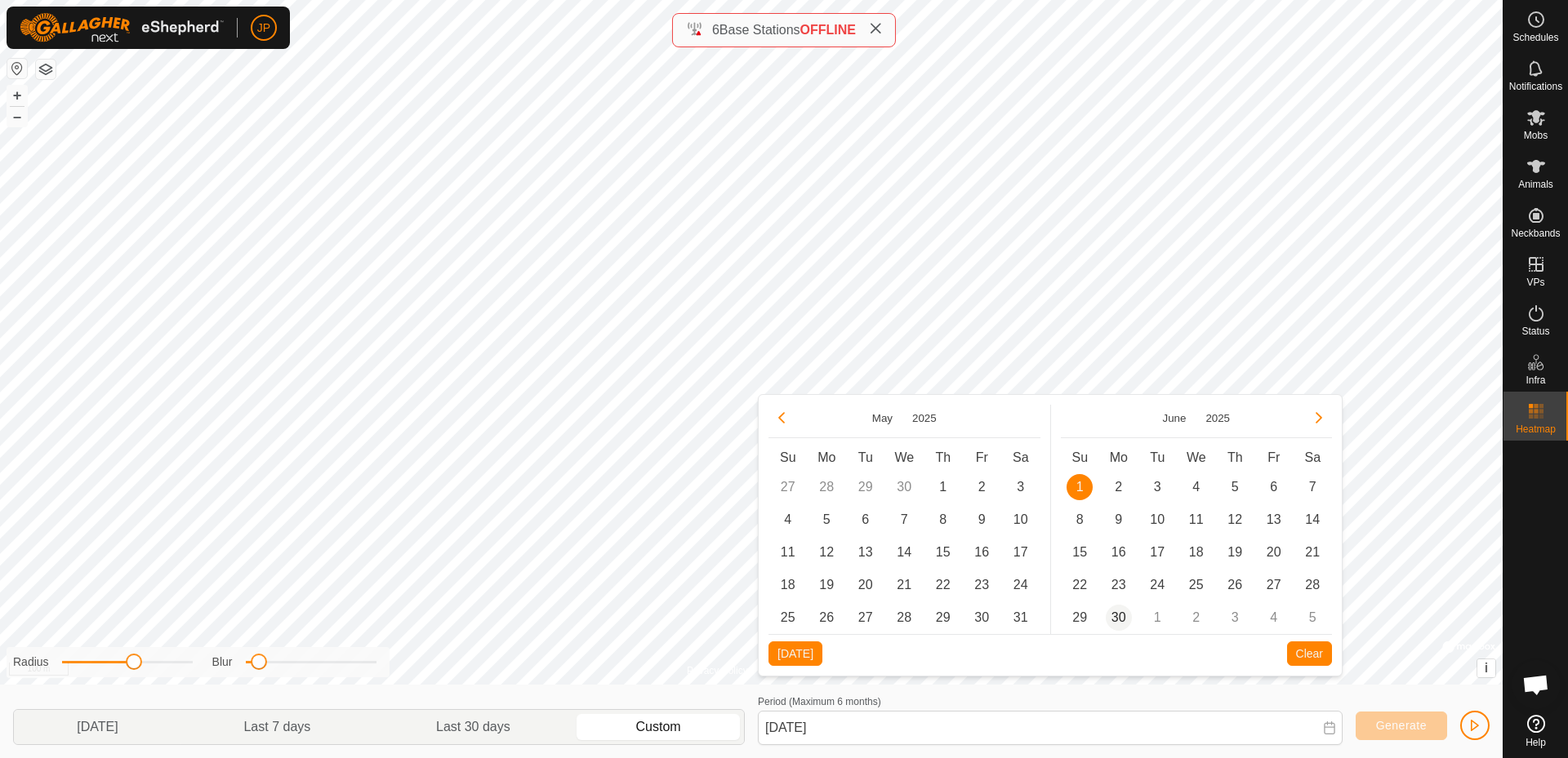
click at [1112, 626] on span "30" at bounding box center [1119, 618] width 26 height 26
type input "[DATE] - [DATE]"
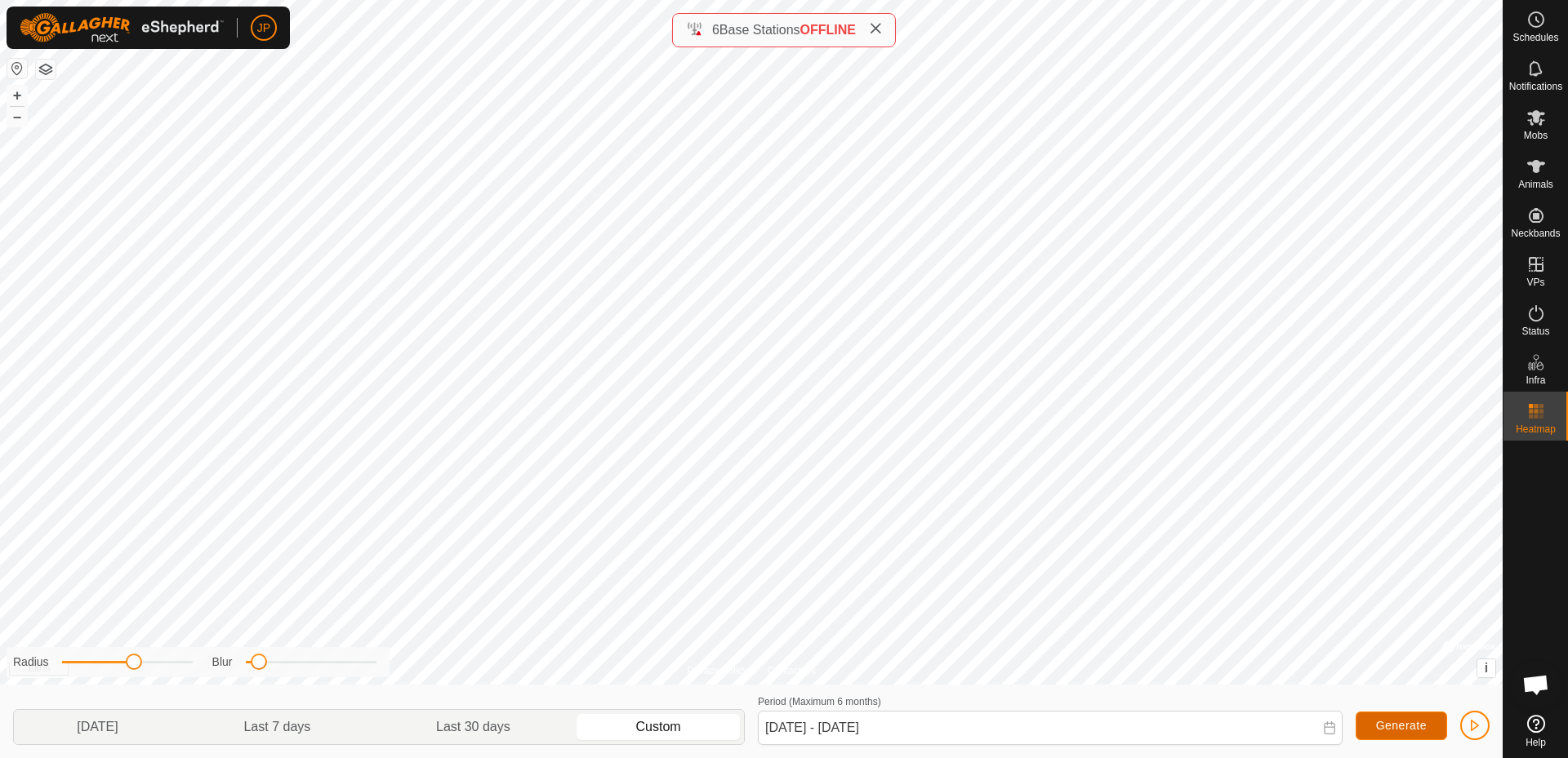
click at [1404, 723] on span "Generate" at bounding box center [1401, 726] width 50 height 13
click at [1473, 723] on span "button" at bounding box center [1475, 726] width 13 height 13
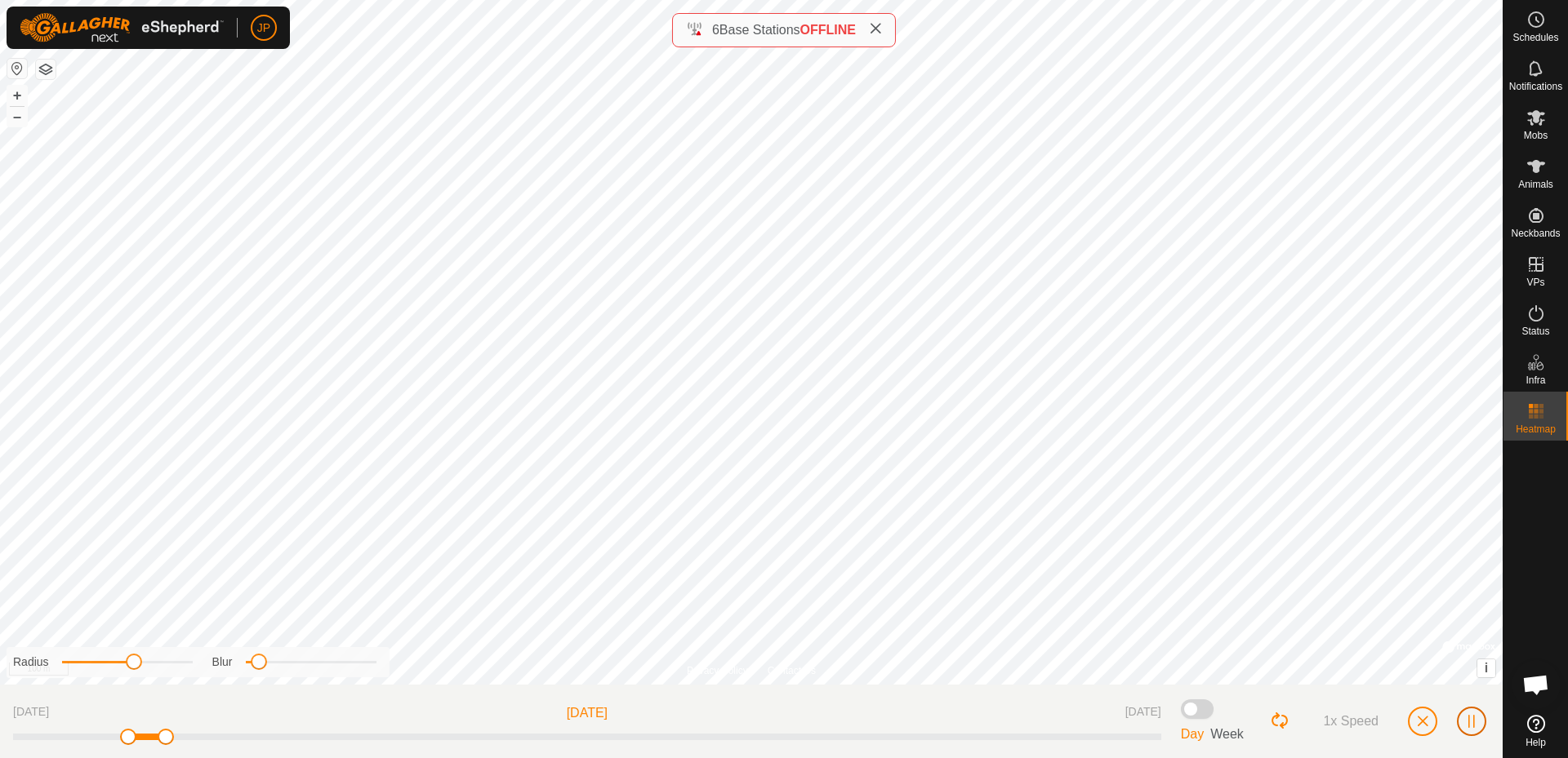
click at [1473, 722] on span "button" at bounding box center [1472, 722] width 13 height 13
drag, startPoint x: 162, startPoint y: 737, endPoint x: 76, endPoint y: 740, distance: 86.1
click at [76, 740] on div at bounding box center [587, 737] width 1148 height 7
drag, startPoint x: 109, startPoint y: 737, endPoint x: 65, endPoint y: 737, distance: 44.0
click at [73, 737] on span at bounding box center [82, 737] width 16 height 16
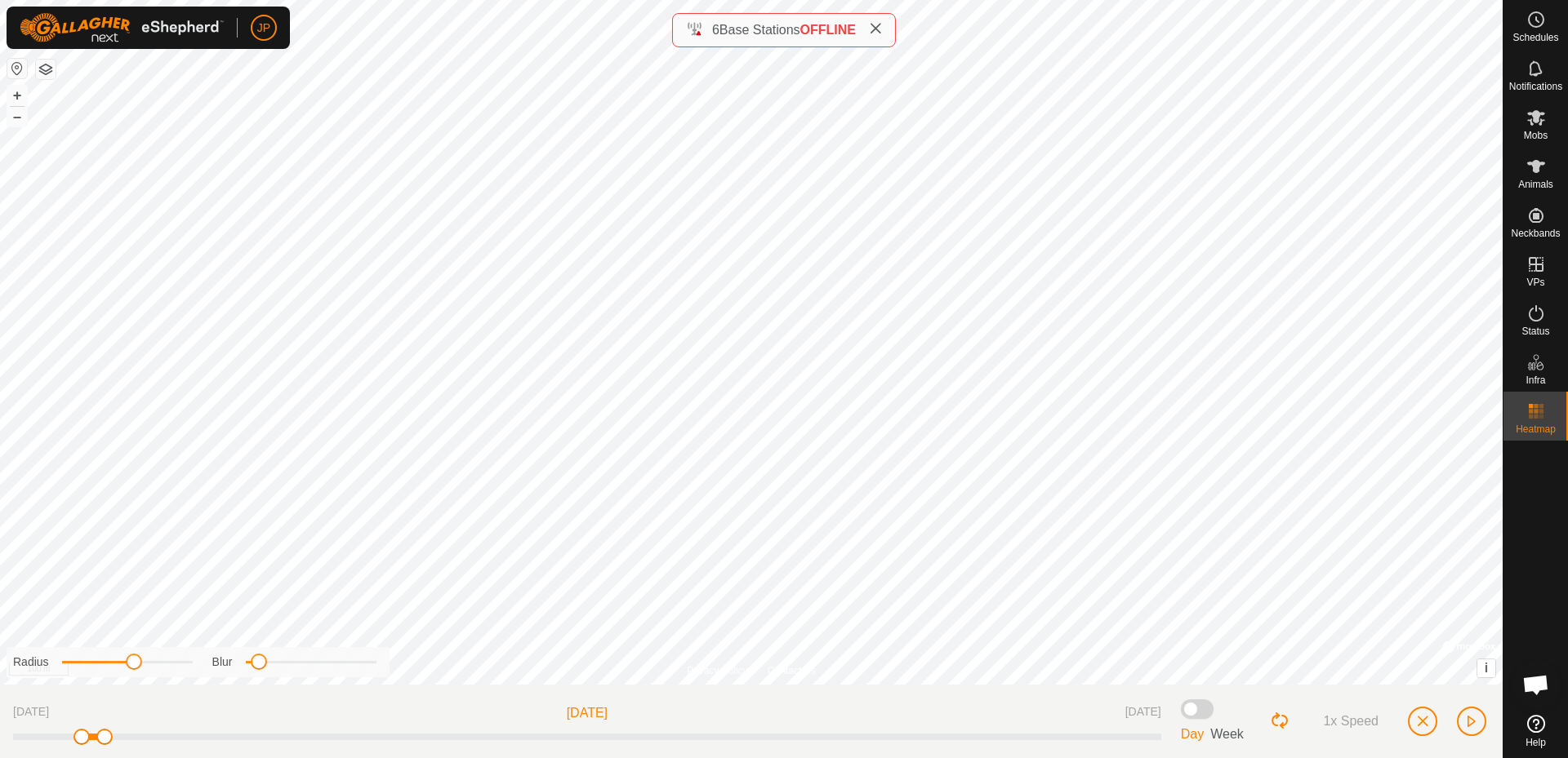
drag, startPoint x: 143, startPoint y: 743, endPoint x: 87, endPoint y: 742, distance: 56.0
click at [87, 742] on span at bounding box center [82, 737] width 16 height 16
drag, startPoint x: 80, startPoint y: 737, endPoint x: 1196, endPoint y: 715, distance: 1116.2
click at [1196, 715] on div "[DATE] [DATE] [DATE] Day Week 1x Speed" at bounding box center [751, 721] width 1503 height 73
click at [1478, 726] on button "button" at bounding box center [1472, 722] width 30 height 30
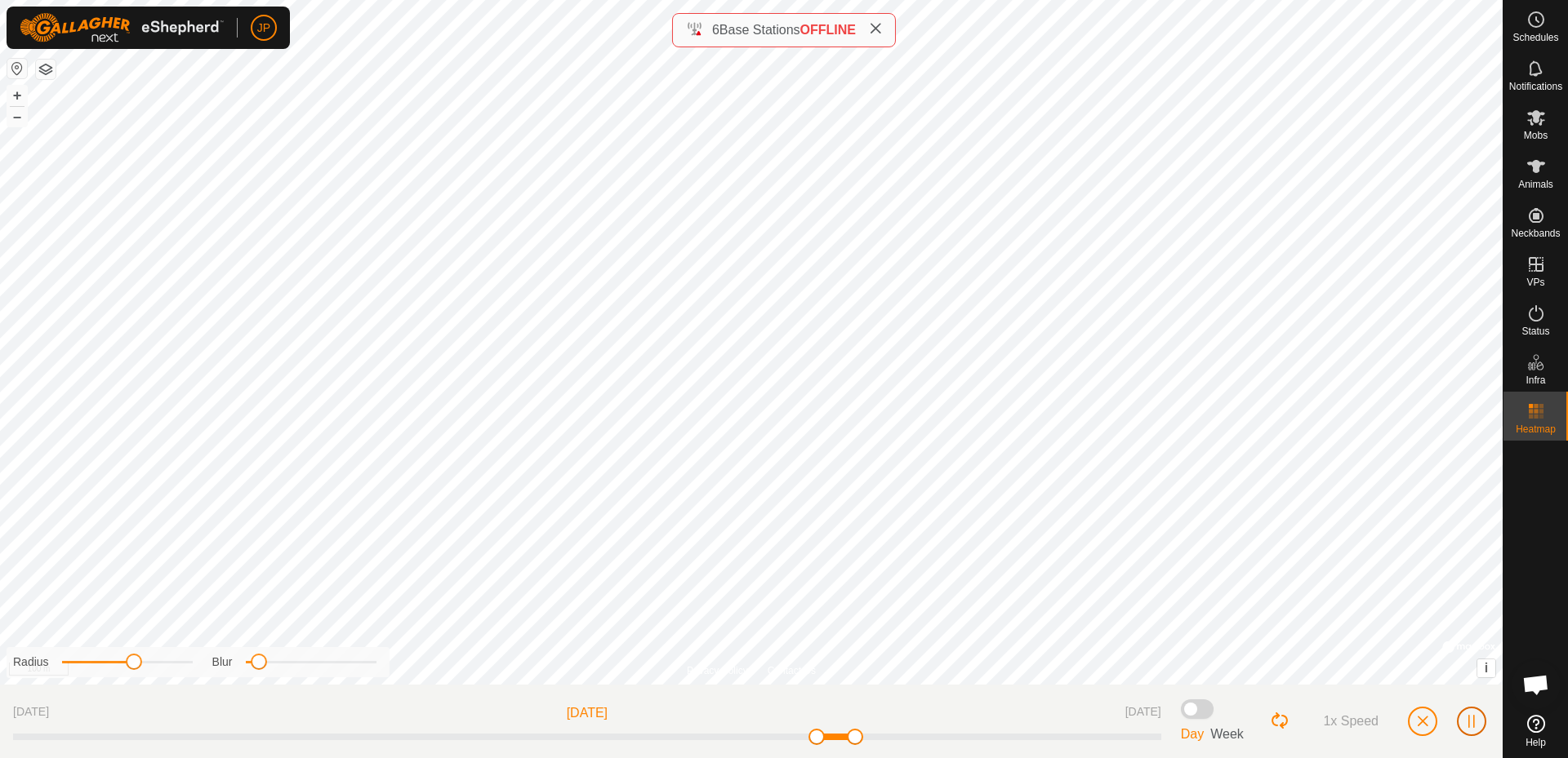
click at [1472, 724] on span "button" at bounding box center [1472, 722] width 13 height 13
drag, startPoint x: 818, startPoint y: 743, endPoint x: 790, endPoint y: 744, distance: 28.0
click at [790, 744] on div "[DATE] [DATE] [DATE]" at bounding box center [587, 721] width 1148 height 47
drag, startPoint x: 778, startPoint y: 735, endPoint x: 740, endPoint y: 735, distance: 38.0
click at [740, 735] on div at bounding box center [587, 737] width 1148 height 7
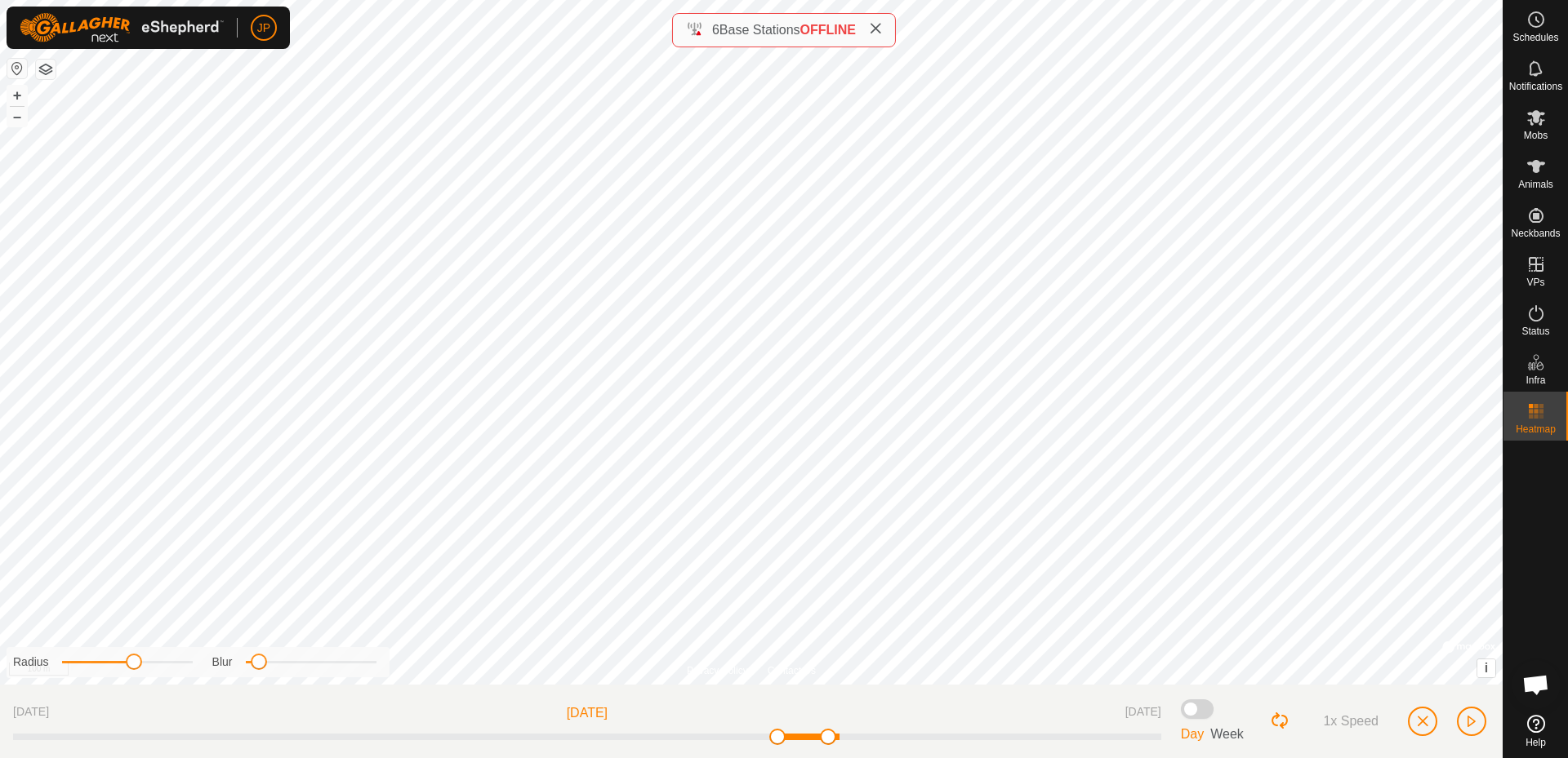
drag, startPoint x: 822, startPoint y: 741, endPoint x: 852, endPoint y: 739, distance: 30.1
click at [836, 738] on span at bounding box center [829, 737] width 16 height 16
click at [852, 738] on div at bounding box center [587, 737] width 1148 height 7
click at [1481, 723] on button "button" at bounding box center [1472, 722] width 30 height 30
click at [1428, 723] on span "button" at bounding box center [1423, 722] width 13 height 13
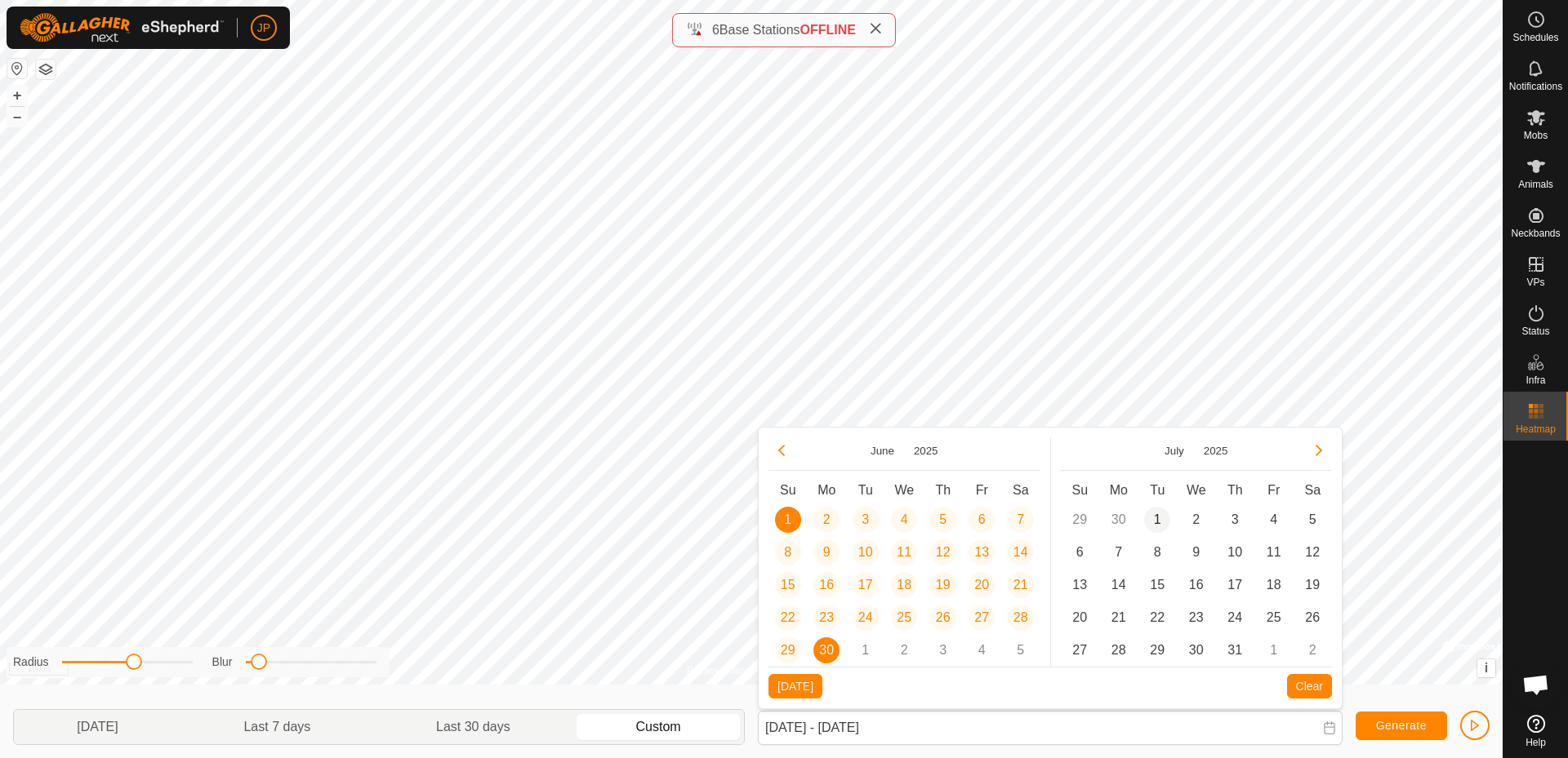
click at [1158, 509] on span "1" at bounding box center [1157, 520] width 26 height 26
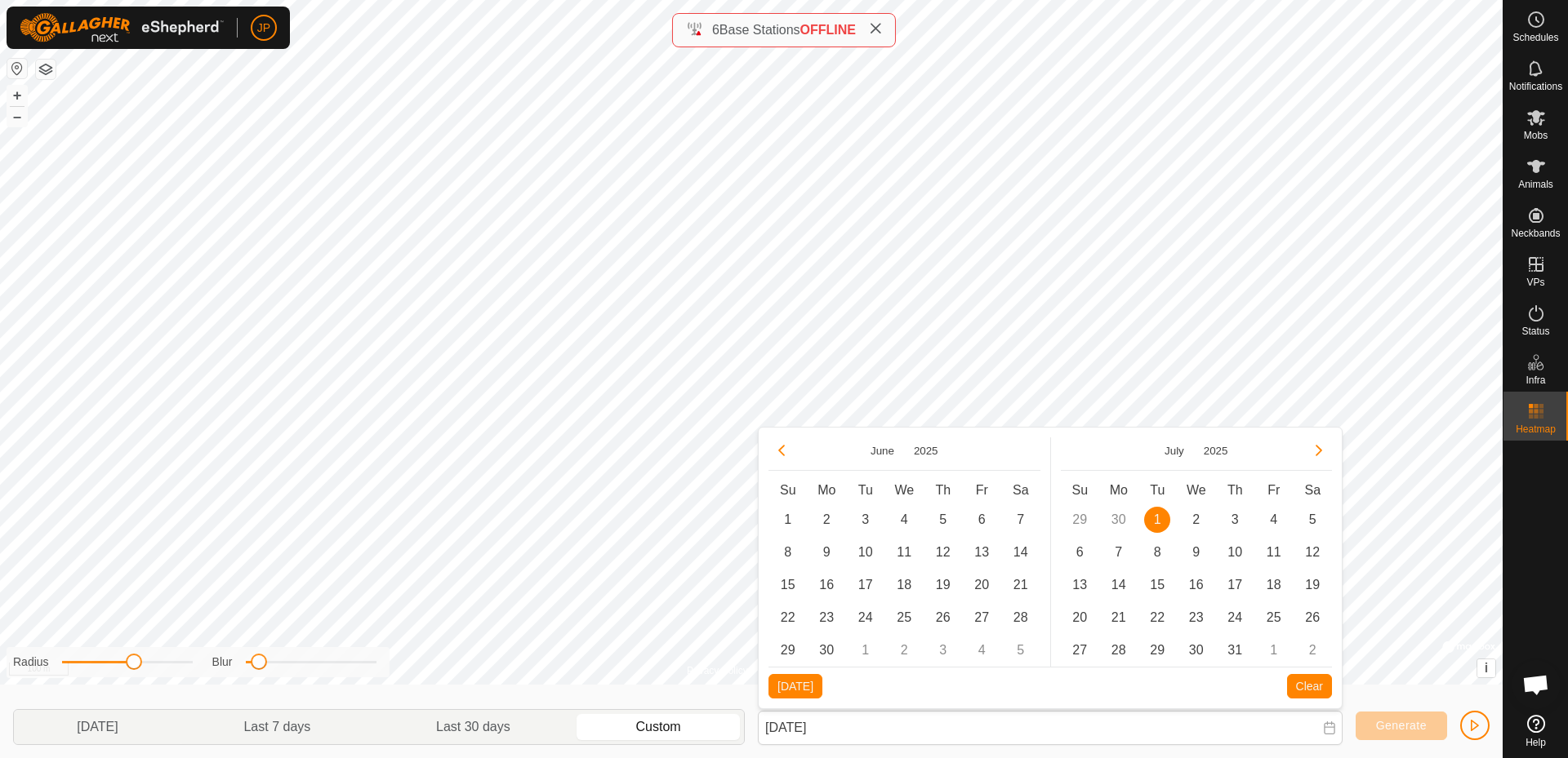
click at [1249, 652] on td "31" at bounding box center [1236, 651] width 40 height 33
click at [1238, 652] on span "31" at bounding box center [1235, 651] width 26 height 26
type input "[DATE] - [DATE]"
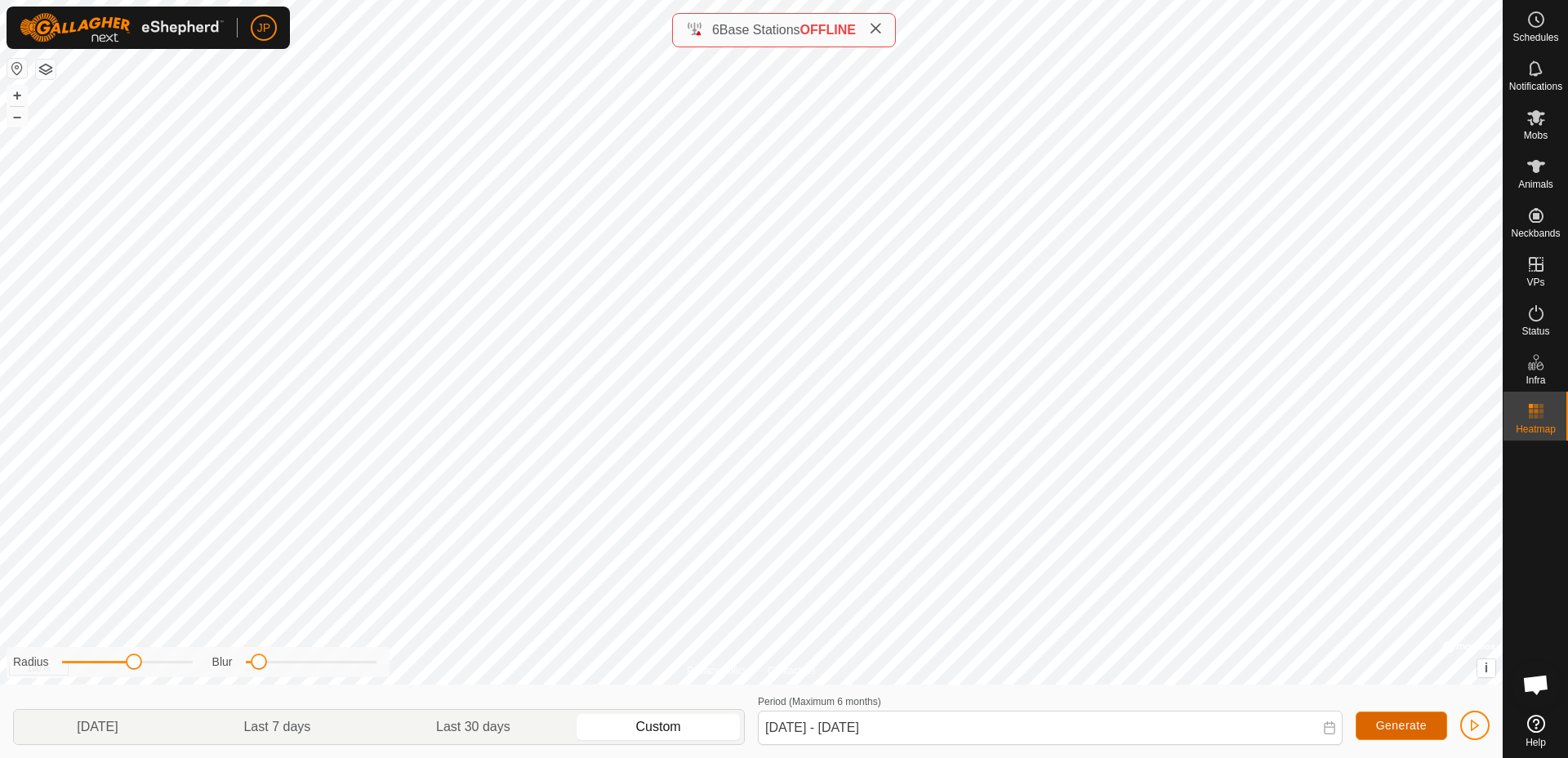
drag, startPoint x: 1399, startPoint y: 723, endPoint x: 1397, endPoint y: 702, distance: 21.1
click at [1400, 723] on span "Generate" at bounding box center [1401, 726] width 50 height 13
drag, startPoint x: 1411, startPoint y: 726, endPoint x: 1481, endPoint y: 728, distance: 70.0
click at [1411, 726] on span "Generate" at bounding box center [1401, 726] width 50 height 13
click at [1481, 728] on span "button" at bounding box center [1475, 726] width 13 height 13
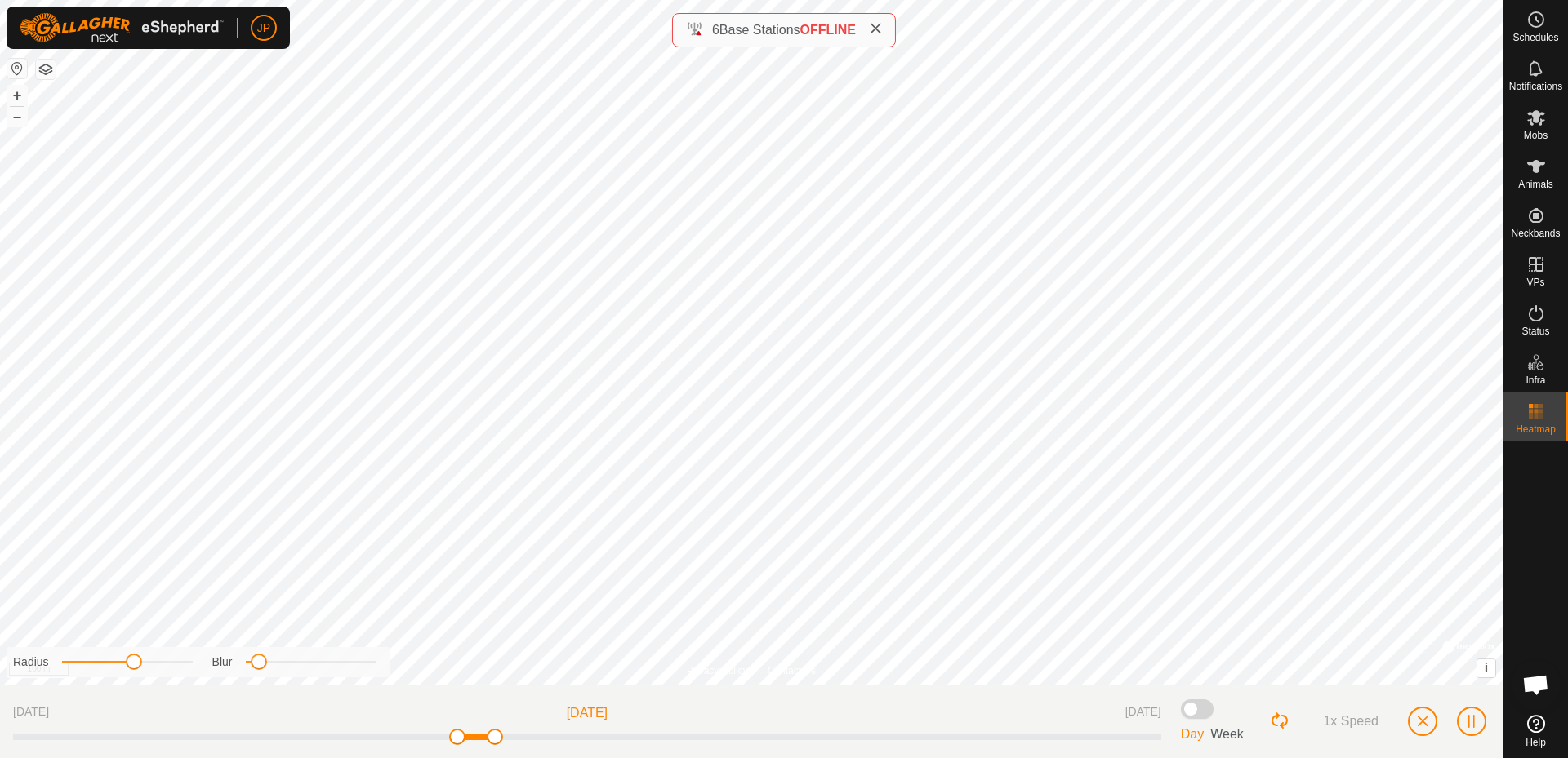
click at [236, 734] on div at bounding box center [587, 737] width 1148 height 7
click at [218, 741] on div "[DATE] [DATE] [DATE]" at bounding box center [587, 721] width 1148 height 47
drag, startPoint x: 467, startPoint y: 742, endPoint x: 326, endPoint y: 739, distance: 141.0
click at [332, 741] on div "[DATE] [DATE] [DATE]" at bounding box center [587, 721] width 1148 height 47
drag, startPoint x: 452, startPoint y: 740, endPoint x: 160, endPoint y: 744, distance: 292.0
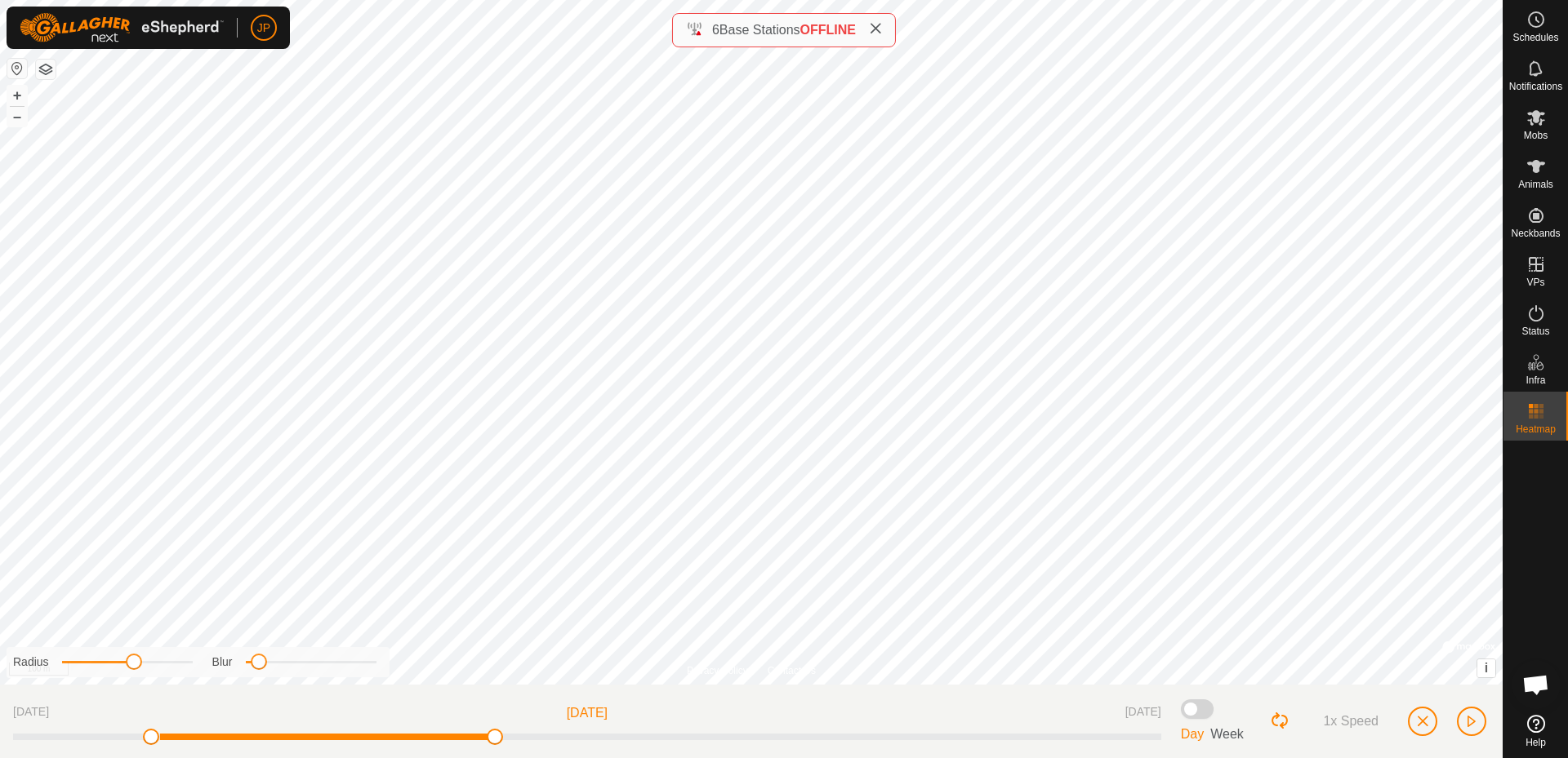
click at [160, 744] on div "[DATE] [DATE] [DATE]" at bounding box center [587, 721] width 1148 height 47
drag, startPoint x: 418, startPoint y: 739, endPoint x: 190, endPoint y: 739, distance: 228.0
click at [200, 744] on span at bounding box center [209, 737] width 16 height 16
click at [1476, 719] on span "button" at bounding box center [1472, 722] width 13 height 13
click at [1477, 728] on span "button" at bounding box center [1472, 722] width 13 height 13
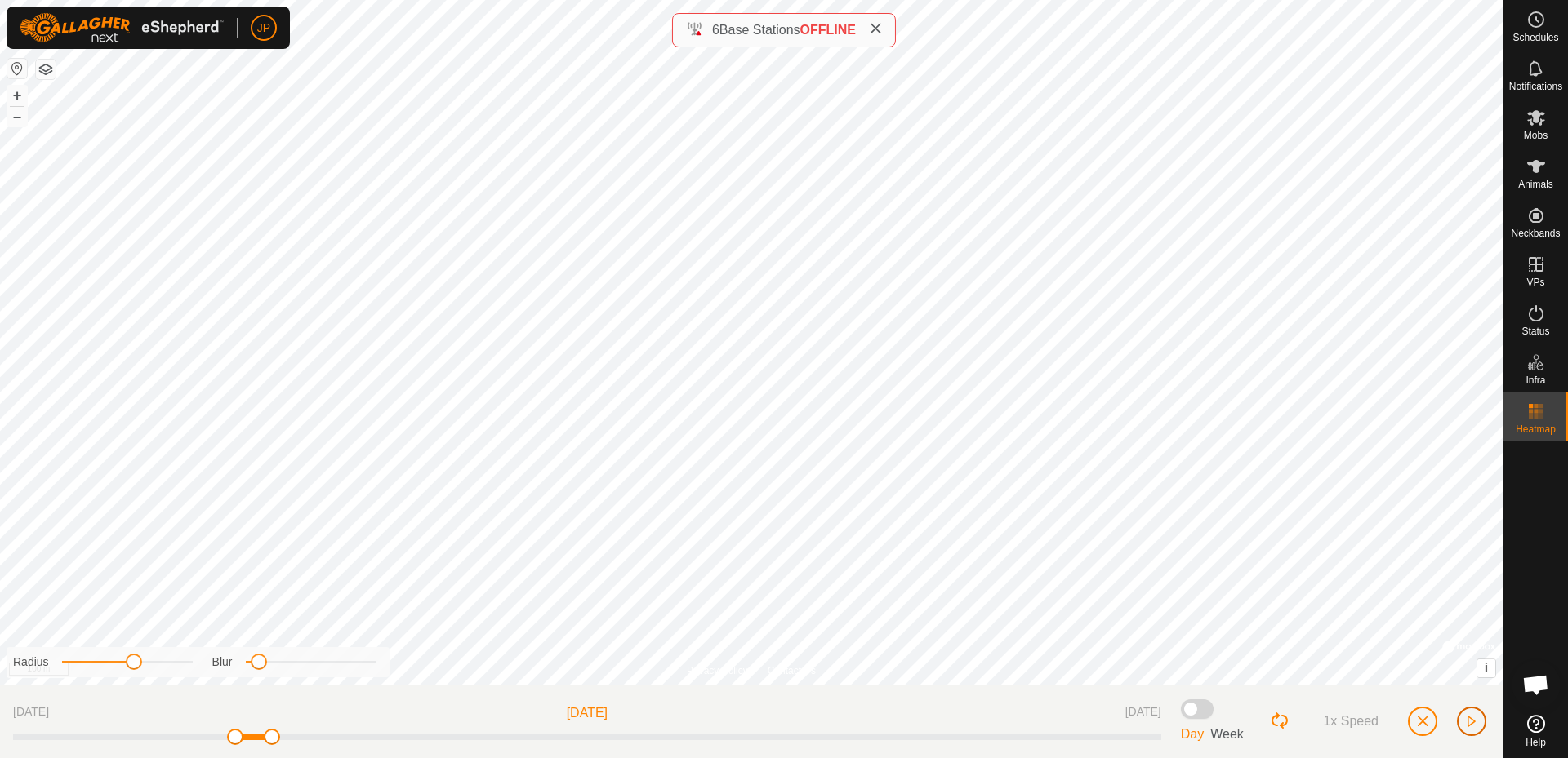
click at [1477, 717] on span "button" at bounding box center [1472, 722] width 13 height 13
click at [1474, 724] on span "button" at bounding box center [1472, 722] width 13 height 13
click at [1466, 717] on span "button" at bounding box center [1472, 722] width 13 height 13
click at [1467, 717] on span "button" at bounding box center [1472, 722] width 13 height 13
click at [1474, 728] on button "button" at bounding box center [1472, 722] width 30 height 30
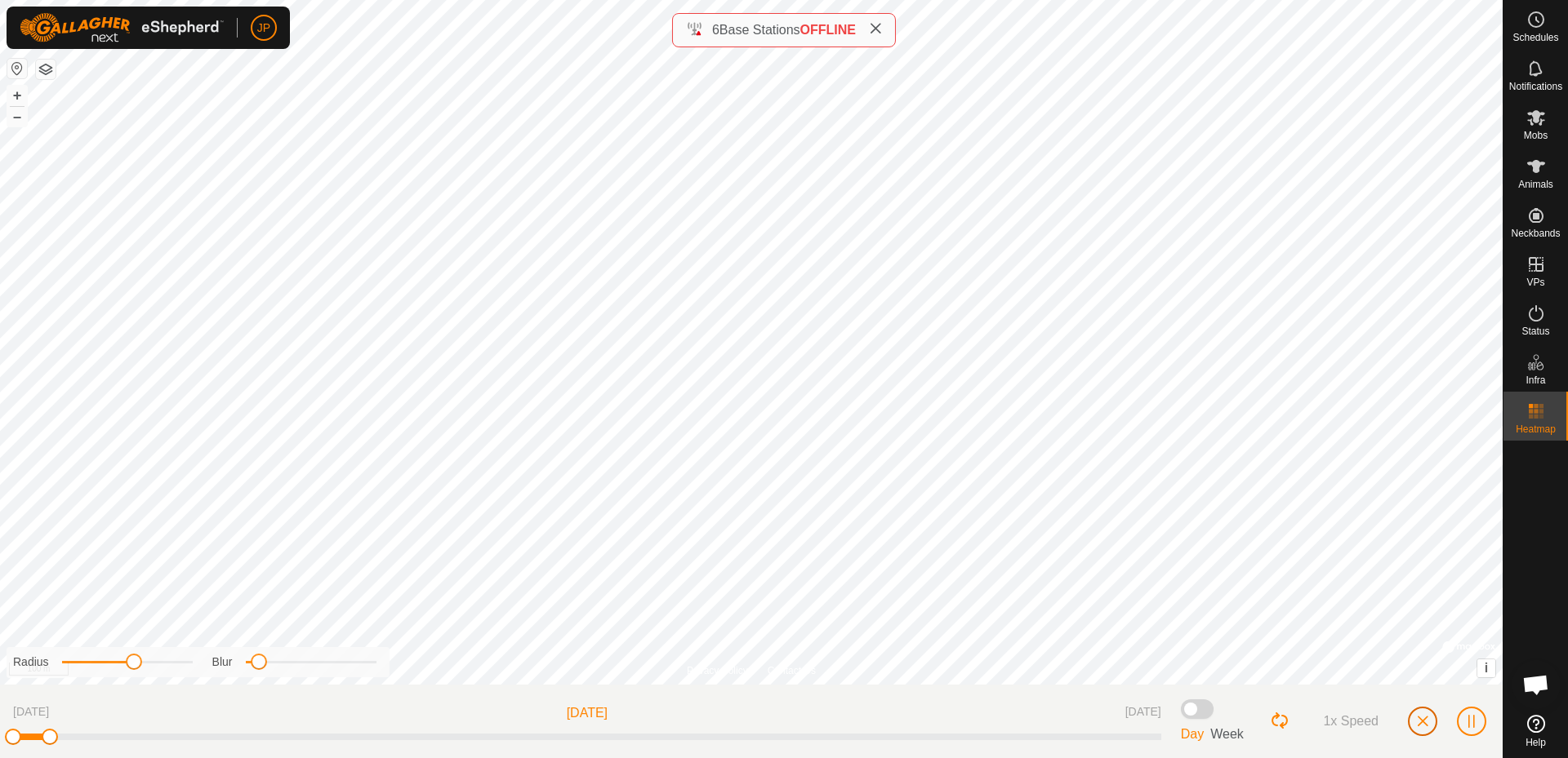
click at [1430, 722] on button "button" at bounding box center [1423, 722] width 30 height 30
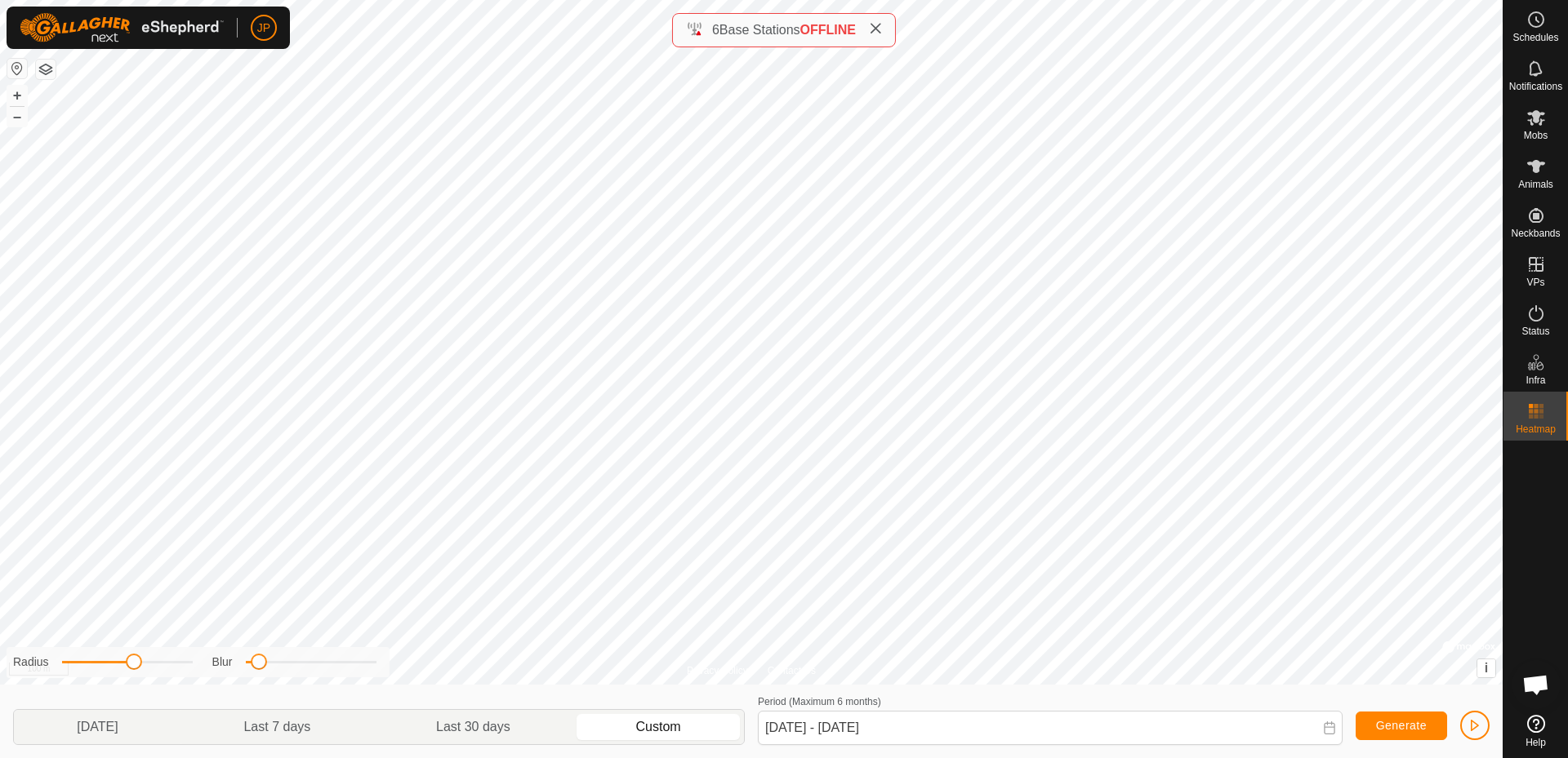
click at [1325, 722] on icon at bounding box center [1330, 728] width 13 height 13
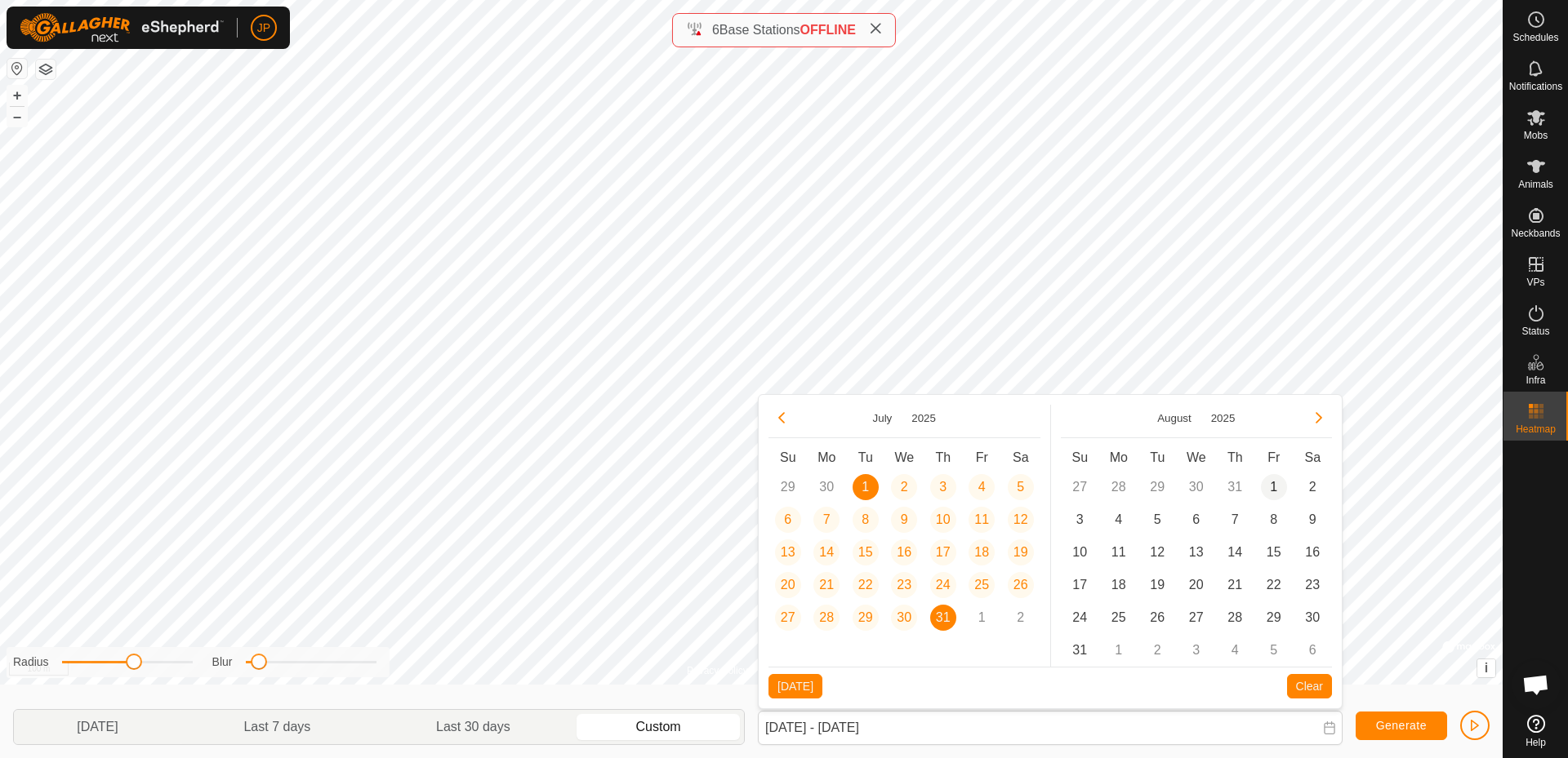
click at [1275, 481] on span "1" at bounding box center [1275, 488] width 26 height 26
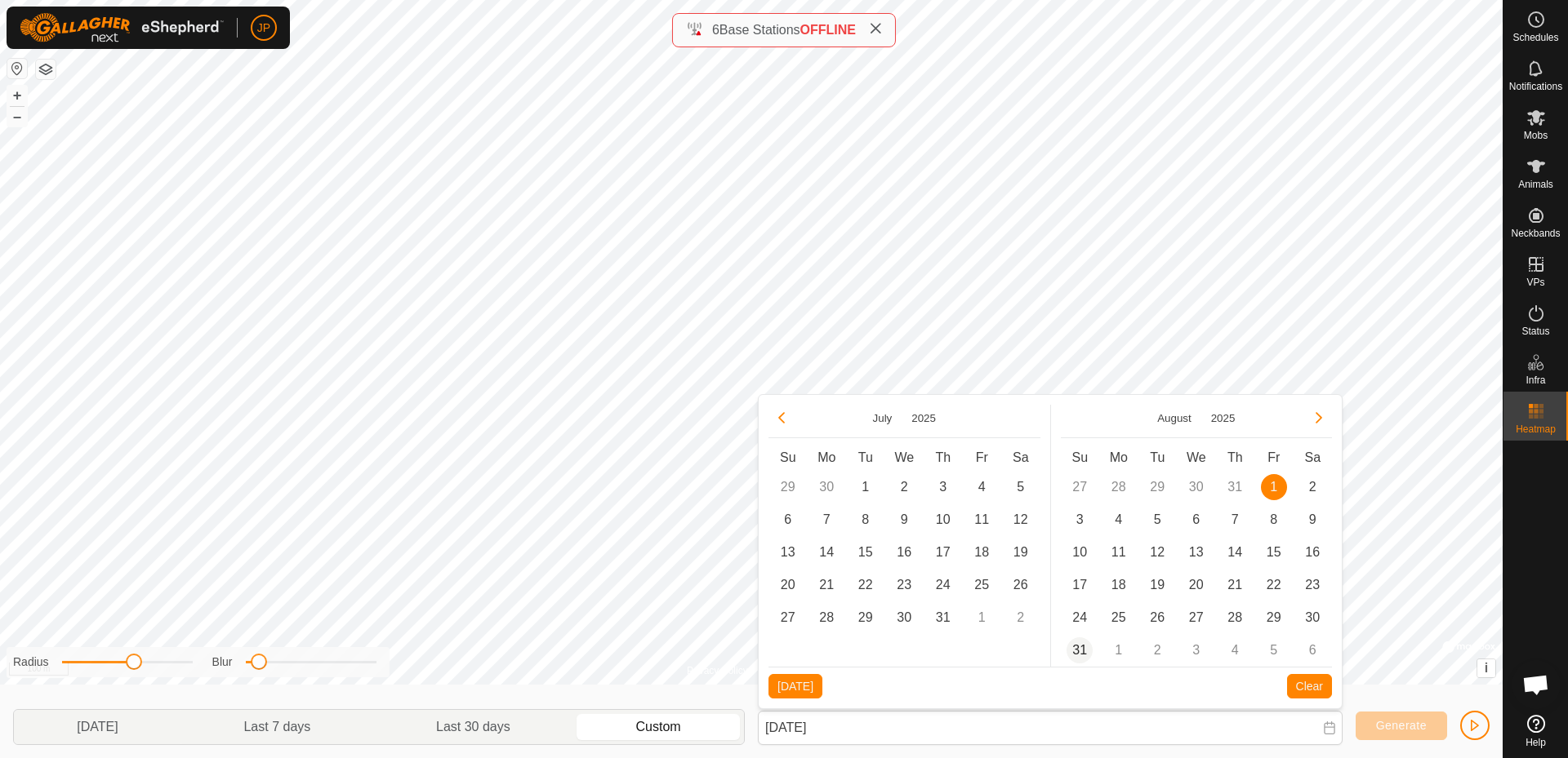
drag, startPoint x: 1086, startPoint y: 655, endPoint x: 1107, endPoint y: 655, distance: 21.0
click at [1085, 655] on span "31" at bounding box center [1080, 651] width 26 height 26
type input "[DATE] - [DATE]"
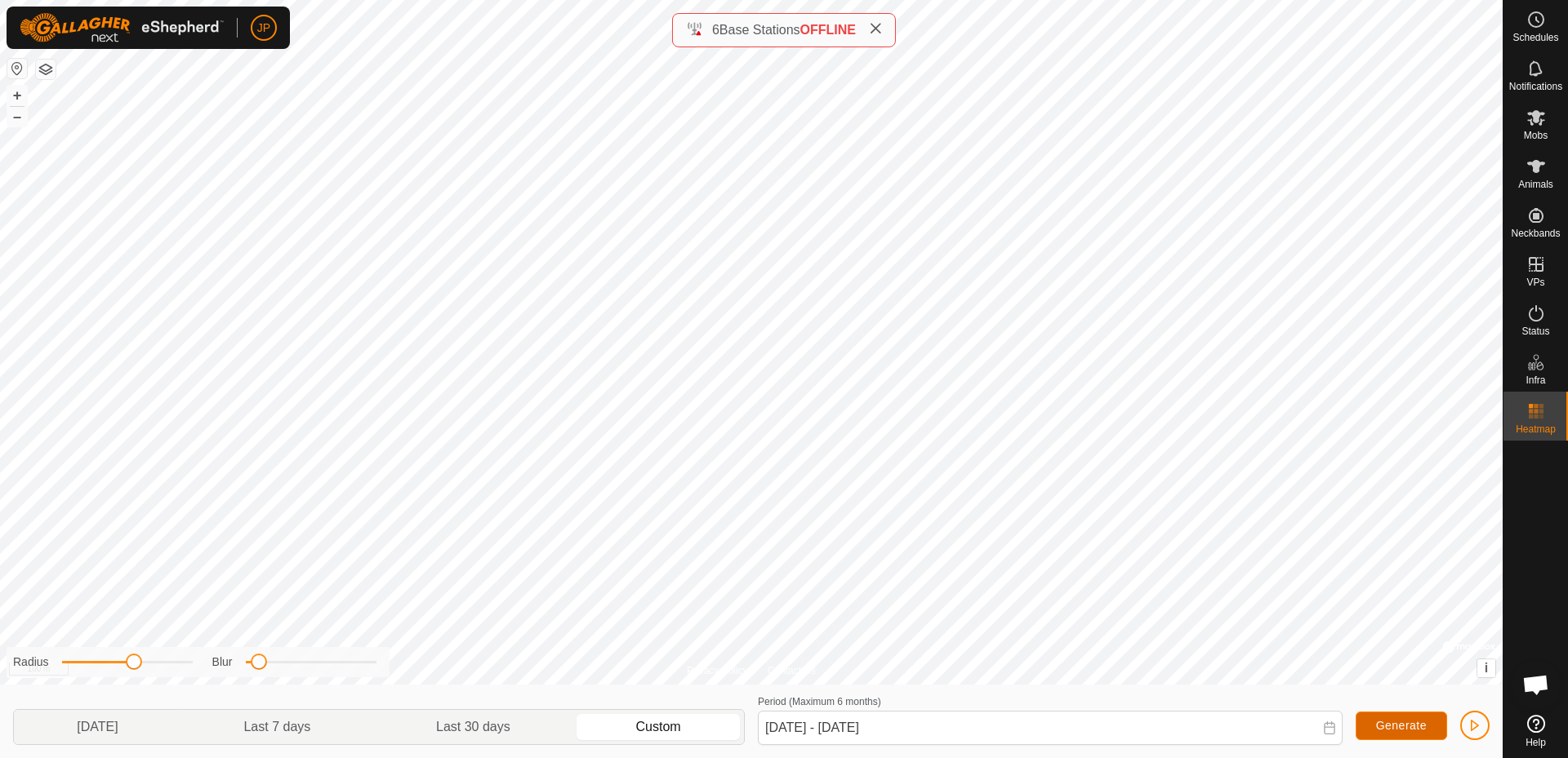
click at [1405, 725] on span "Generate" at bounding box center [1401, 726] width 50 height 13
click at [1481, 728] on span "button" at bounding box center [1475, 726] width 13 height 13
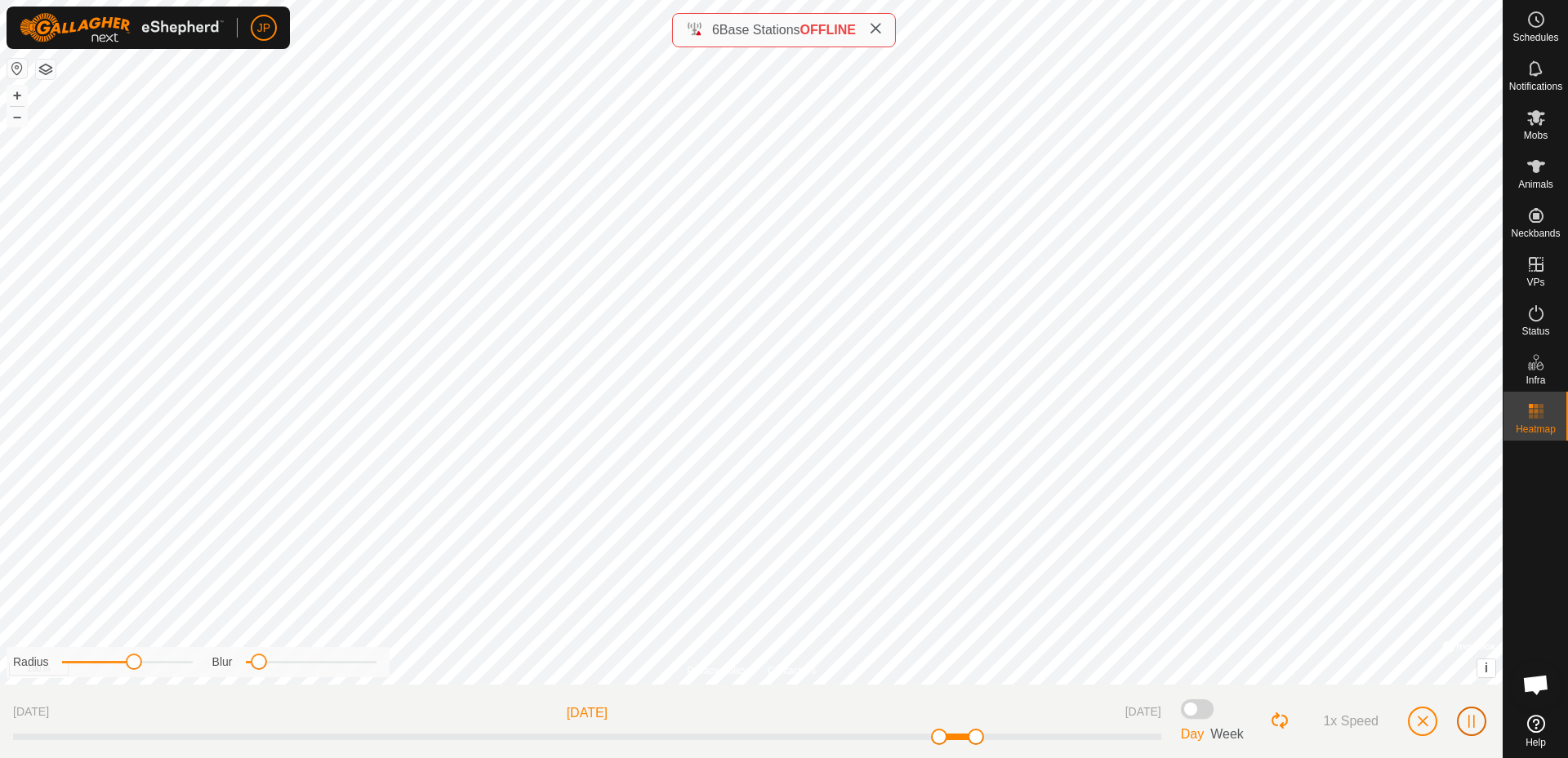
click at [1473, 723] on span "button" at bounding box center [1472, 722] width 13 height 13
drag, startPoint x: 941, startPoint y: 738, endPoint x: 918, endPoint y: 735, distance: 23.2
click at [918, 736] on div at bounding box center [587, 737] width 1148 height 7
drag, startPoint x: 902, startPoint y: 736, endPoint x: 881, endPoint y: 737, distance: 21.0
click at [877, 739] on div at bounding box center [587, 737] width 1148 height 7
